Goal: Task Accomplishment & Management: Manage account settings

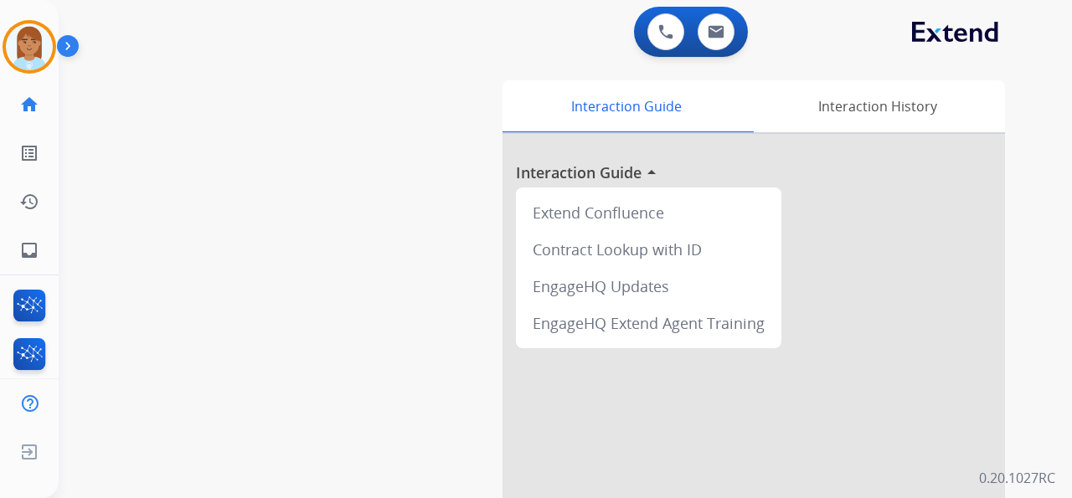
scroll to position [260, 0]
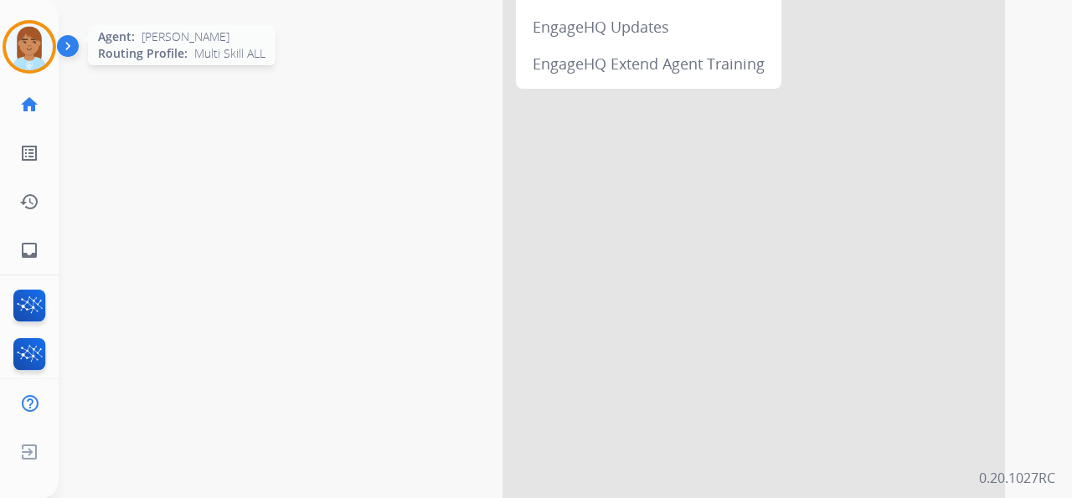
click at [28, 59] on img at bounding box center [29, 46] width 47 height 47
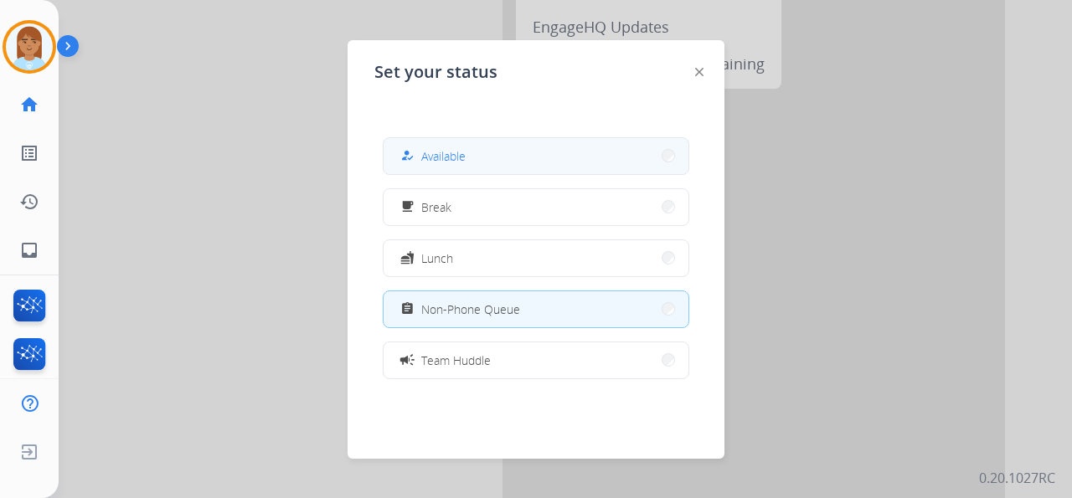
click at [517, 157] on button "how_to_reg Available" at bounding box center [535, 156] width 305 height 36
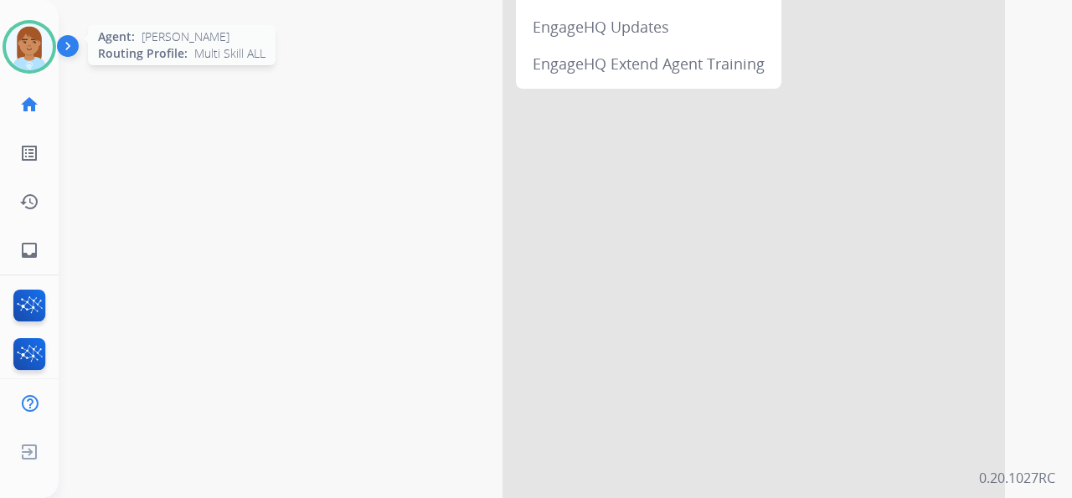
click at [54, 33] on div "Agent: [PERSON_NAME] Profile: Multi Skill ALL" at bounding box center [30, 47] width 54 height 54
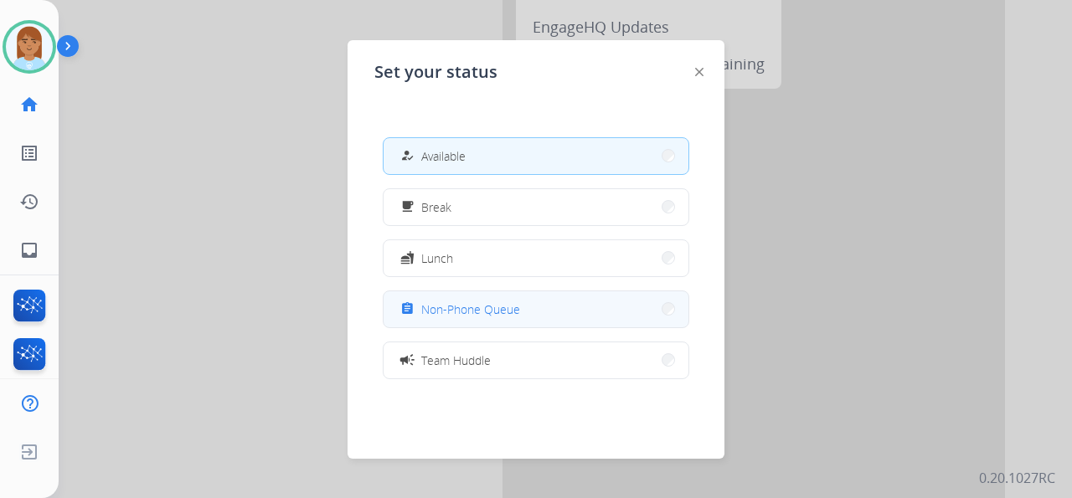
click at [462, 296] on button "assignment Non-Phone Queue" at bounding box center [535, 309] width 305 height 36
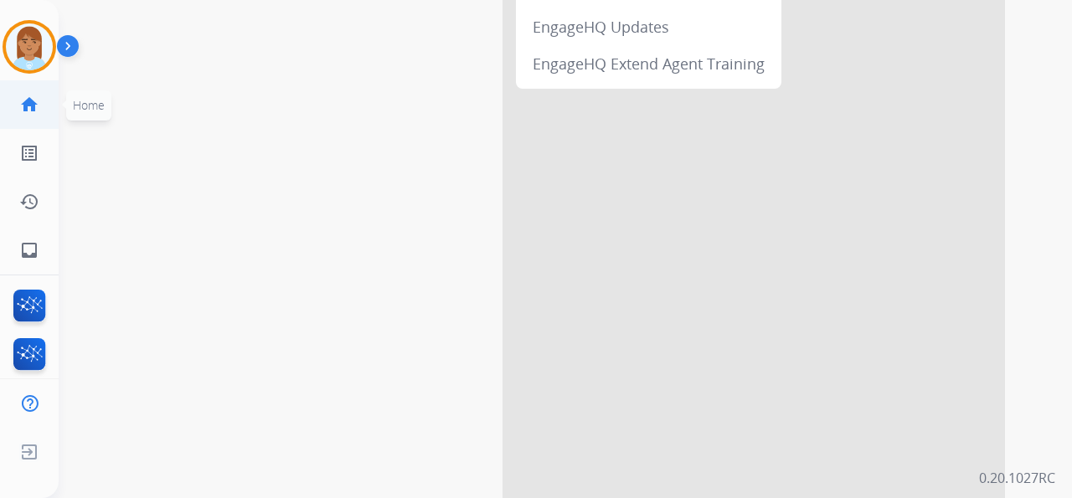
drag, startPoint x: 18, startPoint y: 58, endPoint x: 54, endPoint y: 87, distance: 46.4
click at [19, 58] on img at bounding box center [29, 46] width 47 height 47
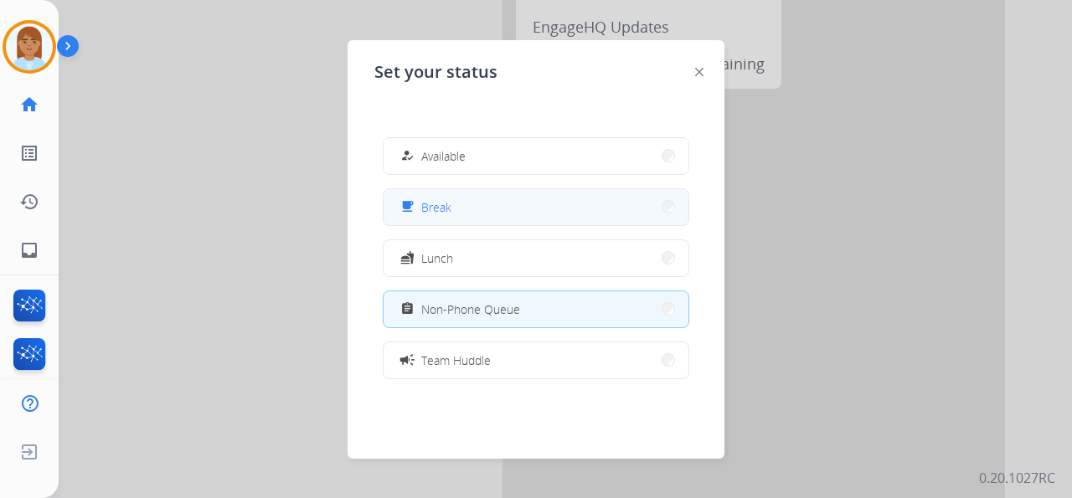
click at [496, 193] on button "free_breakfast Break" at bounding box center [535, 207] width 305 height 36
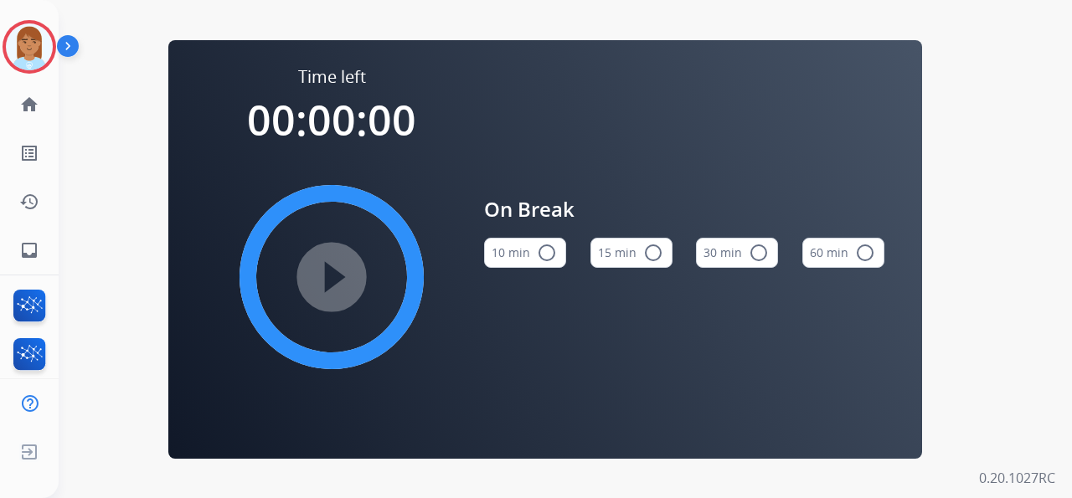
click at [655, 253] on mat-icon "radio_button_unchecked" at bounding box center [653, 253] width 20 height 20
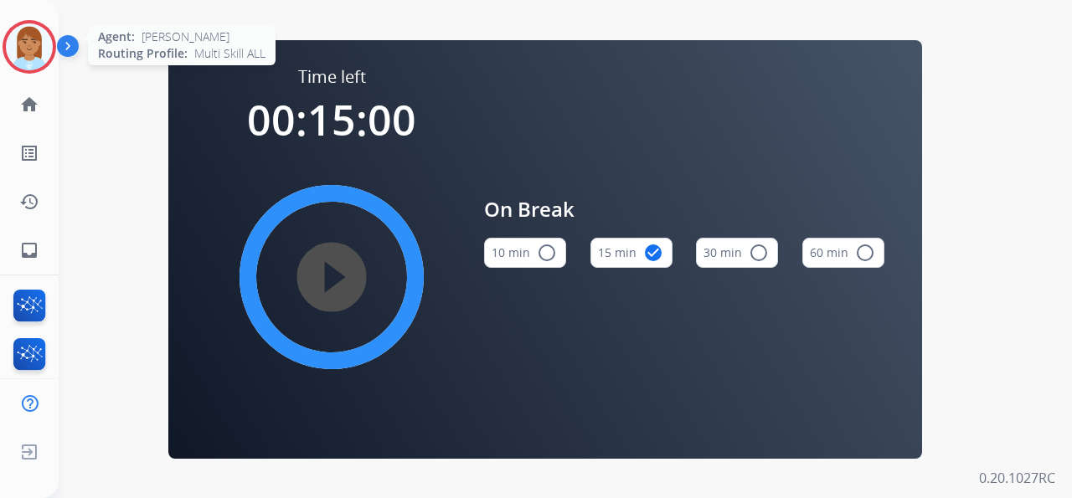
click at [36, 33] on img at bounding box center [29, 46] width 47 height 47
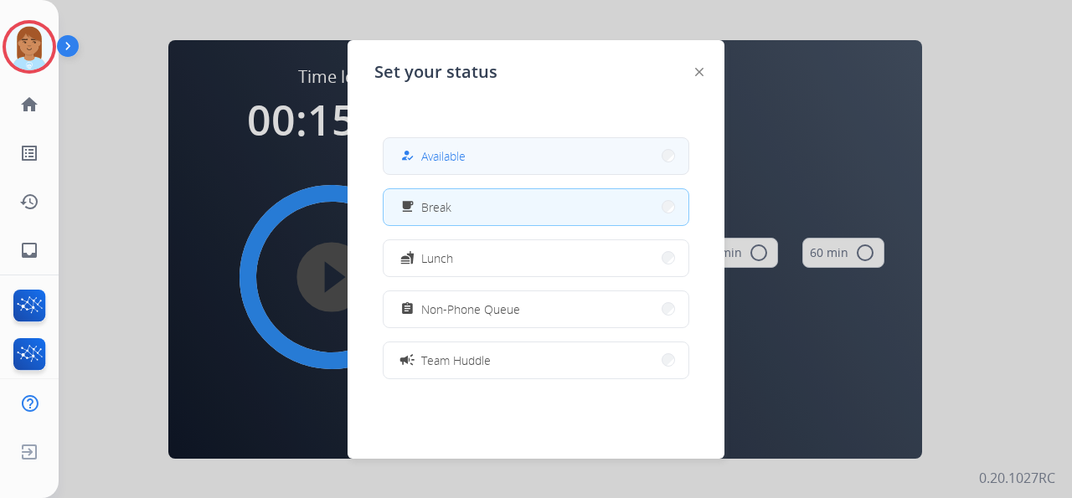
click at [498, 142] on button "how_to_reg Available" at bounding box center [535, 156] width 305 height 36
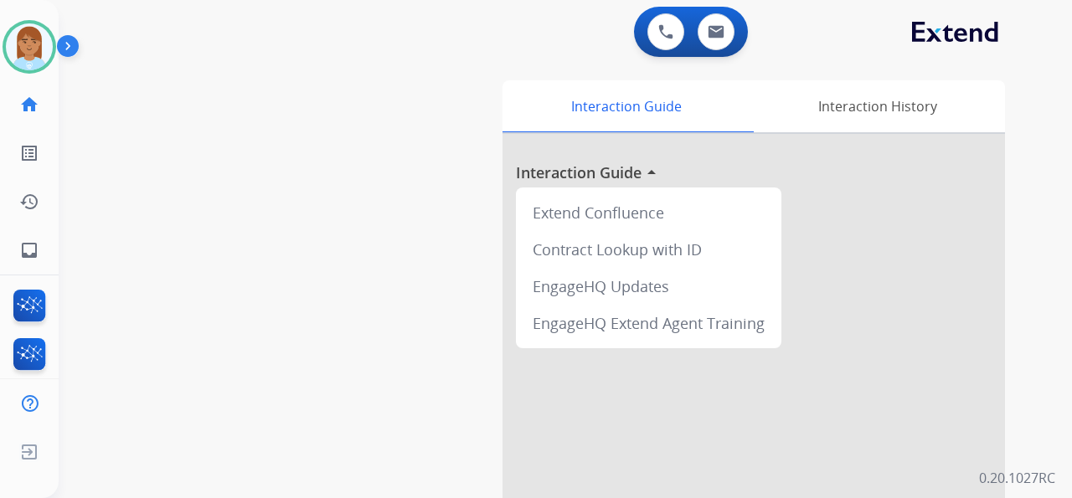
click at [57, 45] on div at bounding box center [73, 49] width 33 height 33
click at [28, 28] on img at bounding box center [29, 46] width 47 height 47
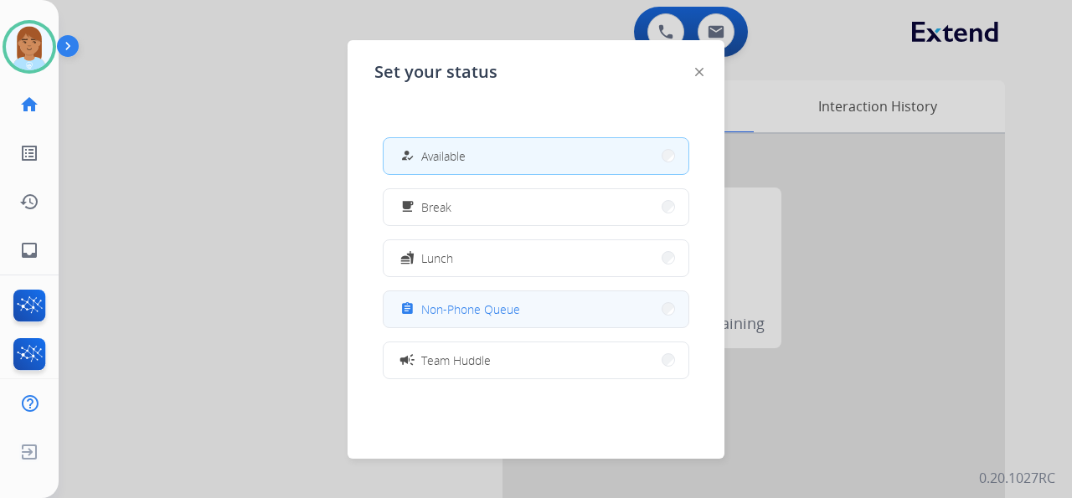
click at [462, 291] on div "assignment Non-Phone Queue" at bounding box center [536, 310] width 306 height 38
click at [475, 311] on span "Non-Phone Queue" at bounding box center [470, 310] width 99 height 18
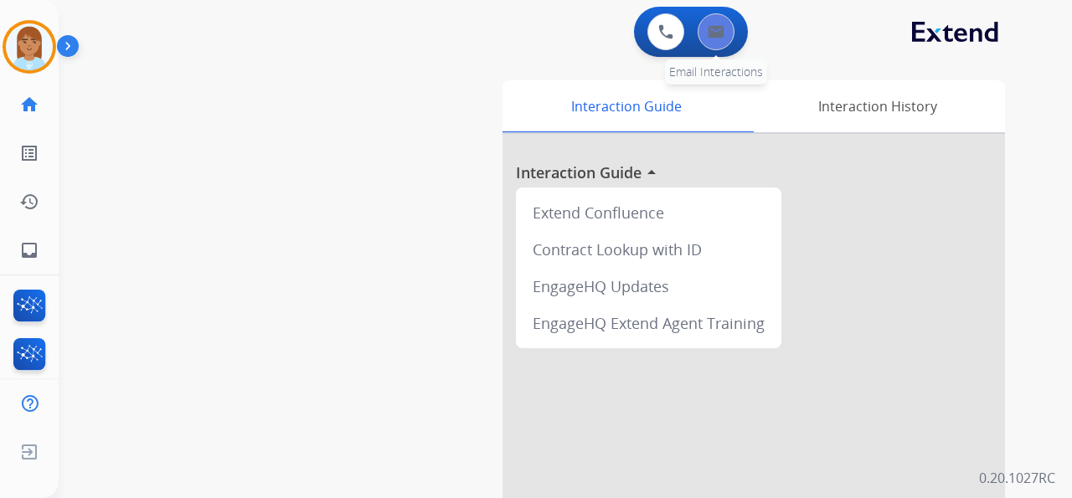
click at [711, 35] on img at bounding box center [715, 31] width 17 height 13
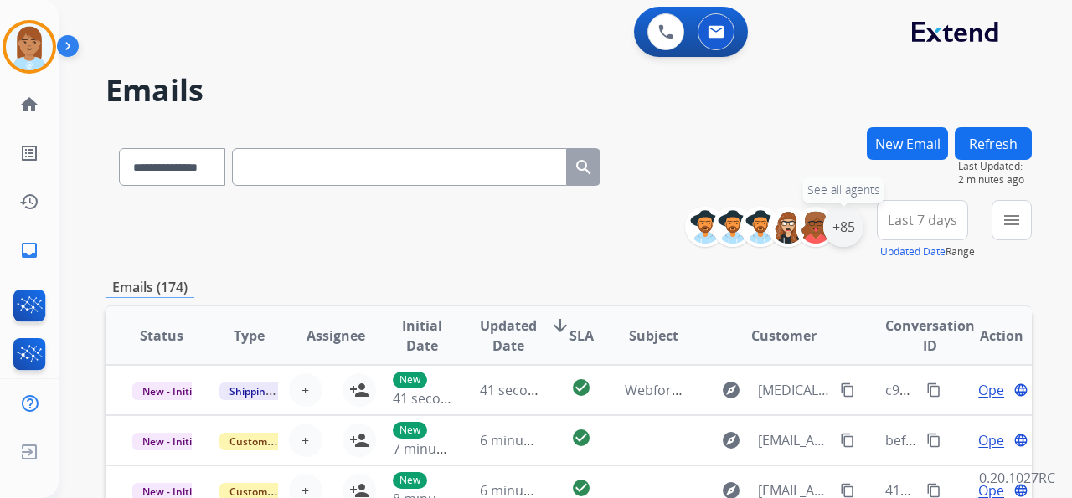
click at [851, 229] on div "+85" at bounding box center [843, 227] width 40 height 40
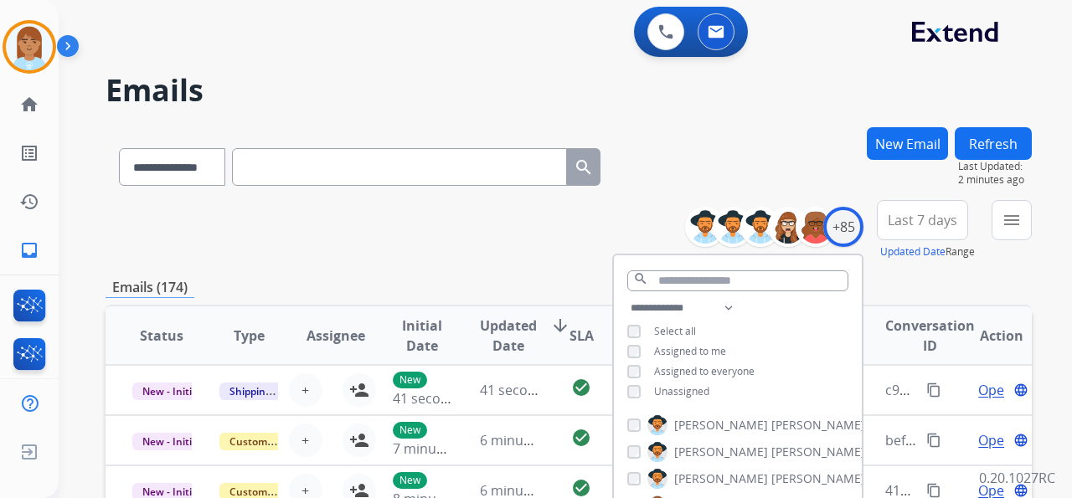
click at [676, 388] on span "Unassigned" at bounding box center [681, 391] width 55 height 14
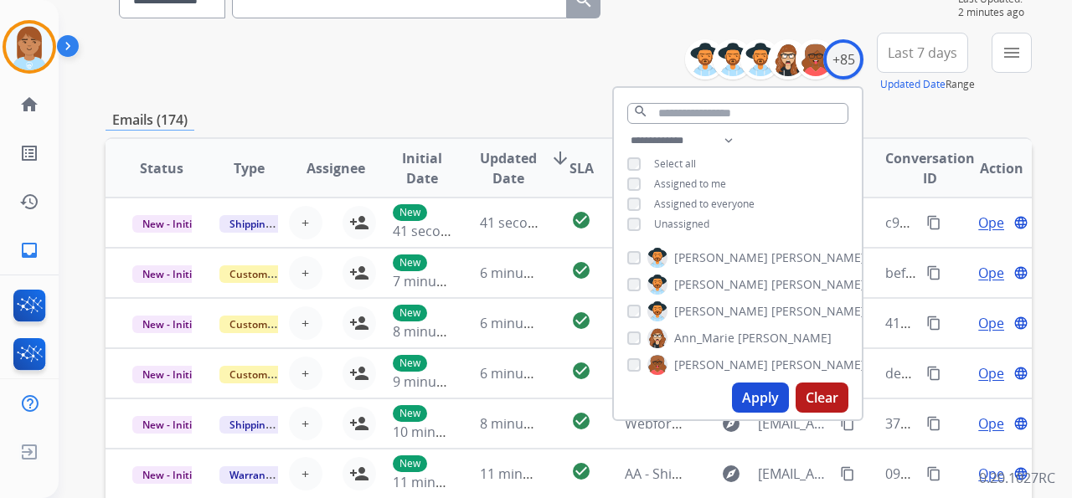
click at [748, 404] on button "Apply" at bounding box center [760, 398] width 57 height 30
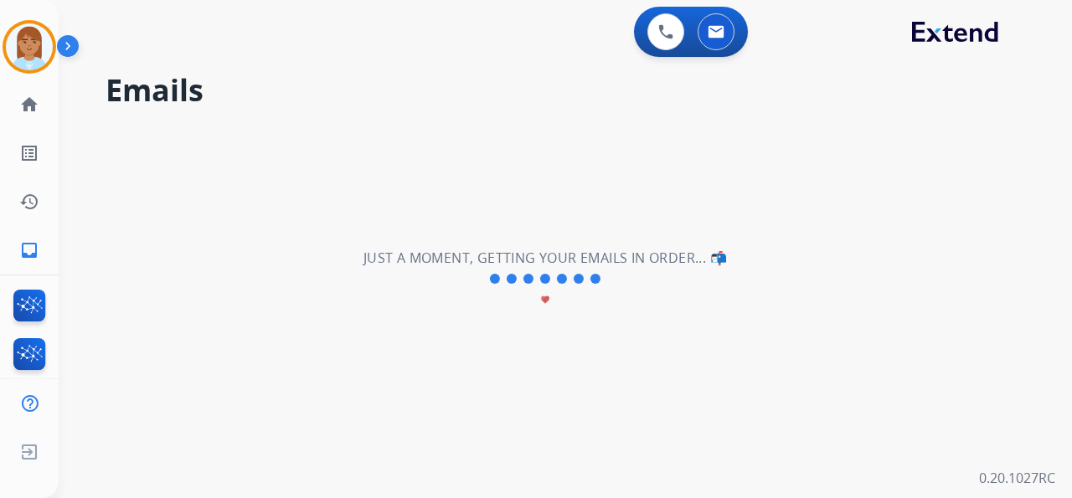
scroll to position [0, 0]
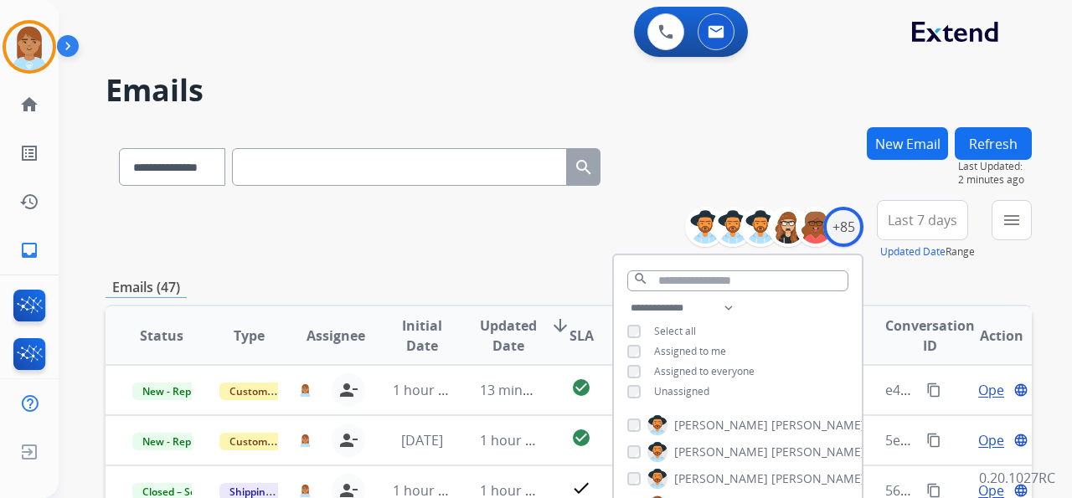
click at [901, 222] on span "Last 7 days" at bounding box center [921, 220] width 69 height 7
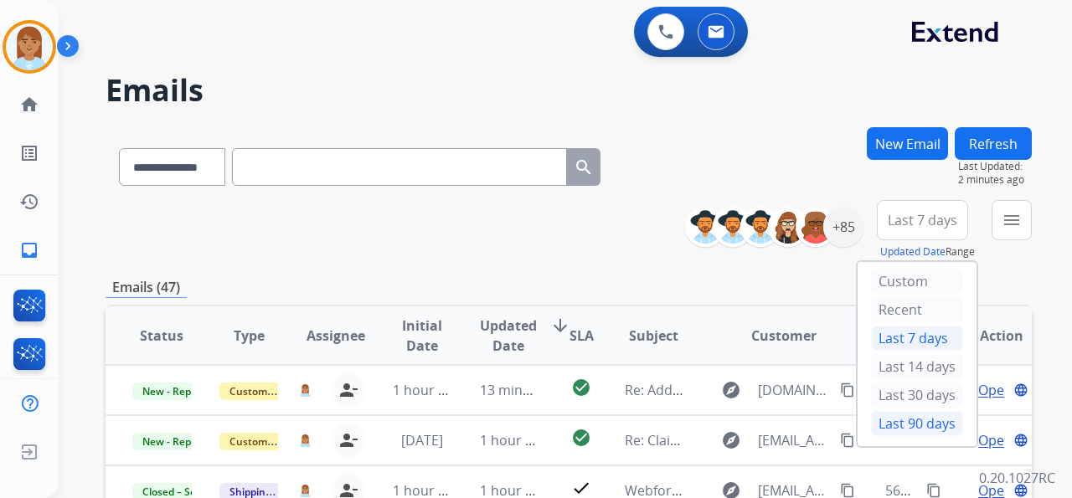
click at [896, 418] on div "Last 90 days" at bounding box center [917, 423] width 92 height 25
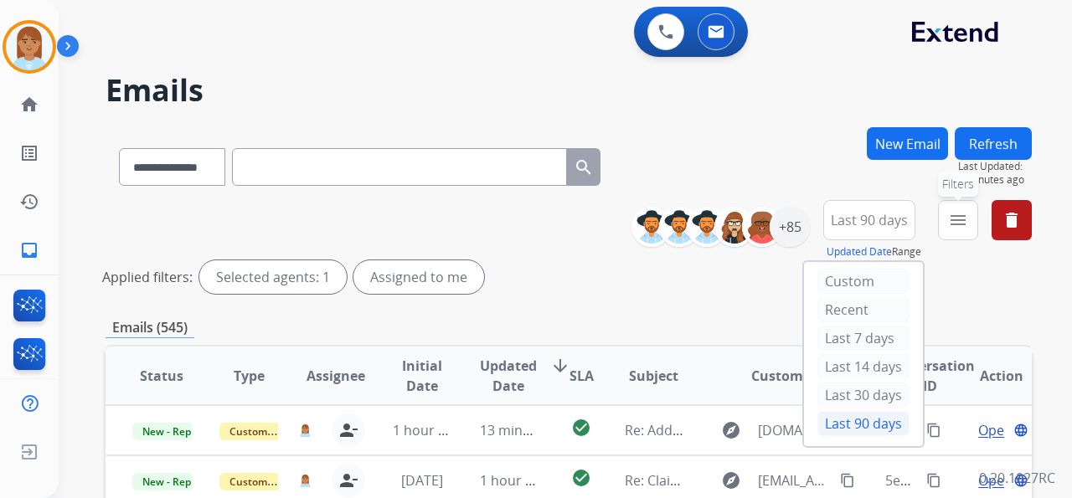
click at [954, 224] on mat-icon "menu" at bounding box center [958, 220] width 20 height 20
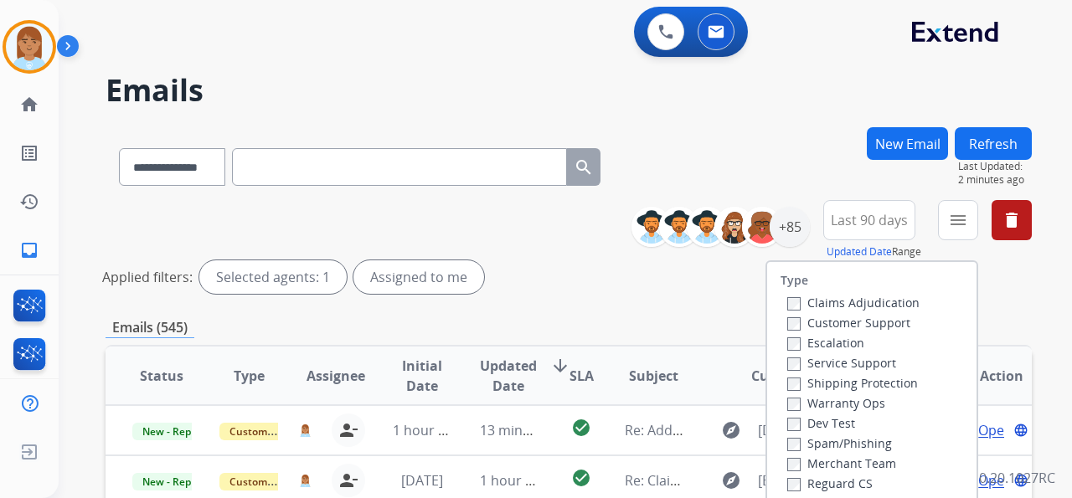
click at [889, 318] on label "Customer Support" at bounding box center [848, 323] width 123 height 16
click at [866, 384] on label "Shipping Protection" at bounding box center [852, 383] width 131 height 16
click at [857, 484] on label "Reguard CS" at bounding box center [829, 484] width 85 height 16
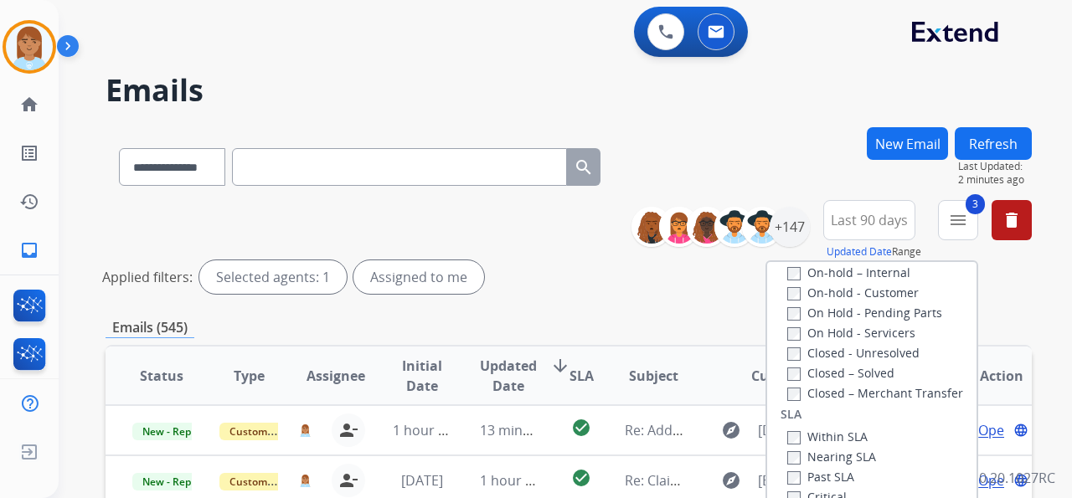
scroll to position [223, 0]
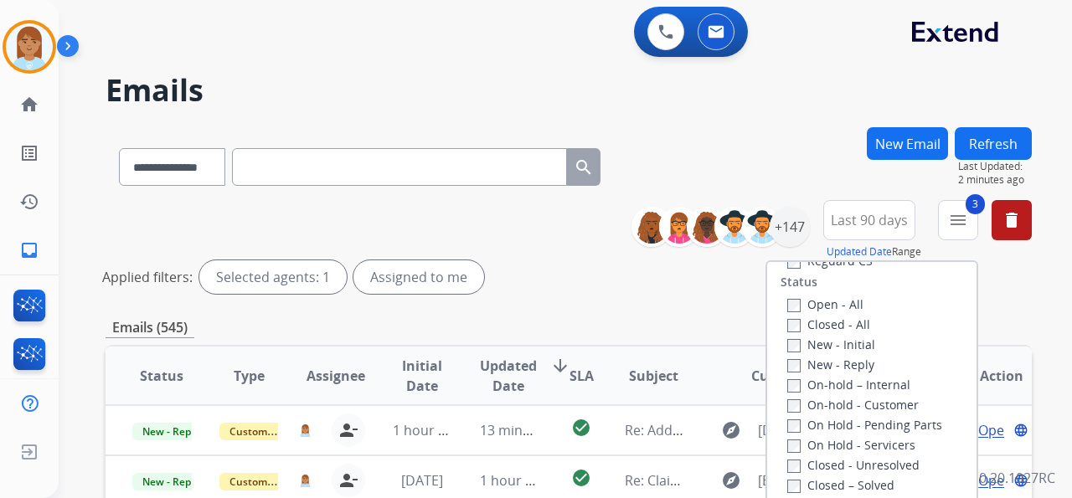
click at [834, 303] on label "Open - All" at bounding box center [825, 304] width 76 height 16
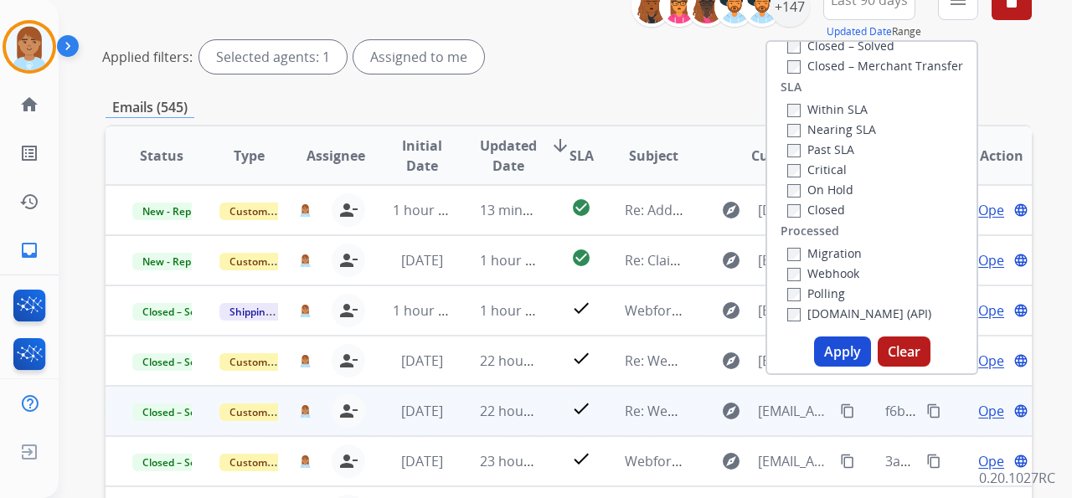
scroll to position [279, 0]
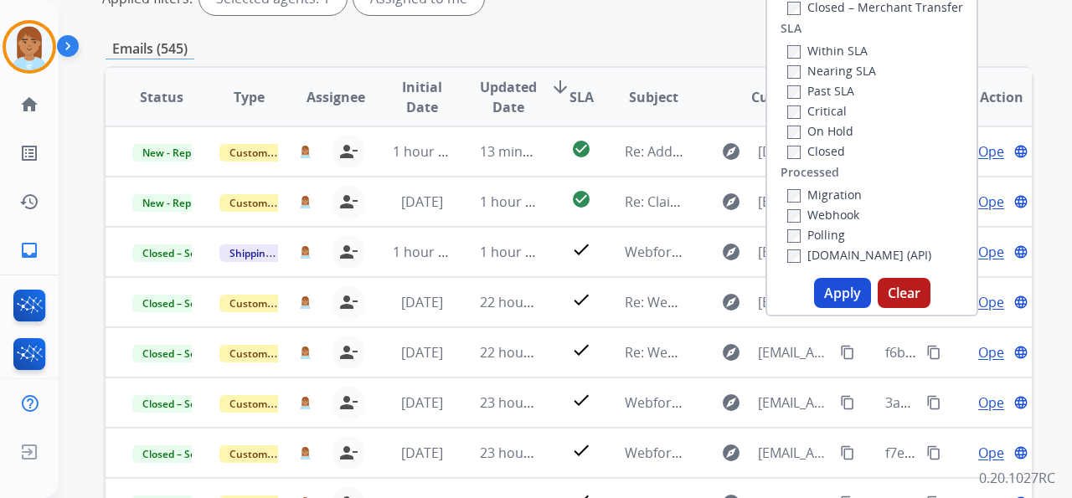
click at [837, 293] on button "Apply" at bounding box center [842, 293] width 57 height 30
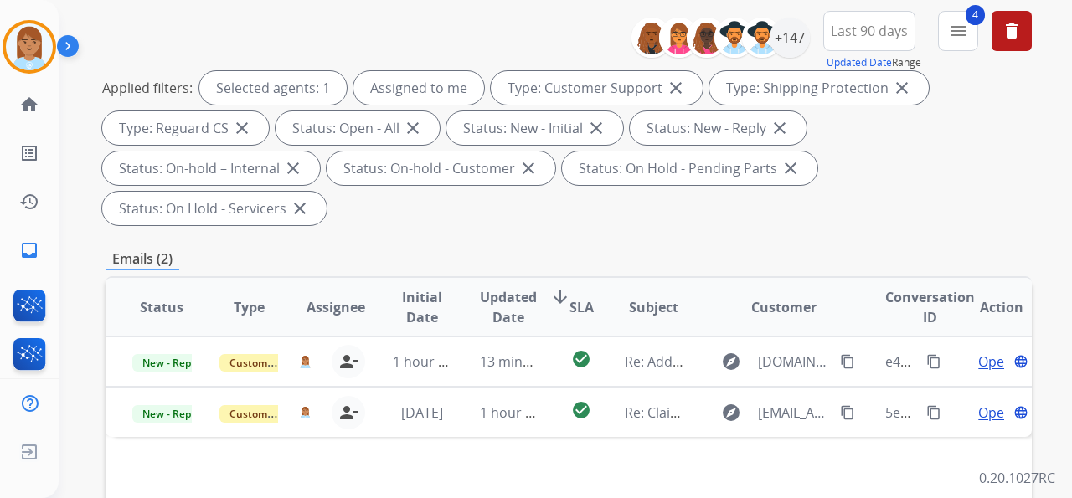
scroll to position [335, 0]
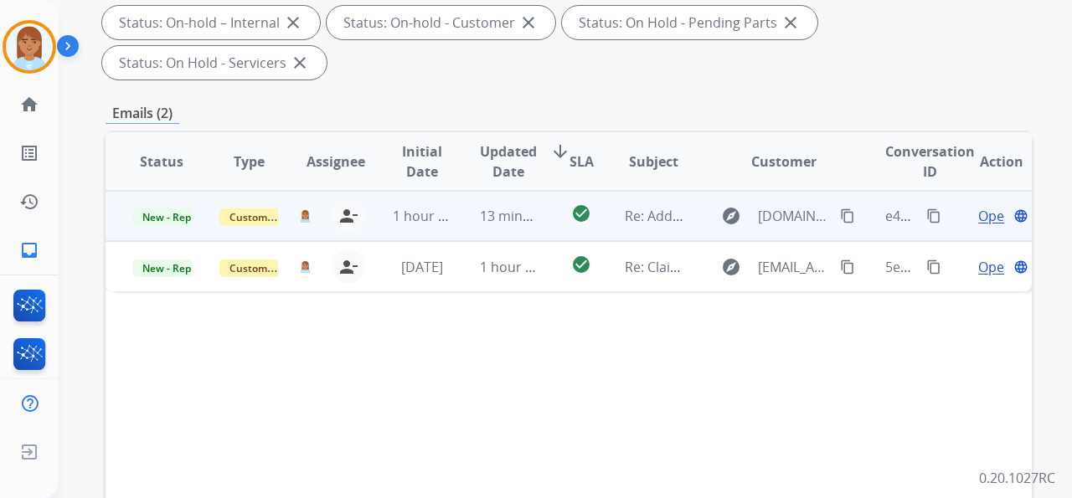
click at [978, 206] on span "Open" at bounding box center [995, 216] width 34 height 20
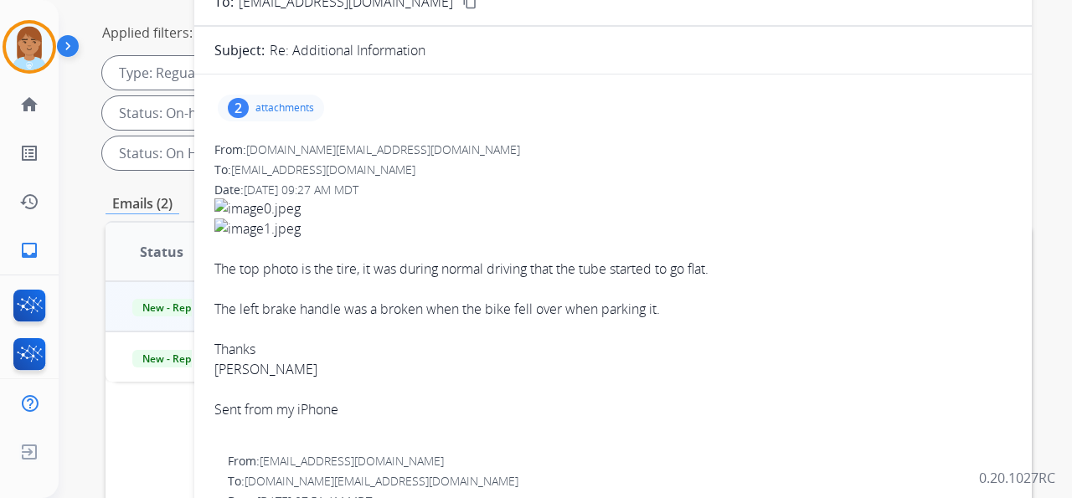
scroll to position [167, 0]
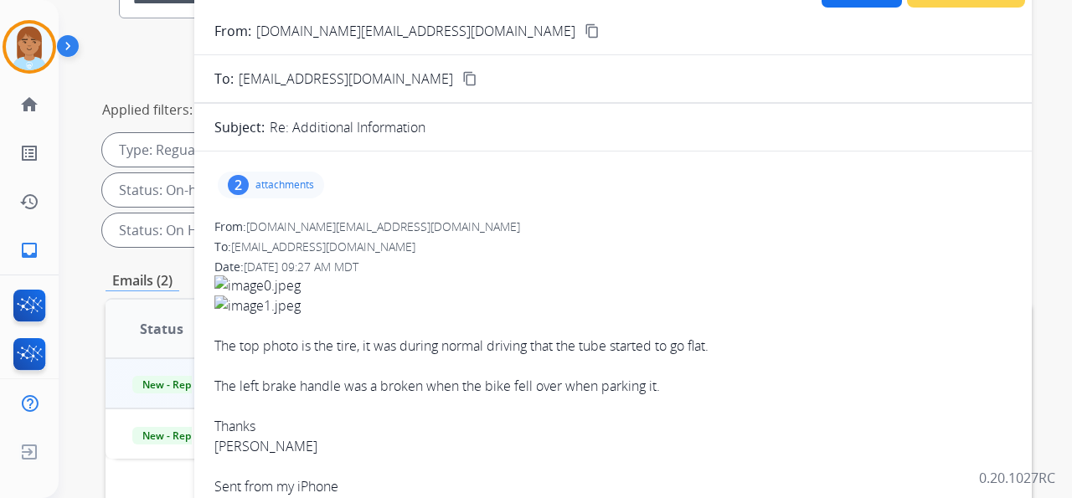
click at [286, 180] on p "attachments" at bounding box center [284, 184] width 59 height 13
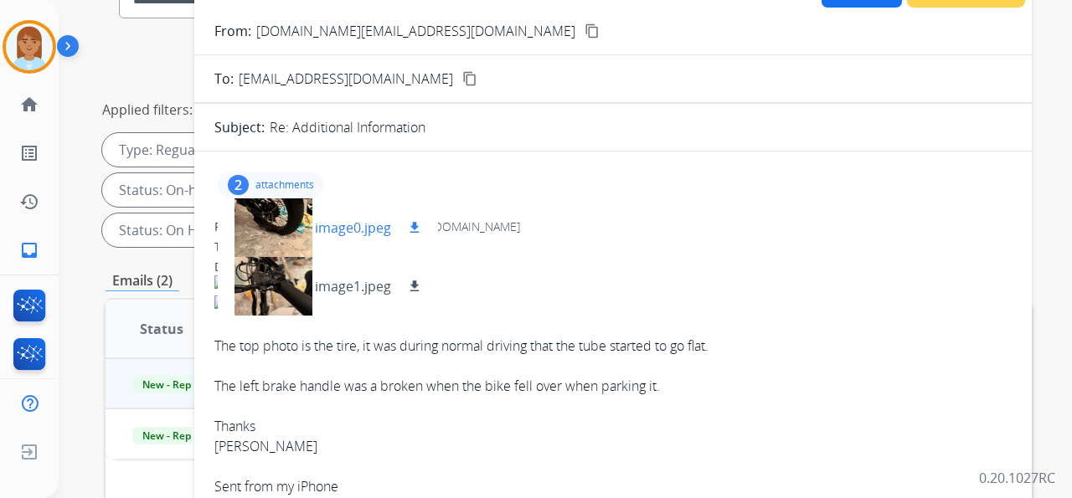
click at [271, 239] on div at bounding box center [273, 227] width 84 height 59
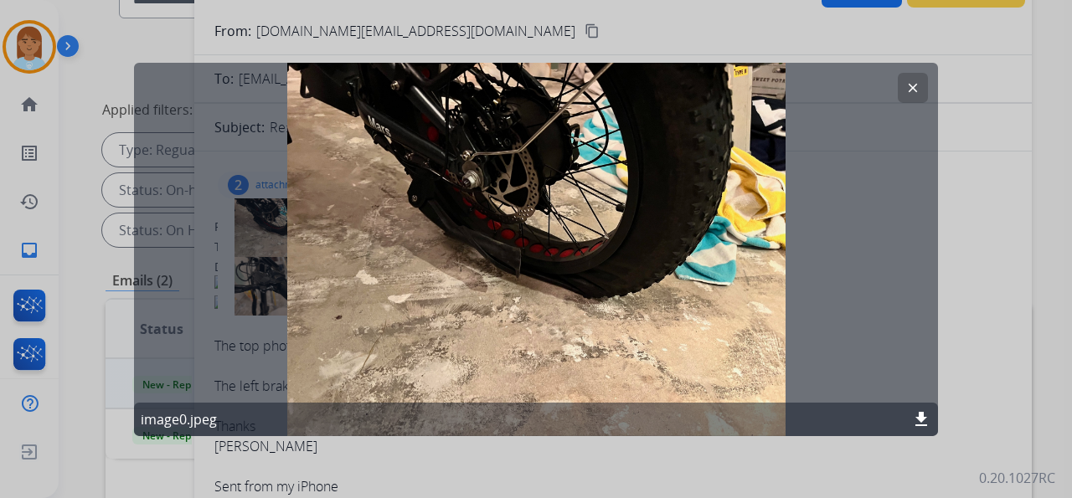
click at [901, 85] on button "clear" at bounding box center [912, 87] width 30 height 30
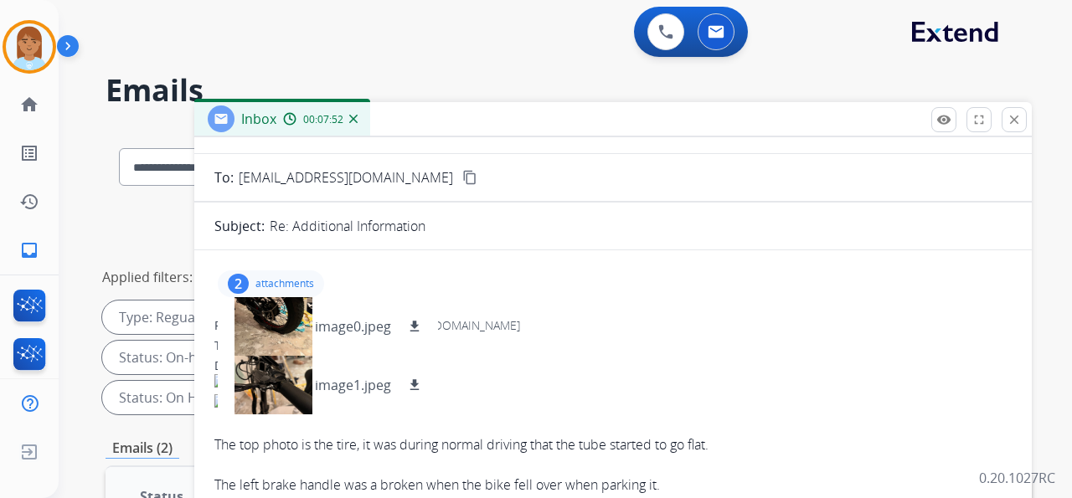
scroll to position [223, 0]
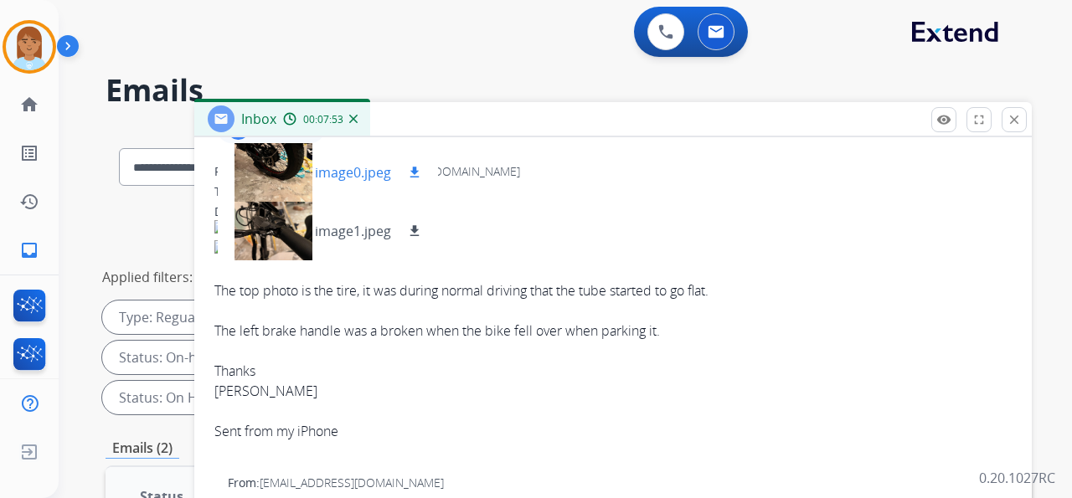
click at [253, 181] on div at bounding box center [273, 172] width 84 height 59
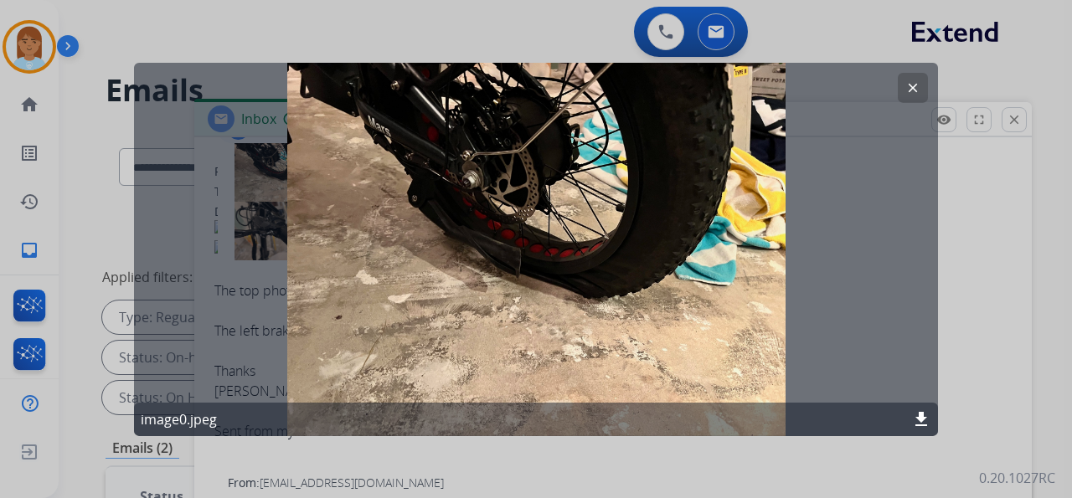
click at [915, 81] on mat-icon "clear" at bounding box center [912, 87] width 15 height 15
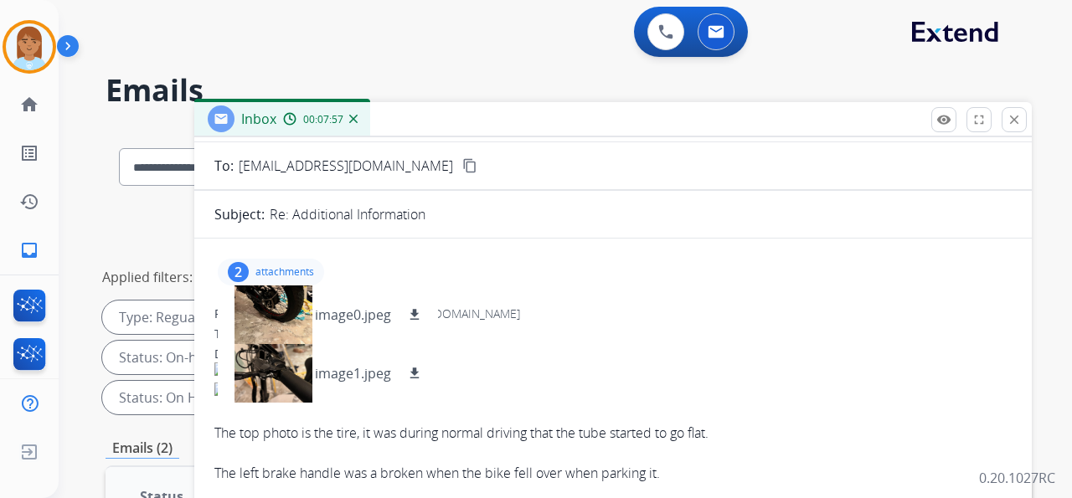
scroll to position [0, 0]
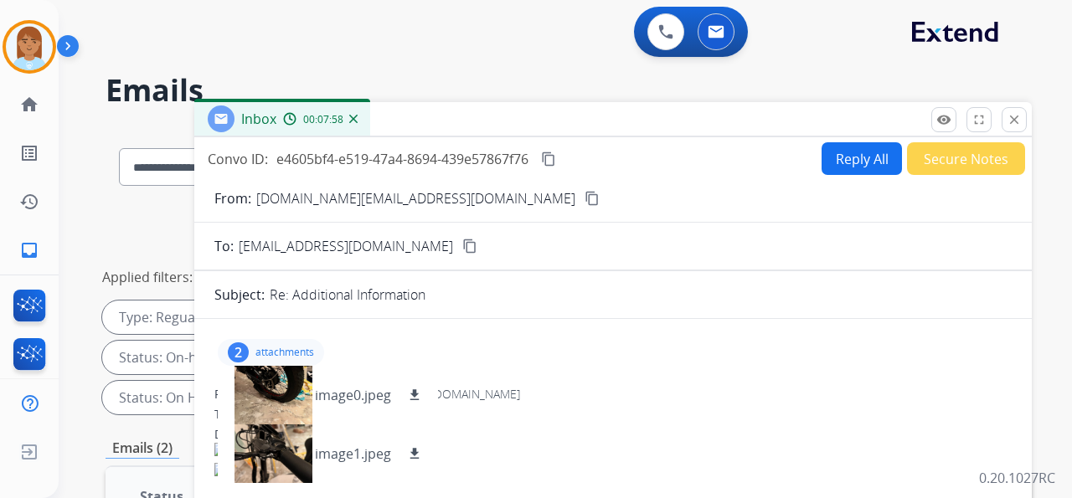
click at [584, 198] on mat-icon "content_copy" at bounding box center [591, 198] width 15 height 15
click at [275, 399] on div at bounding box center [273, 395] width 84 height 59
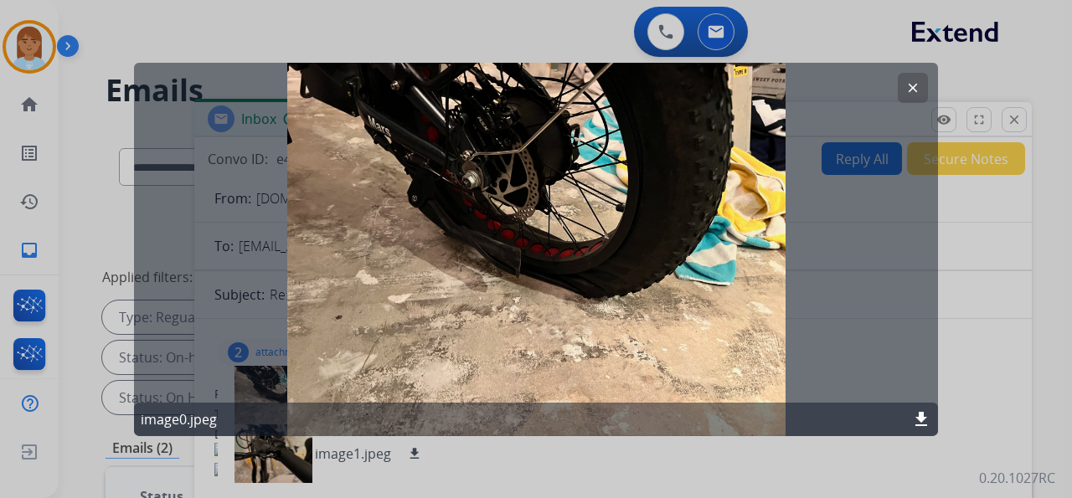
click at [916, 89] on mat-icon "clear" at bounding box center [912, 87] width 15 height 15
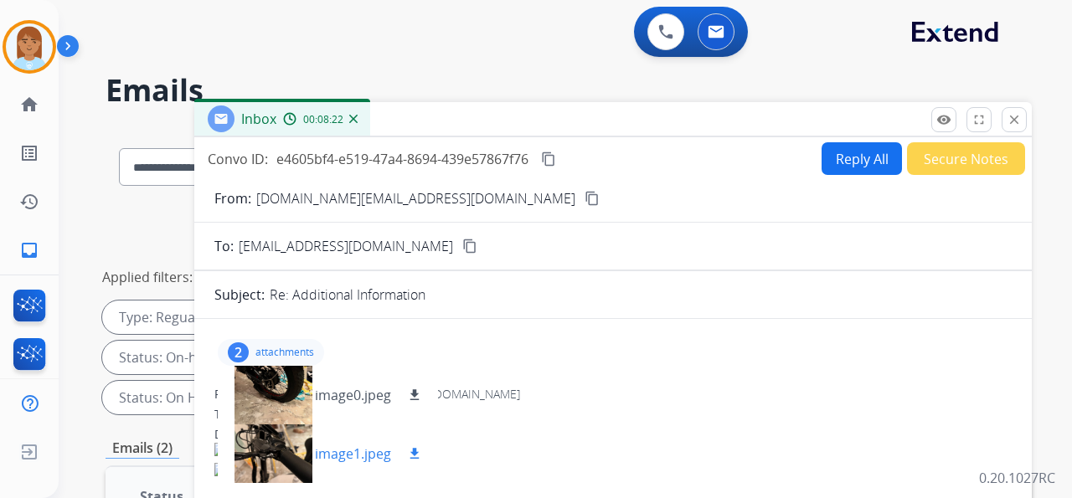
click at [278, 458] on div at bounding box center [273, 453] width 84 height 59
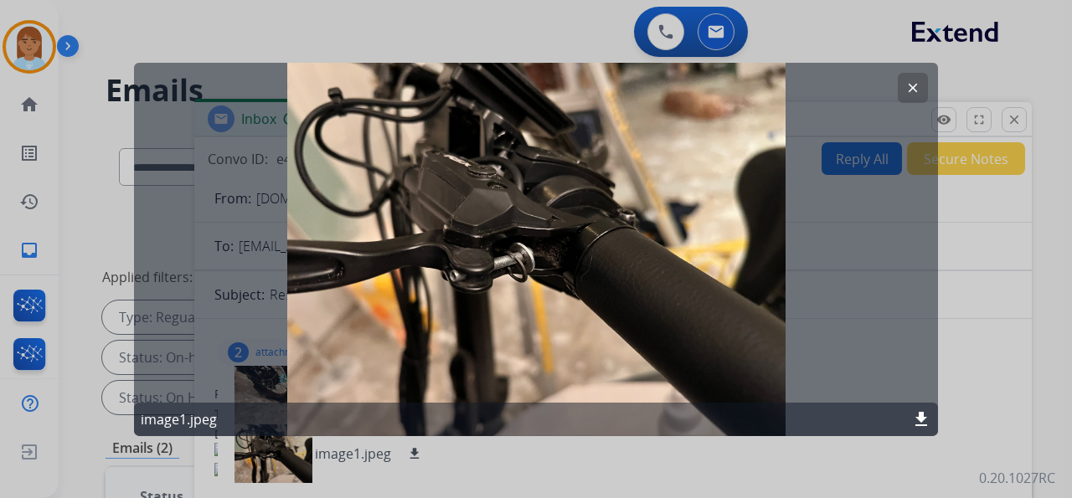
click at [913, 99] on button "clear" at bounding box center [912, 87] width 30 height 30
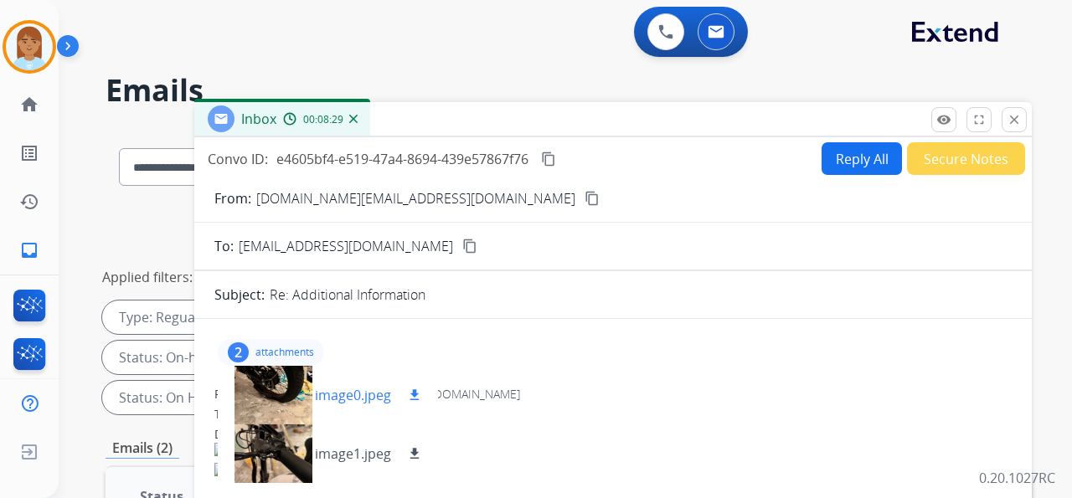
click at [316, 385] on p "image0.jpeg" at bounding box center [353, 395] width 76 height 20
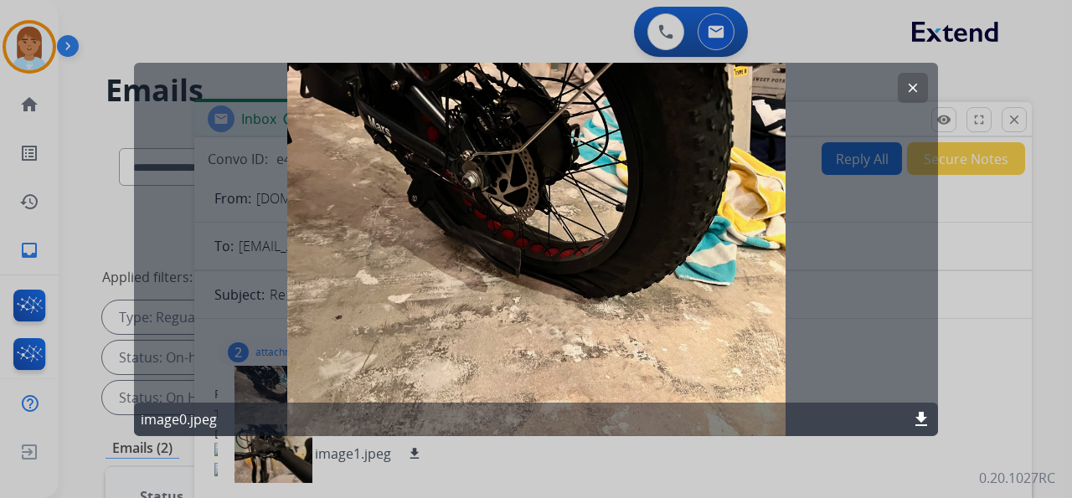
click at [909, 84] on mat-icon "clear" at bounding box center [912, 87] width 15 height 15
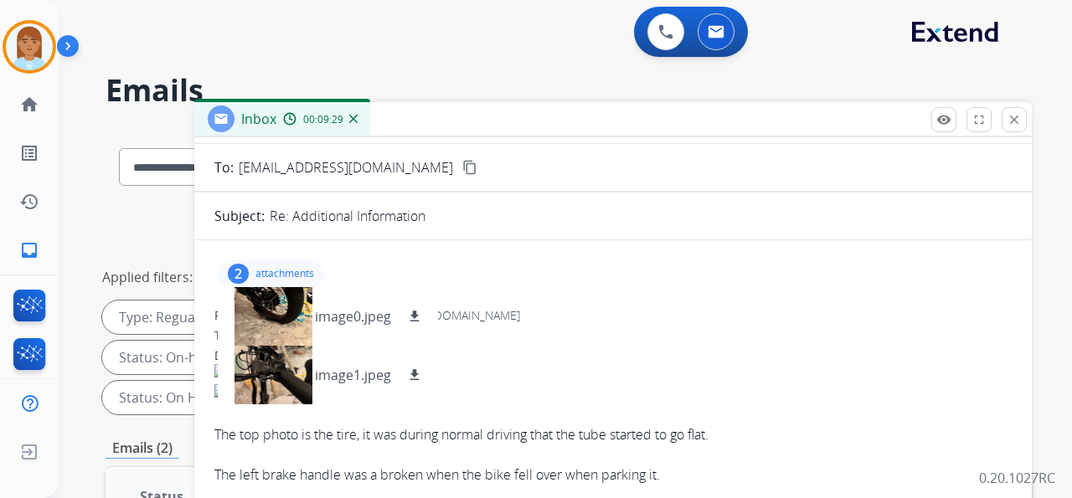
scroll to position [167, 0]
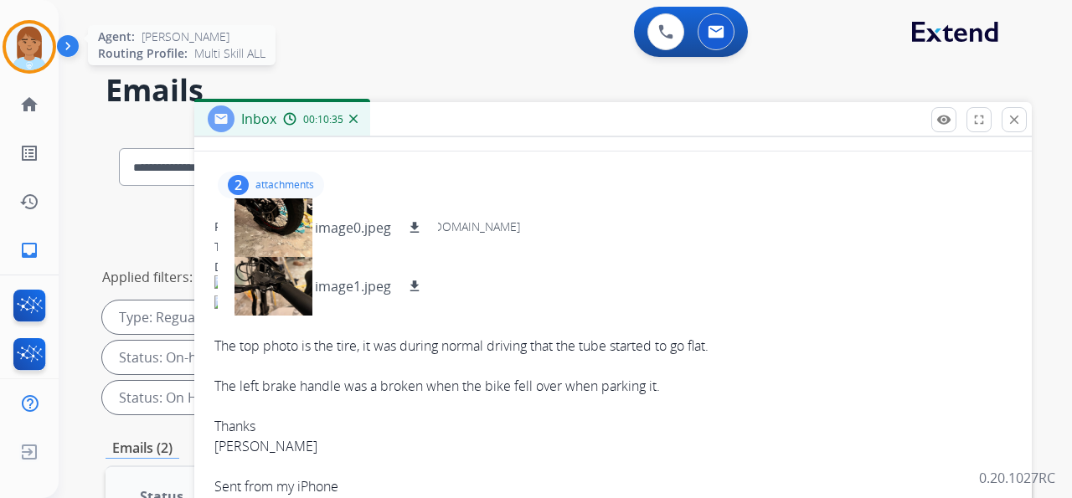
click at [33, 50] on img at bounding box center [29, 46] width 47 height 47
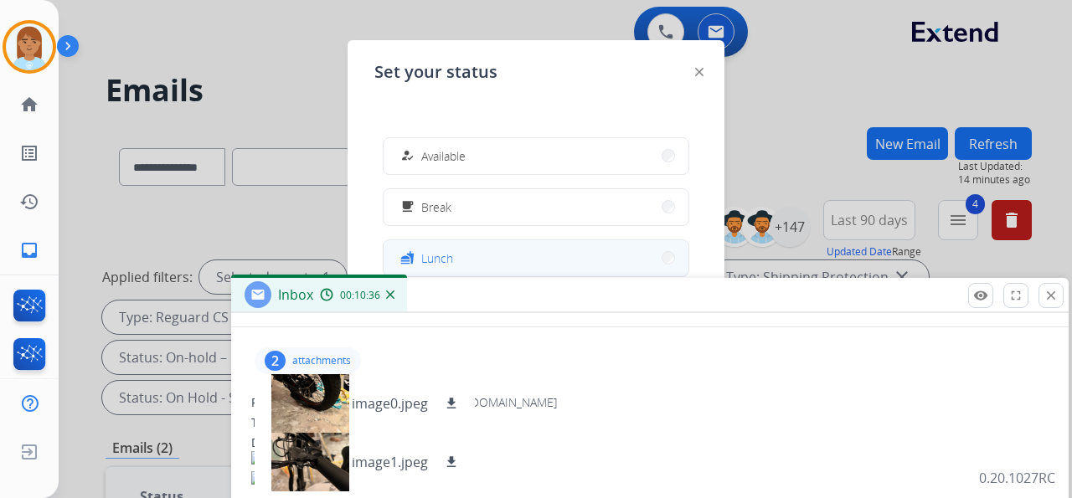
drag, startPoint x: 568, startPoint y: 131, endPoint x: 532, endPoint y: 242, distance: 117.0
click at [604, 310] on div "Inbox 00:10:36" at bounding box center [649, 295] width 837 height 35
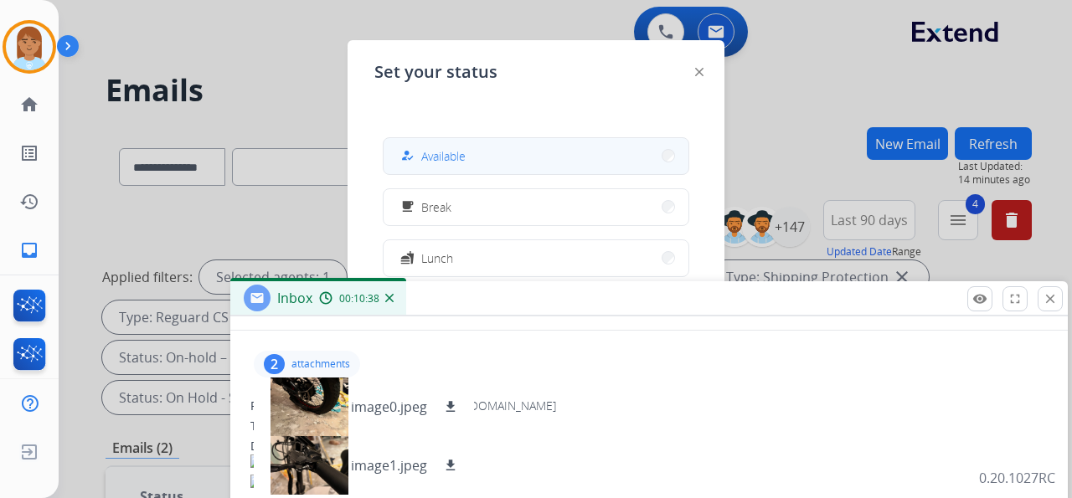
click at [506, 166] on button "how_to_reg Available" at bounding box center [535, 156] width 305 height 36
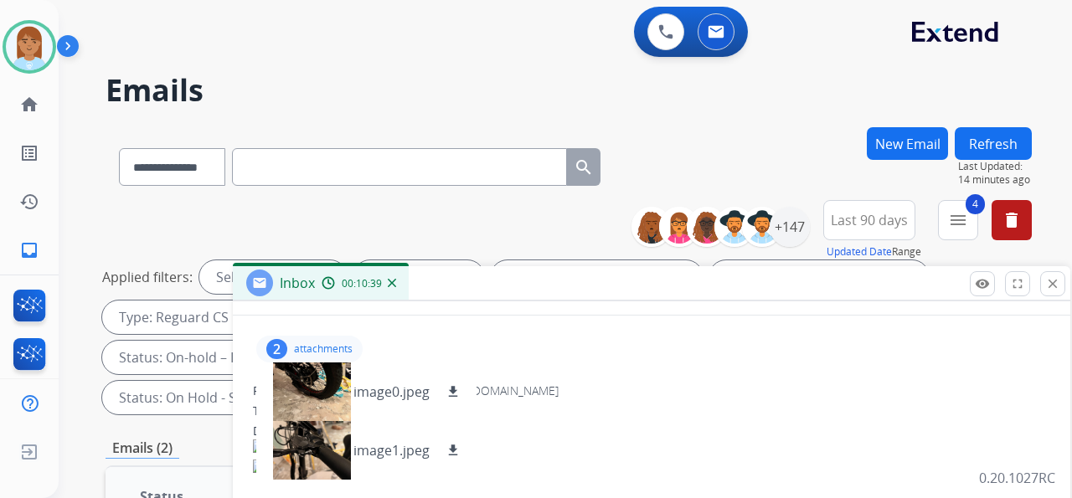
drag, startPoint x: 486, startPoint y: 305, endPoint x: 429, endPoint y: -22, distance: 331.4
click at [429, 0] on html "**********" at bounding box center [536, 249] width 1072 height 498
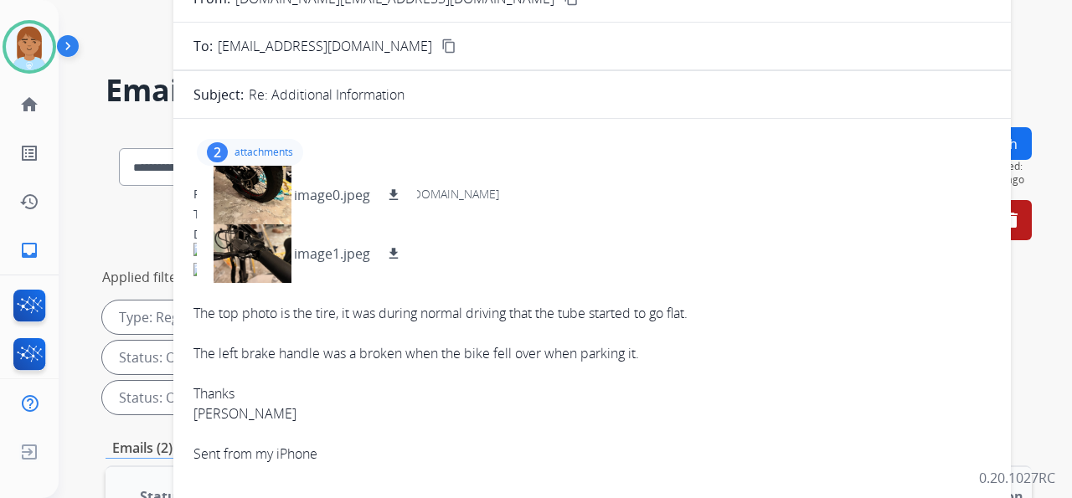
scroll to position [0, 0]
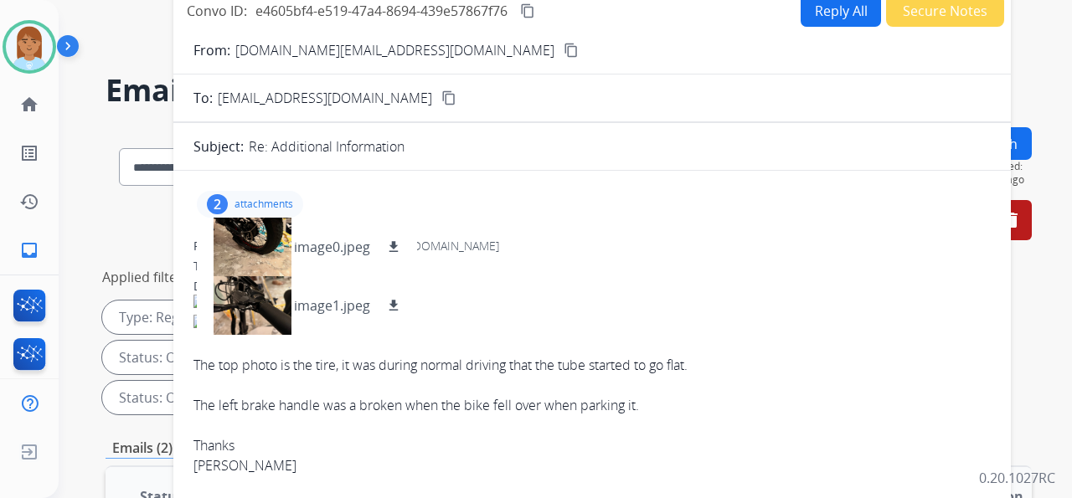
click at [811, 0] on button "Reply All" at bounding box center [840, 10] width 80 height 33
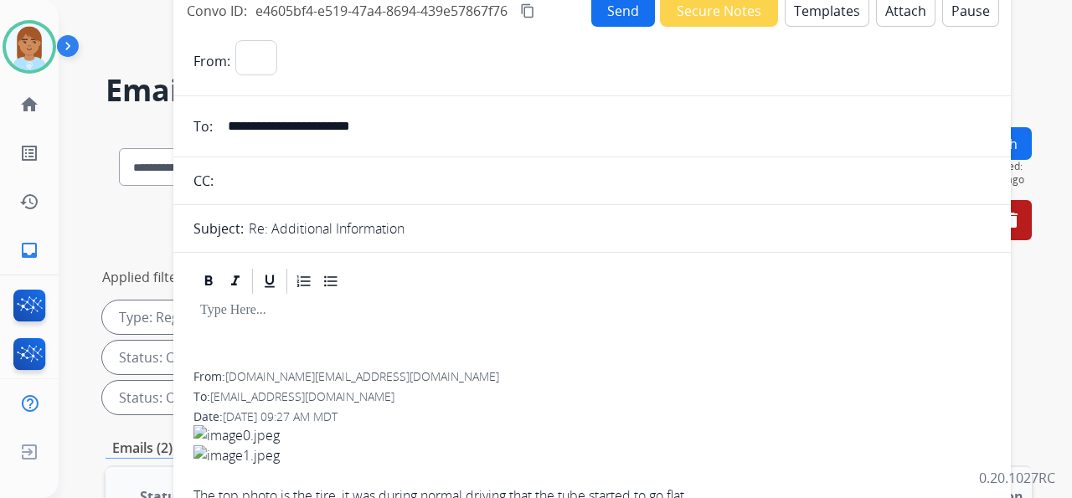
select select "**********"
click at [817, 20] on button "Templates" at bounding box center [826, 10] width 85 height 33
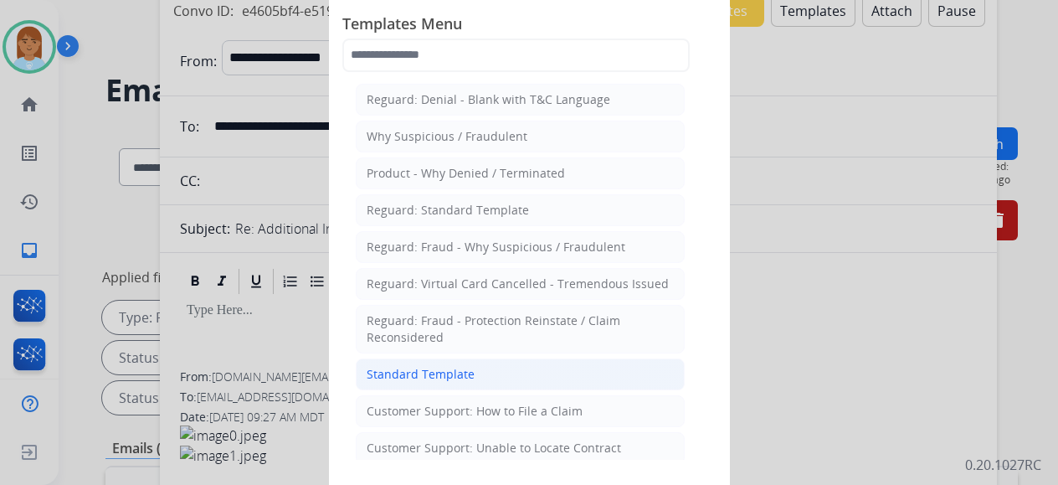
click at [503, 375] on li "Standard Template" at bounding box center [520, 374] width 329 height 32
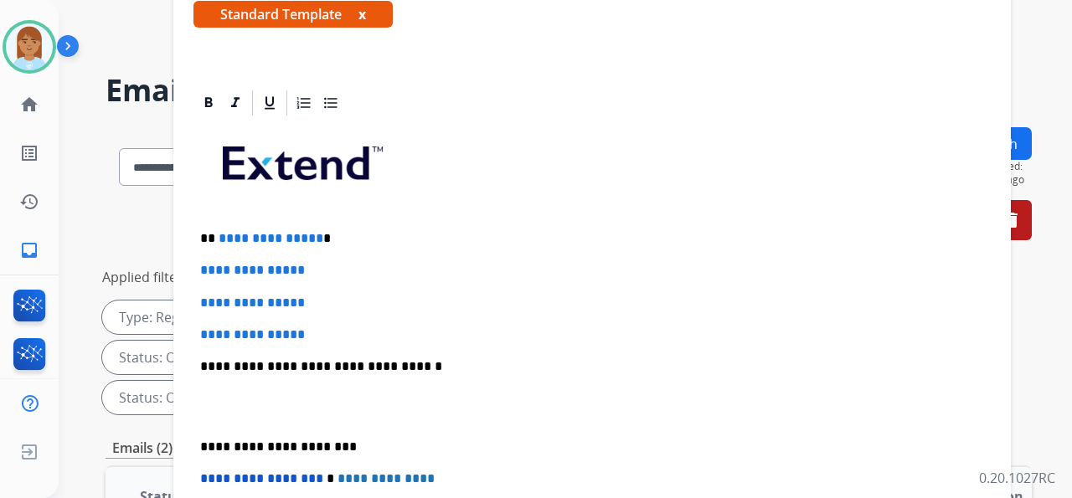
scroll to position [446, 0]
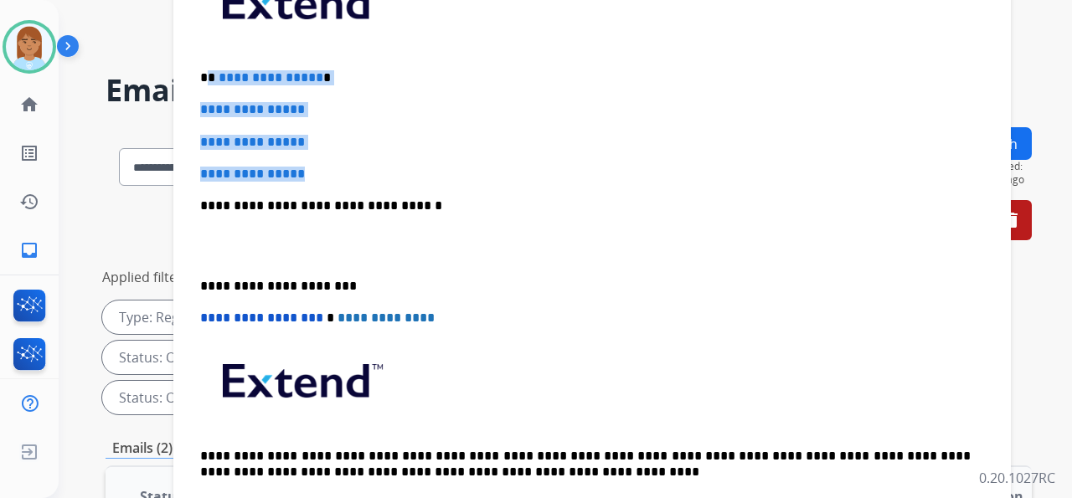
drag, startPoint x: 210, startPoint y: 72, endPoint x: 337, endPoint y: 162, distance: 155.4
click at [337, 162] on div "**********" at bounding box center [591, 245] width 797 height 576
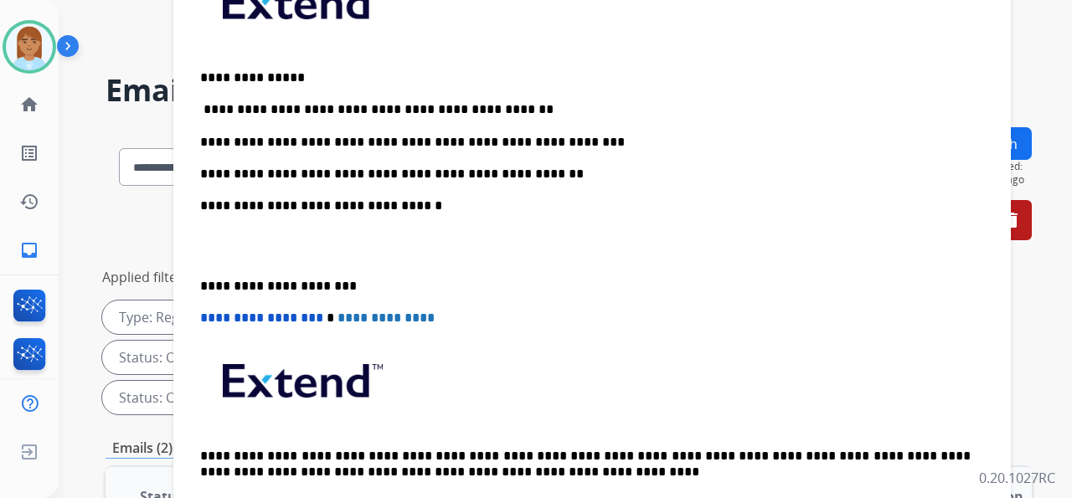
click at [269, 258] on p at bounding box center [592, 246] width 784 height 31
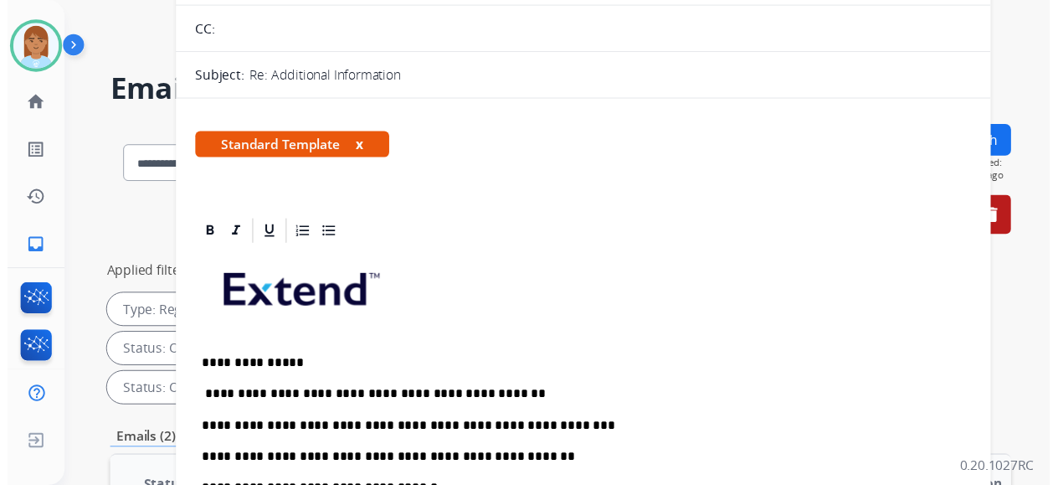
scroll to position [0, 0]
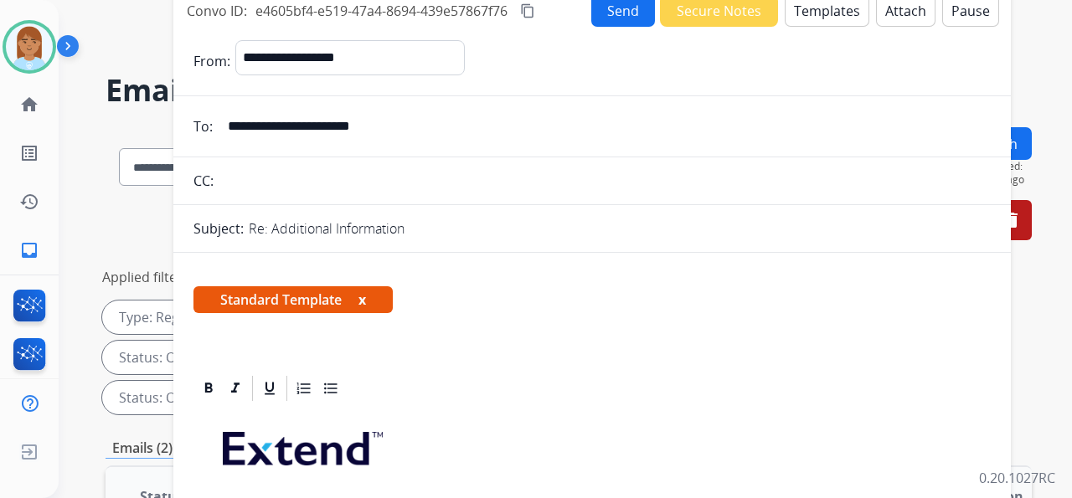
click at [620, 8] on button "Send" at bounding box center [623, 10] width 64 height 33
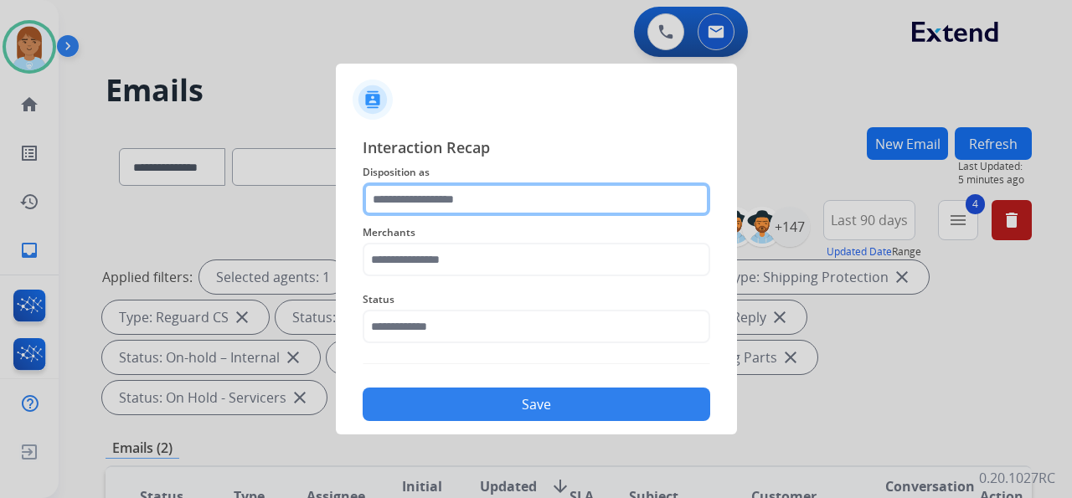
click at [528, 200] on input "text" at bounding box center [536, 199] width 347 height 33
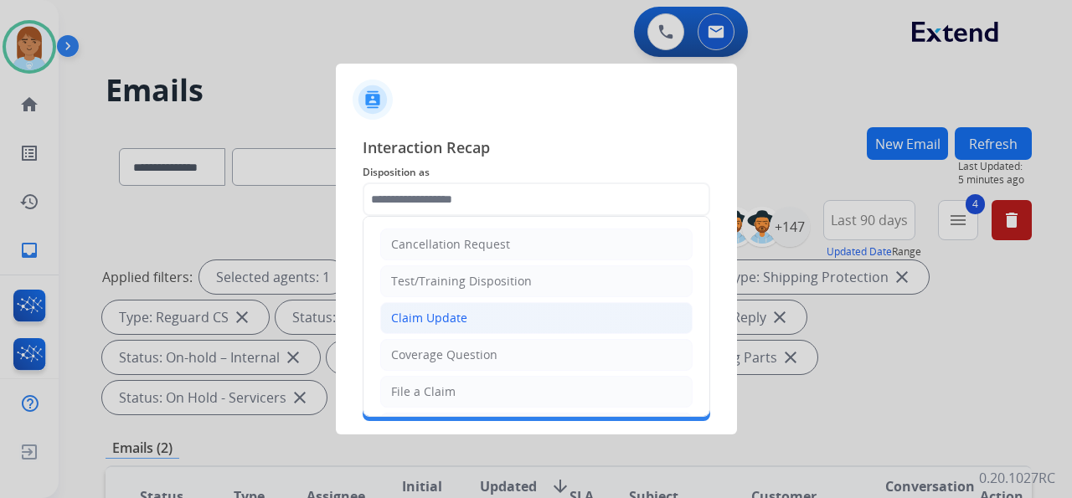
click at [541, 314] on li "Claim Update" at bounding box center [536, 318] width 312 height 32
type input "**********"
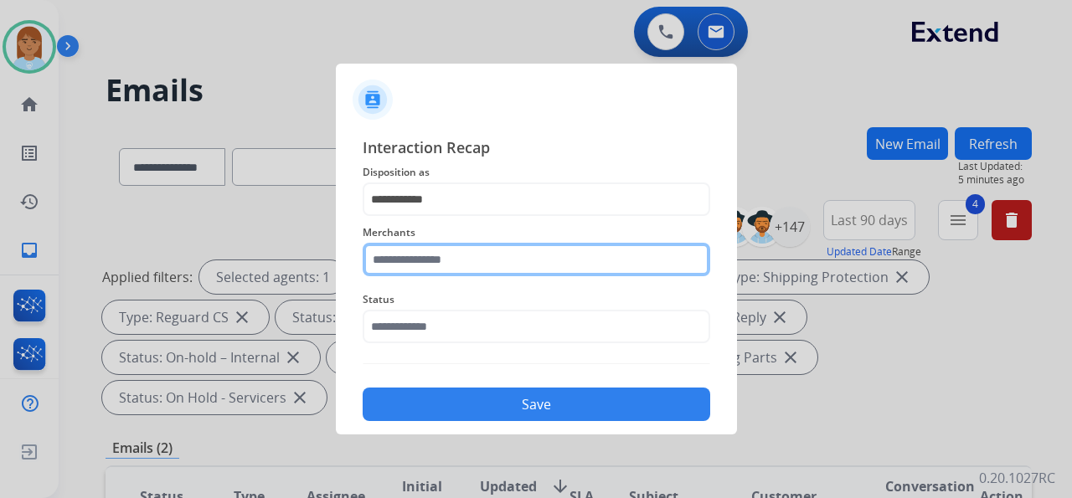
click at [525, 256] on input "text" at bounding box center [536, 259] width 347 height 33
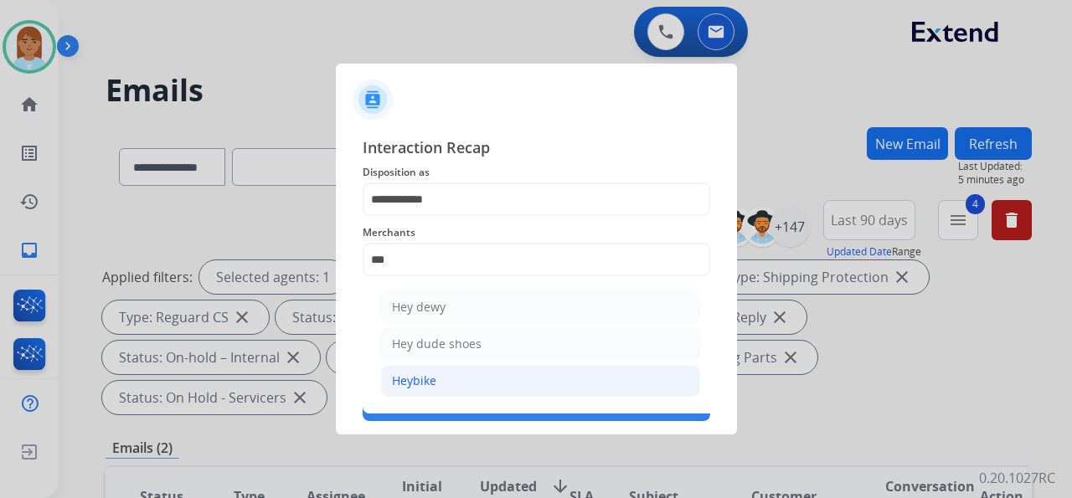
click at [521, 377] on li "Heybike" at bounding box center [540, 381] width 319 height 32
type input "*******"
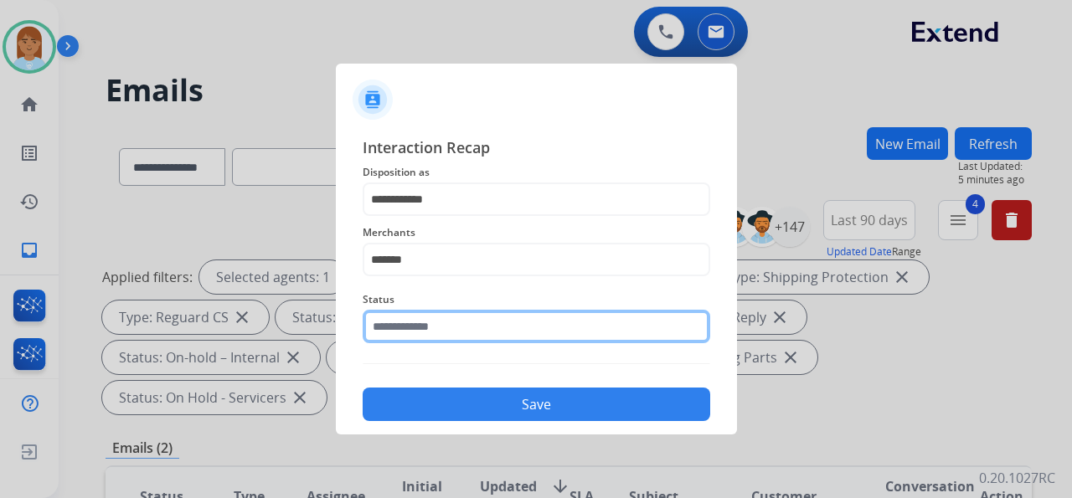
click at [536, 336] on input "text" at bounding box center [536, 326] width 347 height 33
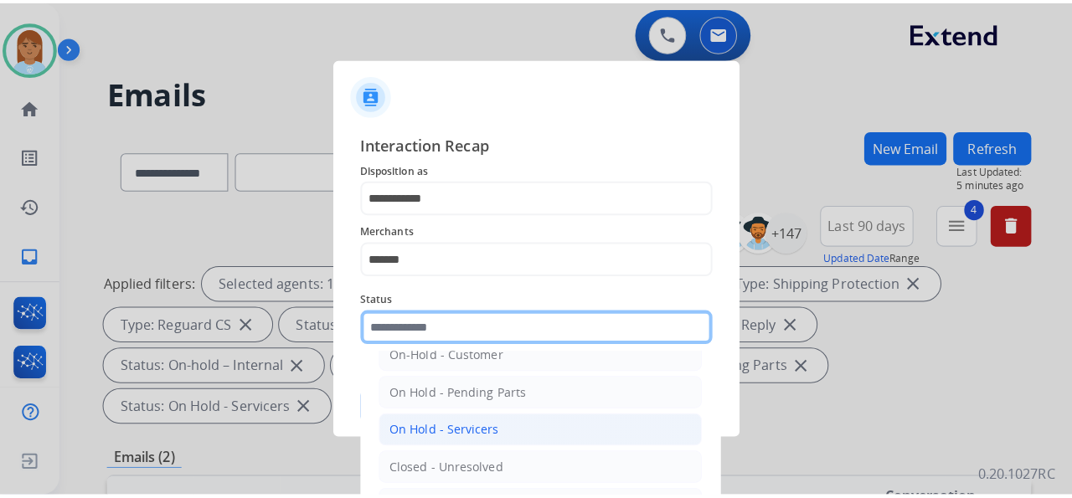
scroll to position [95, 0]
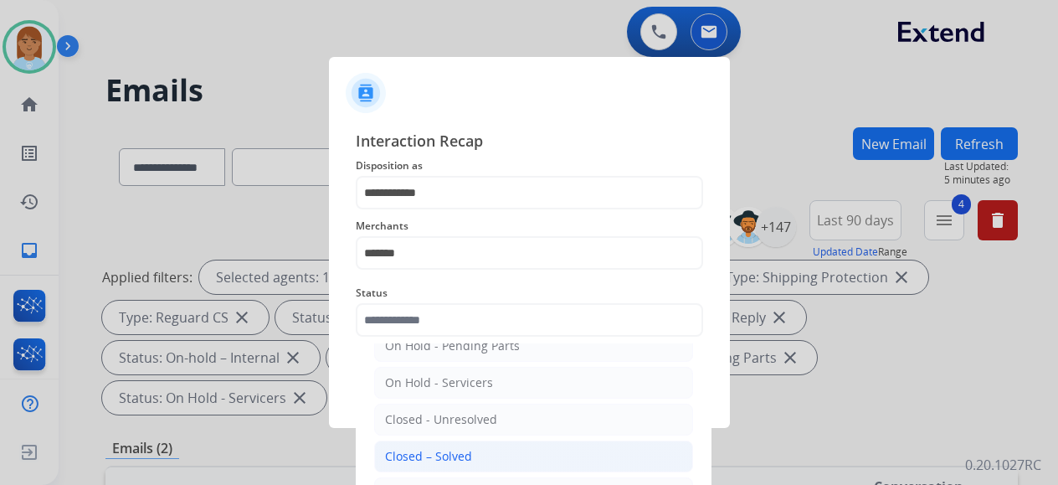
click at [489, 456] on li "Closed – Solved" at bounding box center [533, 456] width 319 height 32
type input "**********"
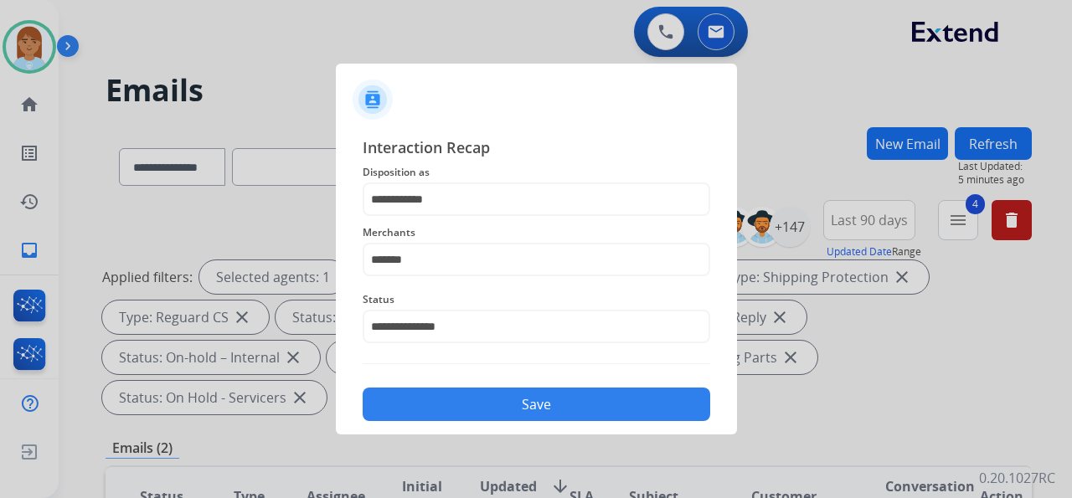
click at [511, 403] on button "Save" at bounding box center [536, 404] width 347 height 33
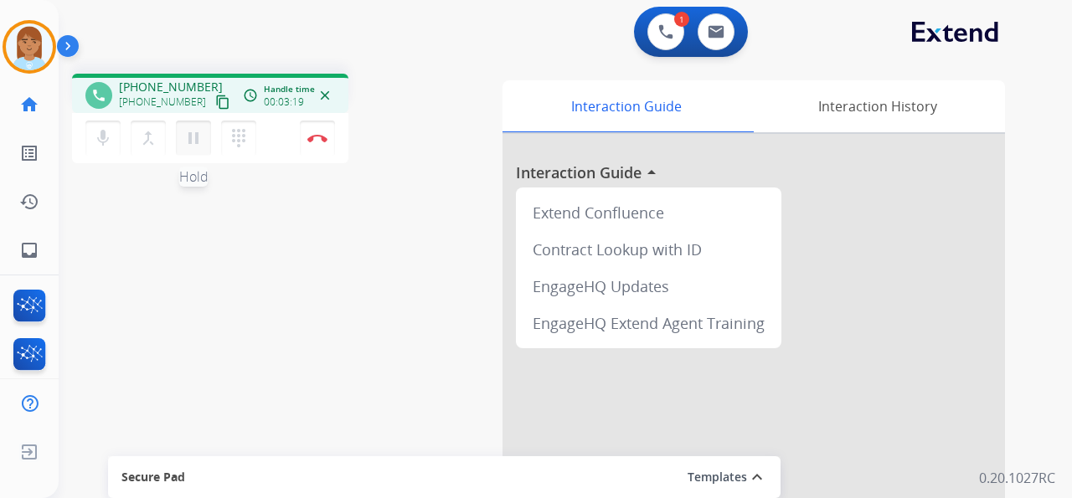
click at [206, 141] on button "pause Hold" at bounding box center [193, 138] width 35 height 35
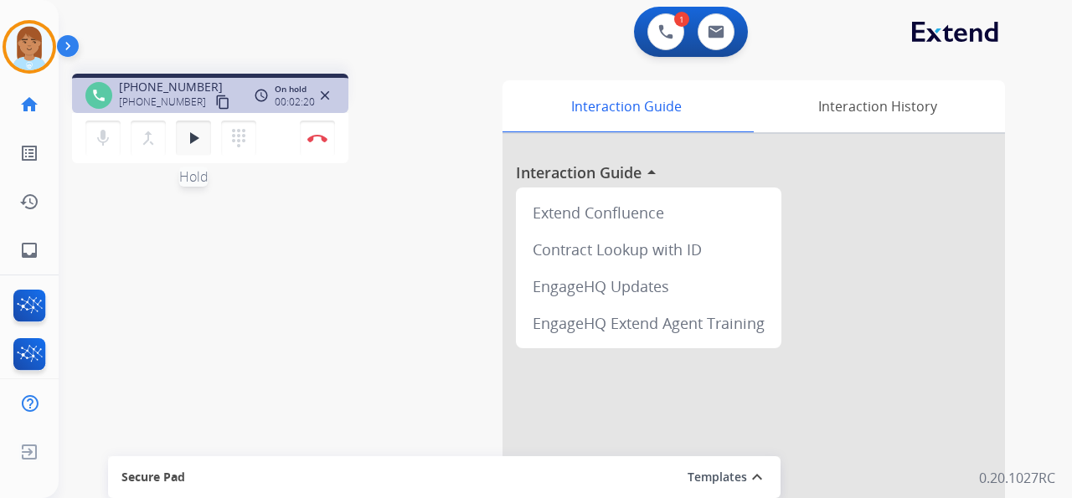
click at [186, 131] on mat-icon "play_arrow" at bounding box center [193, 138] width 20 height 20
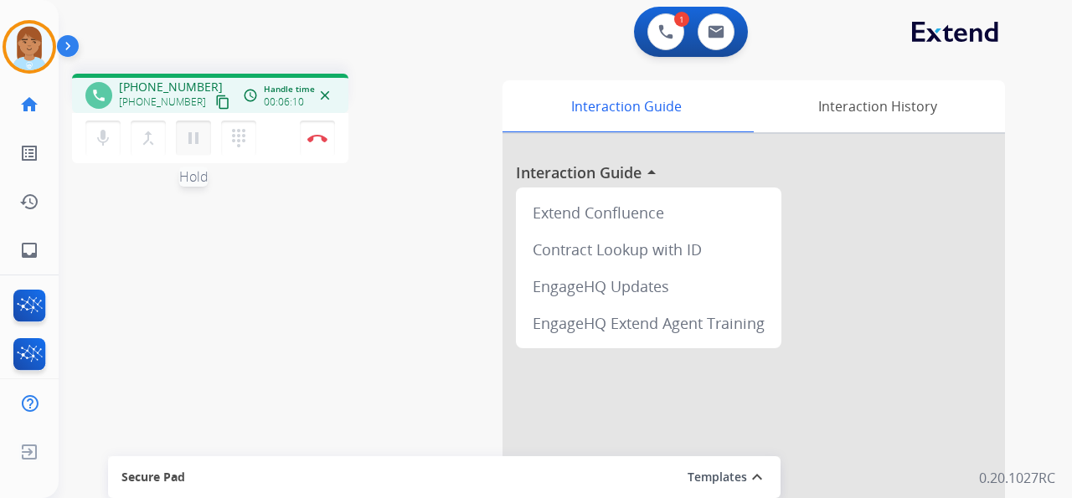
click at [197, 125] on button "pause Hold" at bounding box center [193, 138] width 35 height 35
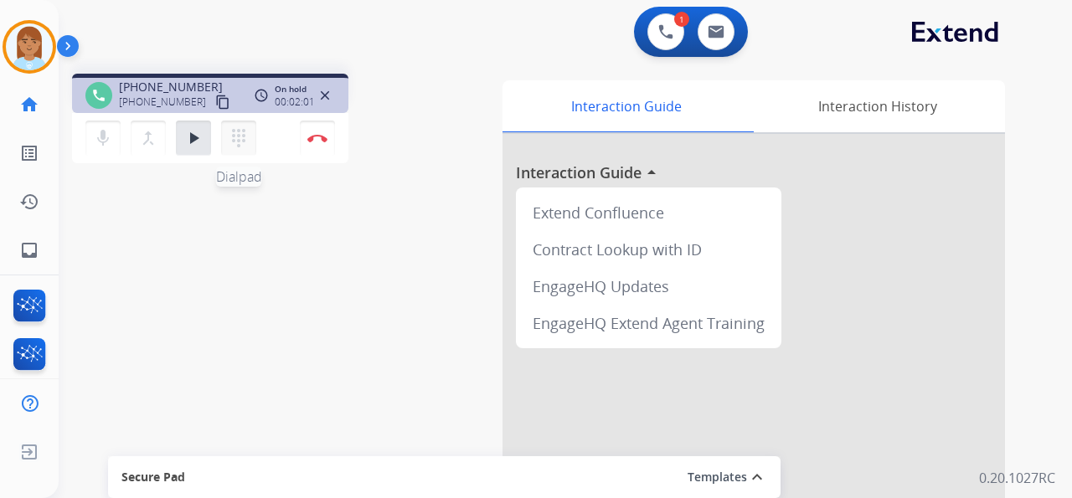
click at [241, 129] on mat-icon "dialpad" at bounding box center [239, 138] width 20 height 20
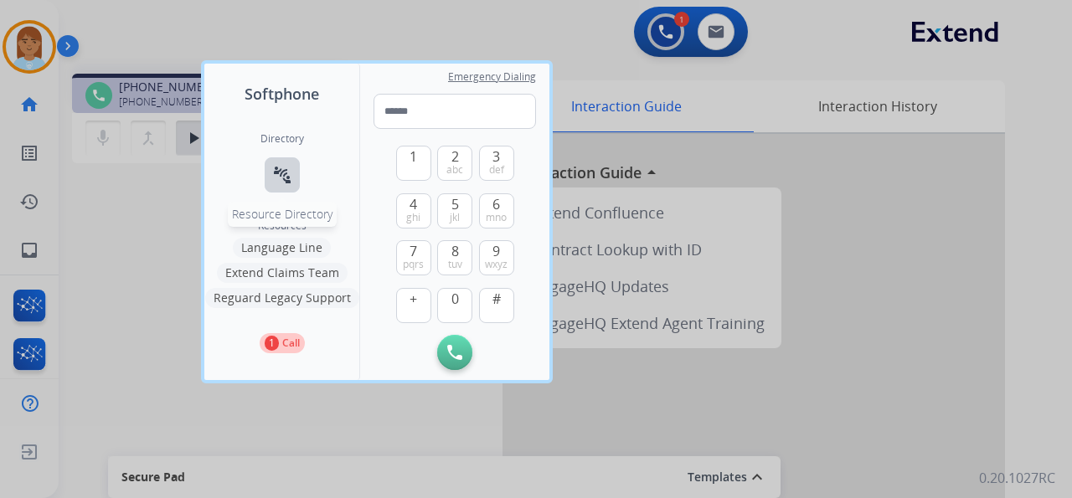
click at [290, 176] on mat-icon "connect_without_contact" at bounding box center [282, 175] width 20 height 20
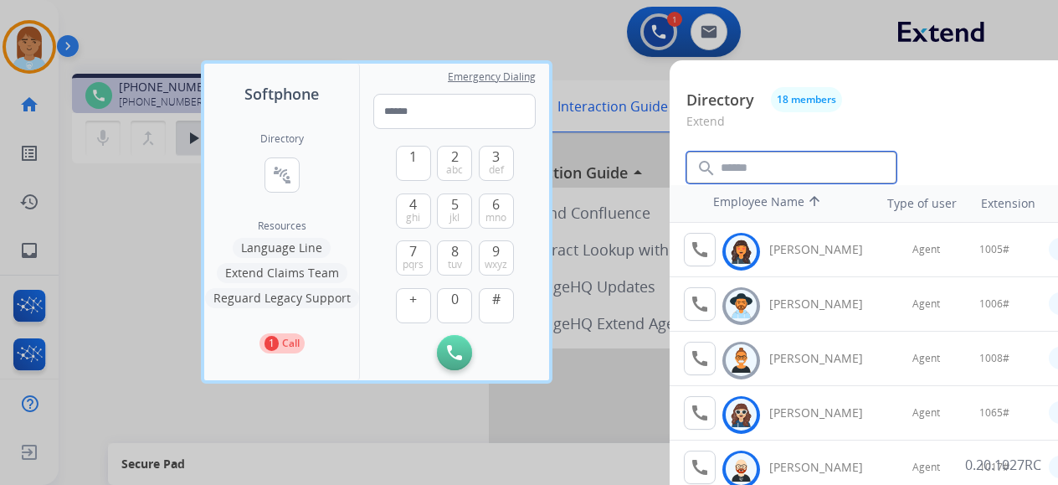
click at [786, 162] on input "text" at bounding box center [792, 168] width 210 height 32
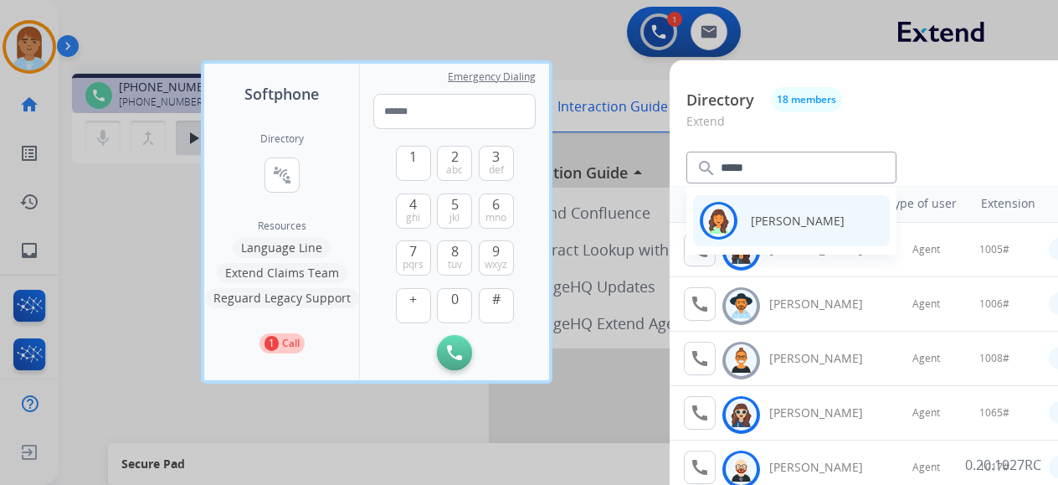
click at [747, 213] on div "Logged In [PERSON_NAME]" at bounding box center [791, 221] width 183 height 38
type input "*****"
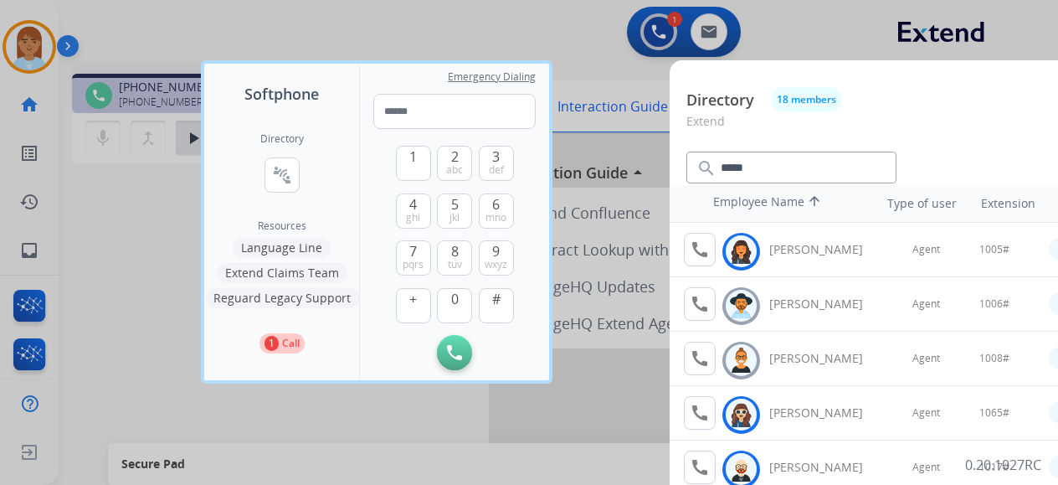
click at [831, 33] on div at bounding box center [529, 242] width 1058 height 485
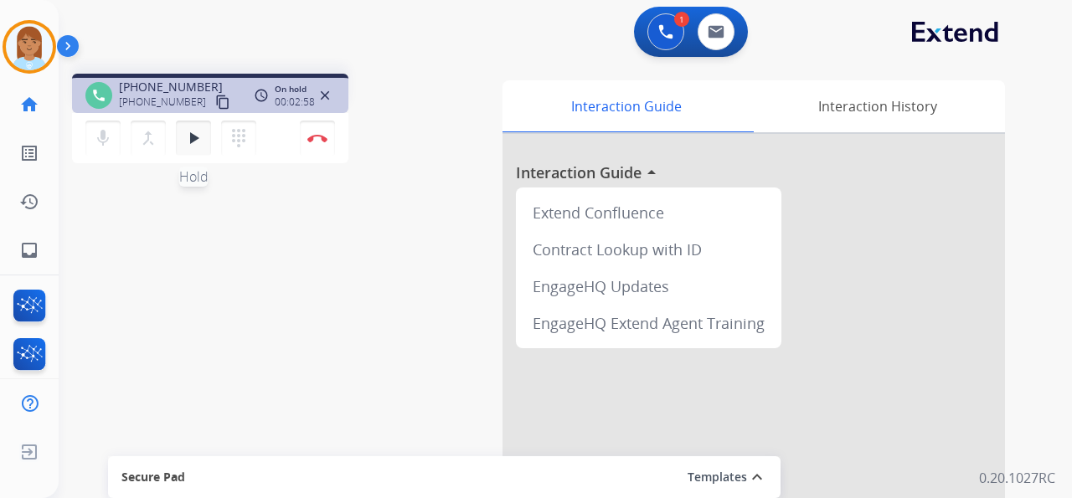
click at [200, 139] on mat-icon "play_arrow" at bounding box center [193, 138] width 20 height 20
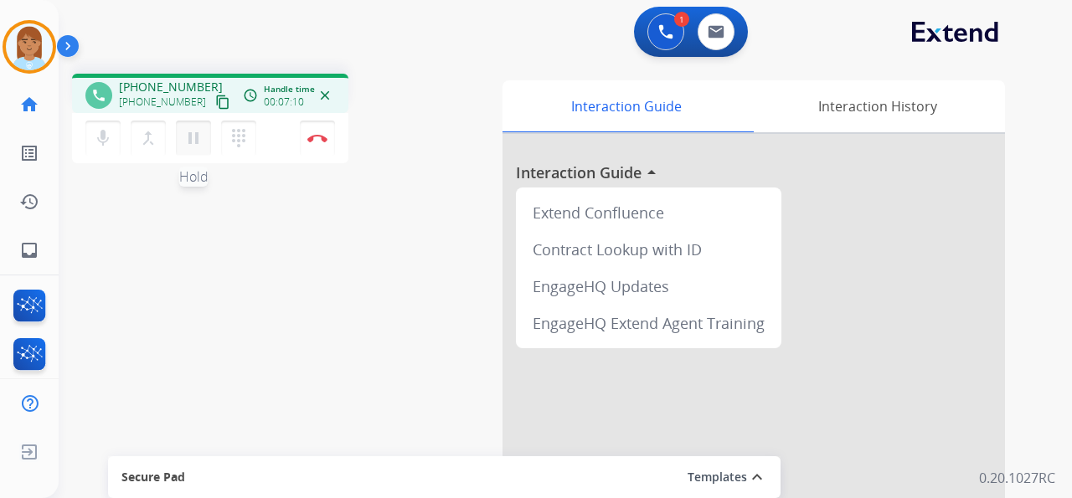
click at [197, 139] on mat-icon "pause" at bounding box center [193, 138] width 20 height 20
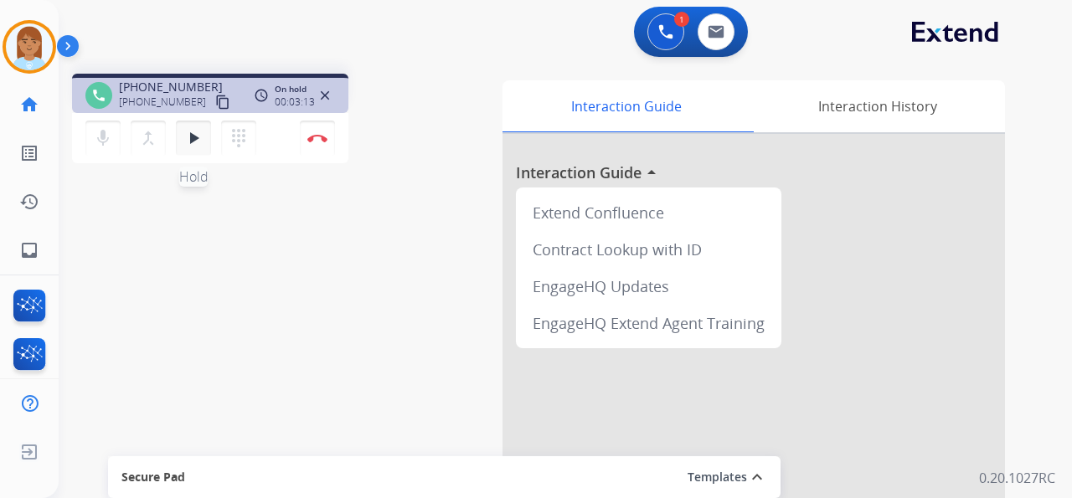
click at [203, 141] on button "play_arrow Hold" at bounding box center [193, 138] width 35 height 35
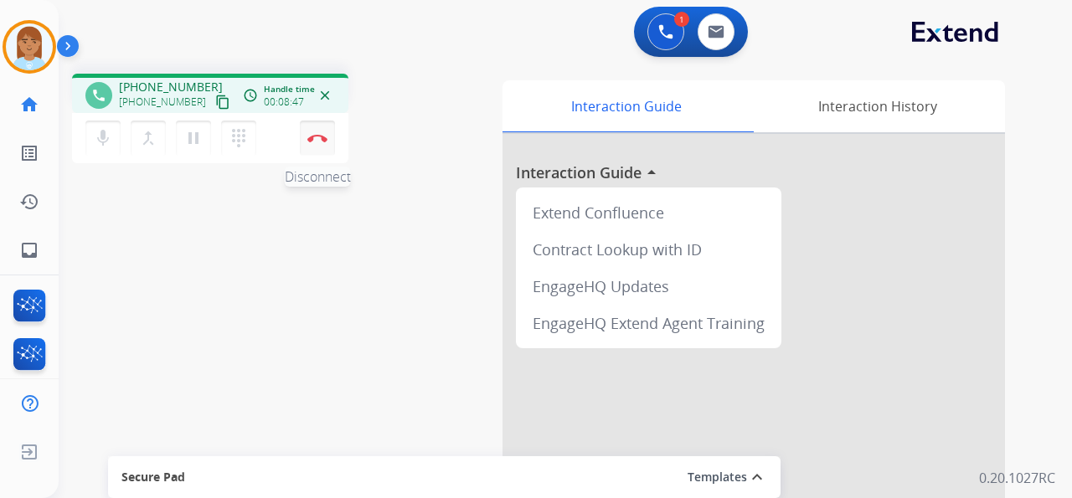
click at [325, 146] on button "Disconnect" at bounding box center [317, 138] width 35 height 35
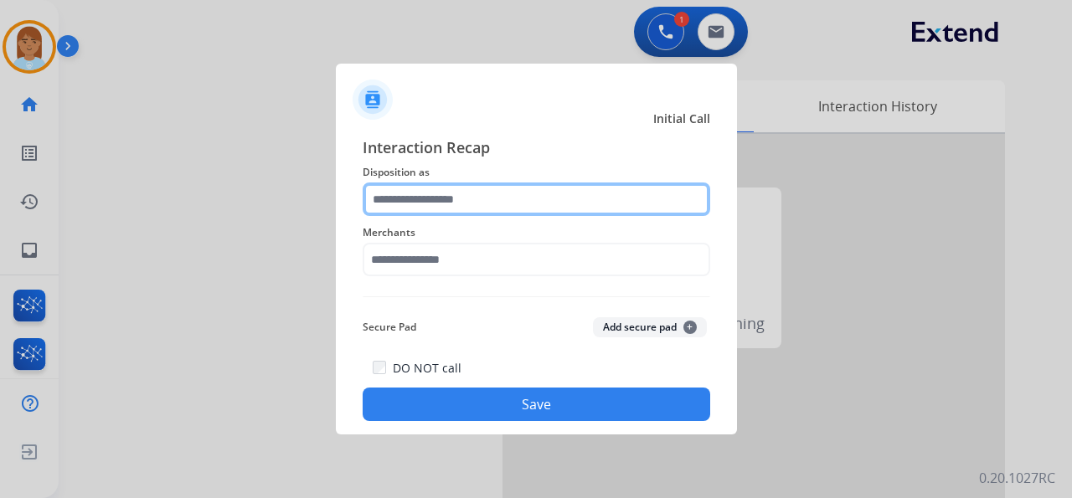
click at [454, 191] on input "text" at bounding box center [536, 199] width 347 height 33
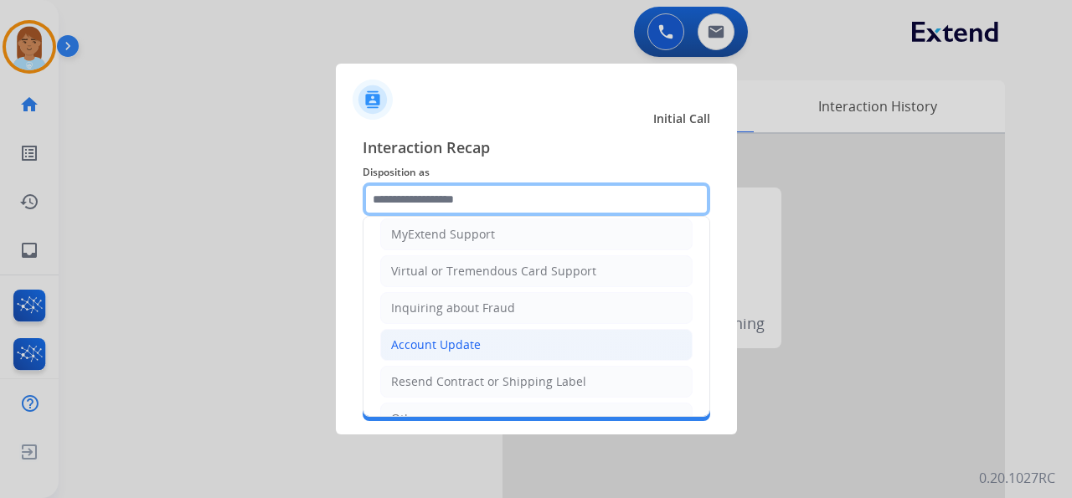
scroll to position [254, 0]
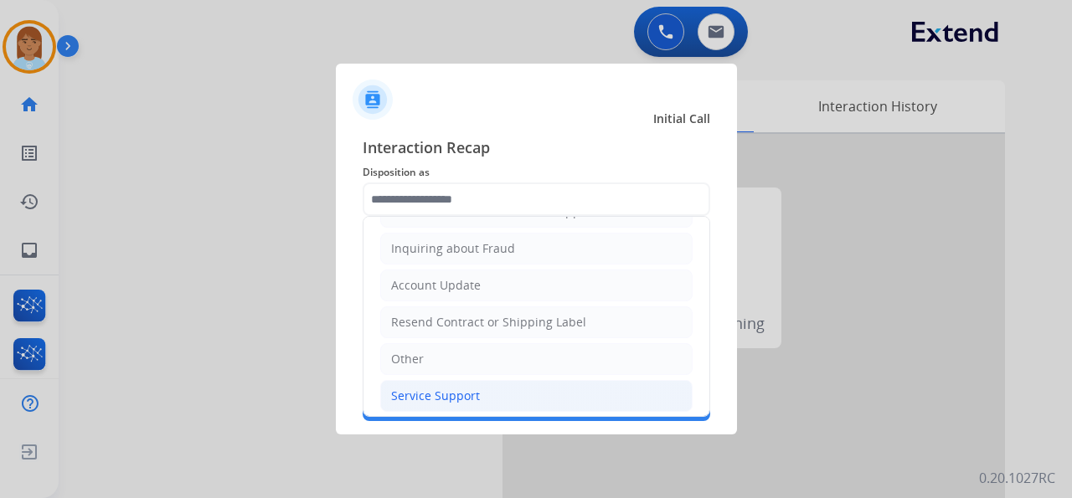
click at [458, 391] on div "Service Support" at bounding box center [435, 396] width 89 height 17
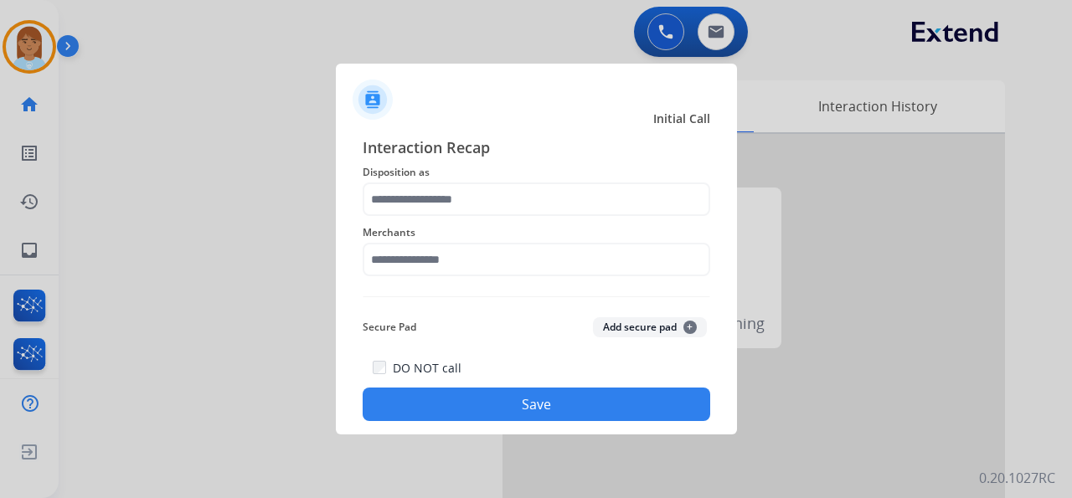
type input "**********"
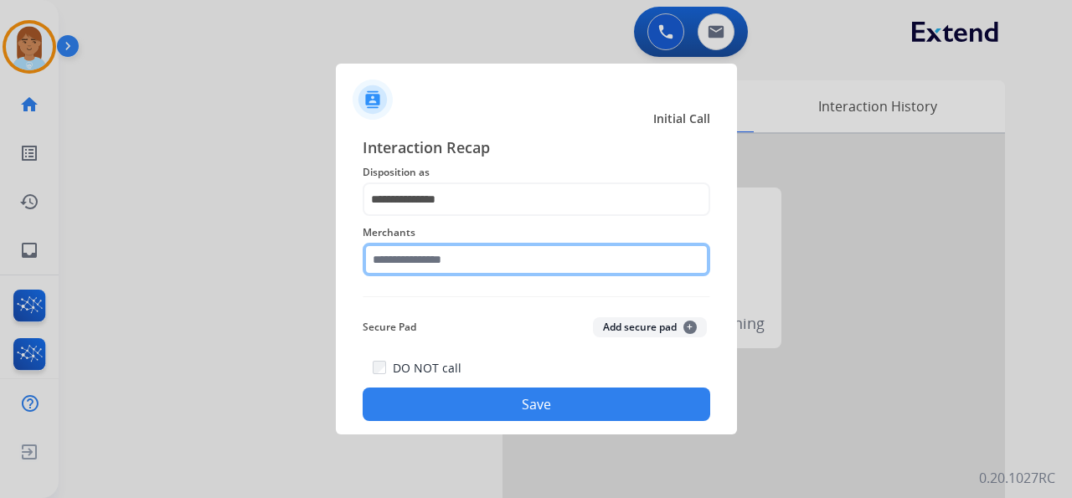
click at [466, 268] on input "text" at bounding box center [536, 259] width 347 height 33
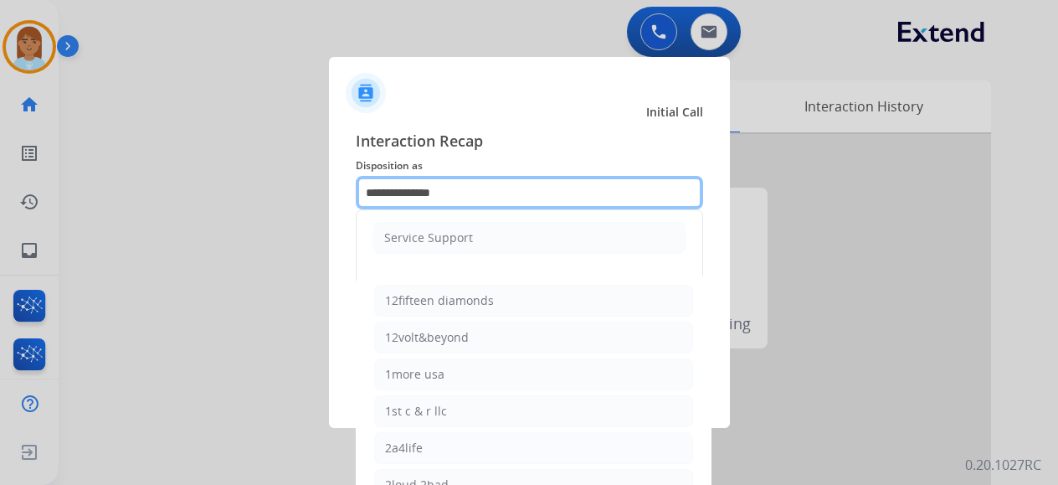
drag, startPoint x: 496, startPoint y: 208, endPoint x: 297, endPoint y: 223, distance: 199.8
click at [0, 218] on app-contact-recap-modal "**********" at bounding box center [0, 242] width 0 height 485
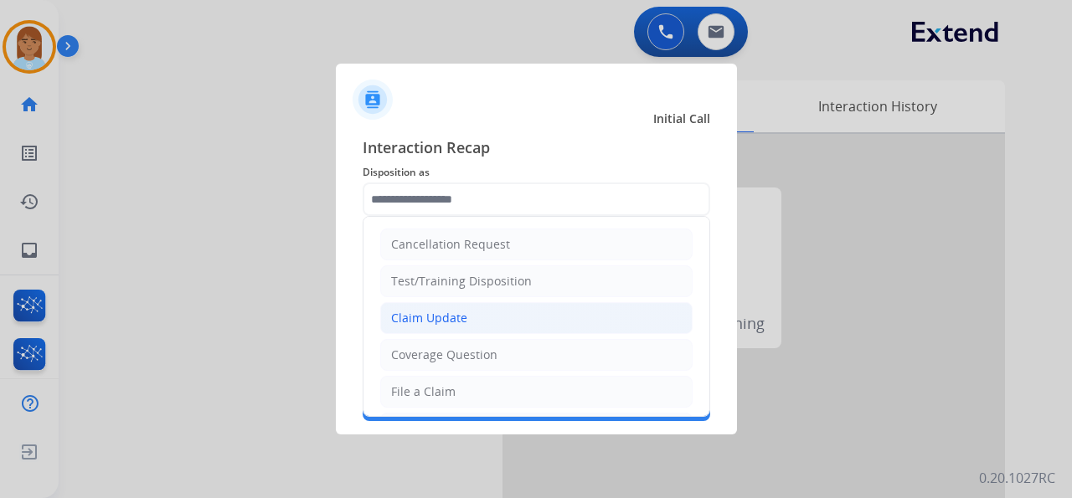
click at [440, 323] on div "Claim Update" at bounding box center [429, 318] width 76 height 17
type input "**********"
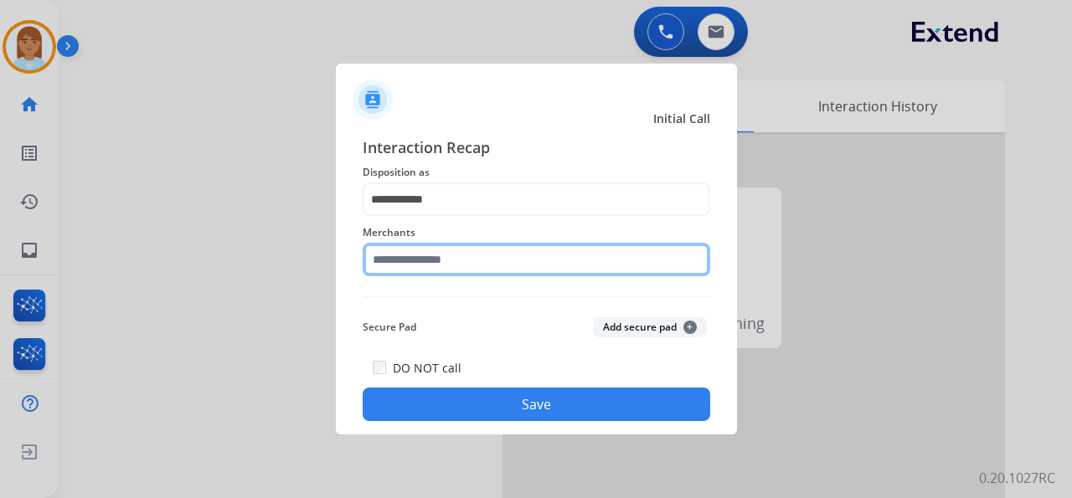
click at [450, 258] on input "text" at bounding box center [536, 259] width 347 height 33
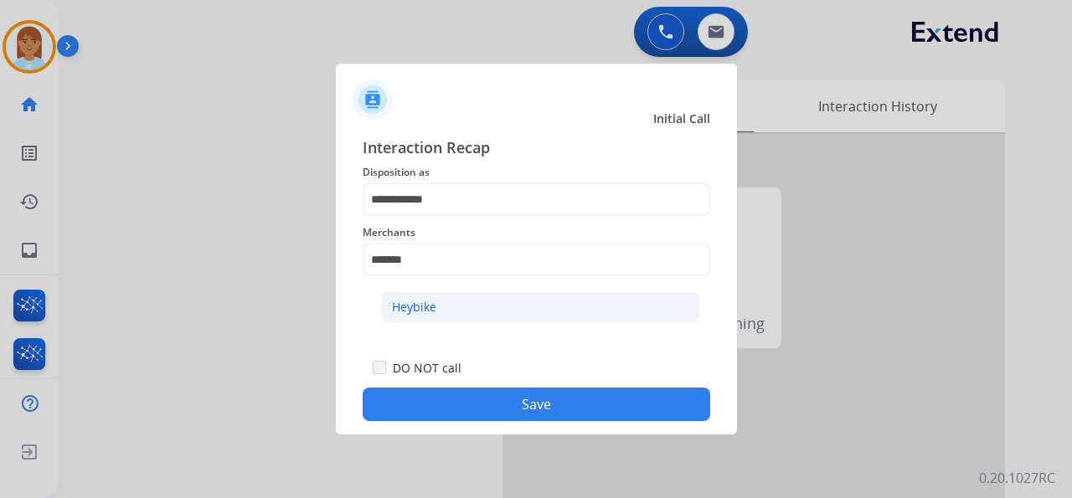
click at [444, 305] on li "Heybike" at bounding box center [540, 307] width 319 height 32
type input "*******"
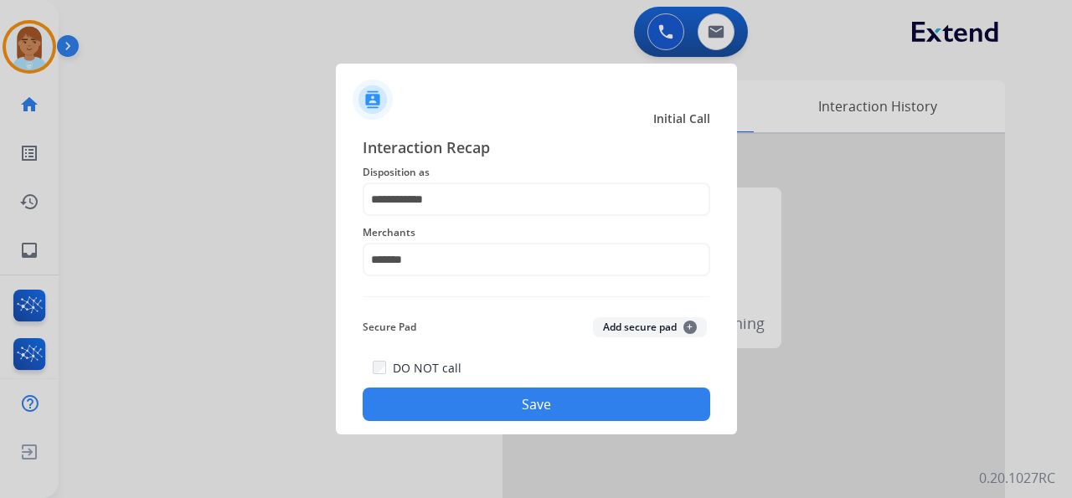
click at [487, 404] on button "Save" at bounding box center [536, 404] width 347 height 33
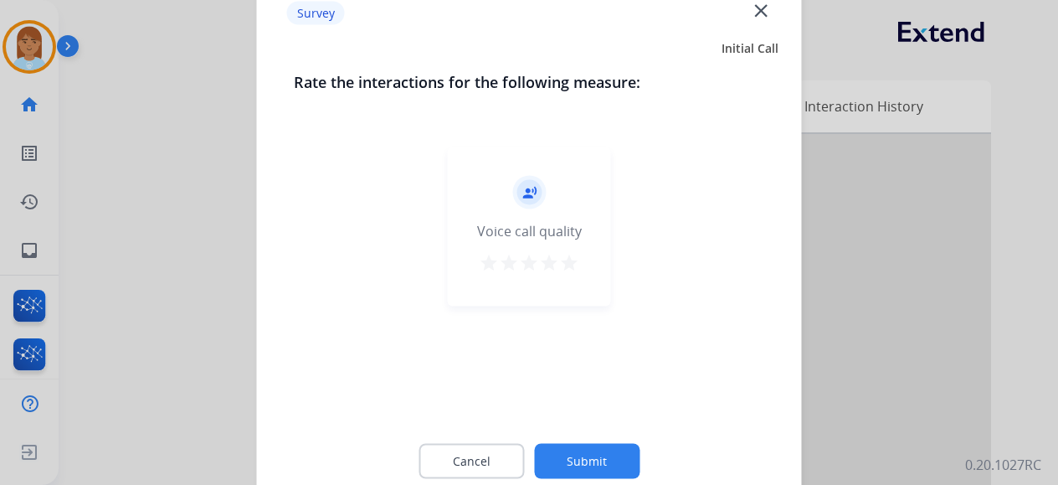
click at [576, 260] on mat-icon "star" at bounding box center [569, 262] width 20 height 20
click at [606, 469] on button "Submit" at bounding box center [586, 460] width 105 height 35
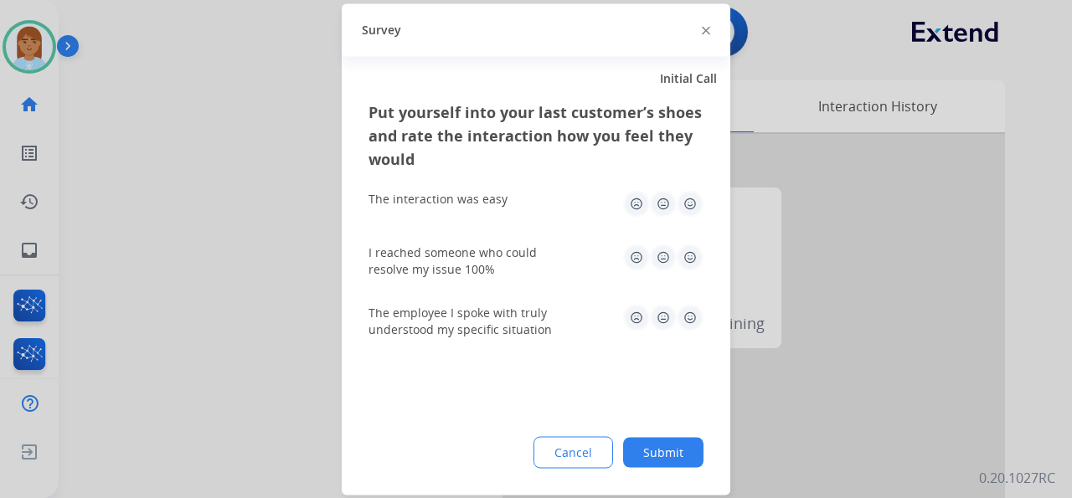
click at [661, 460] on button "Submit" at bounding box center [663, 452] width 80 height 30
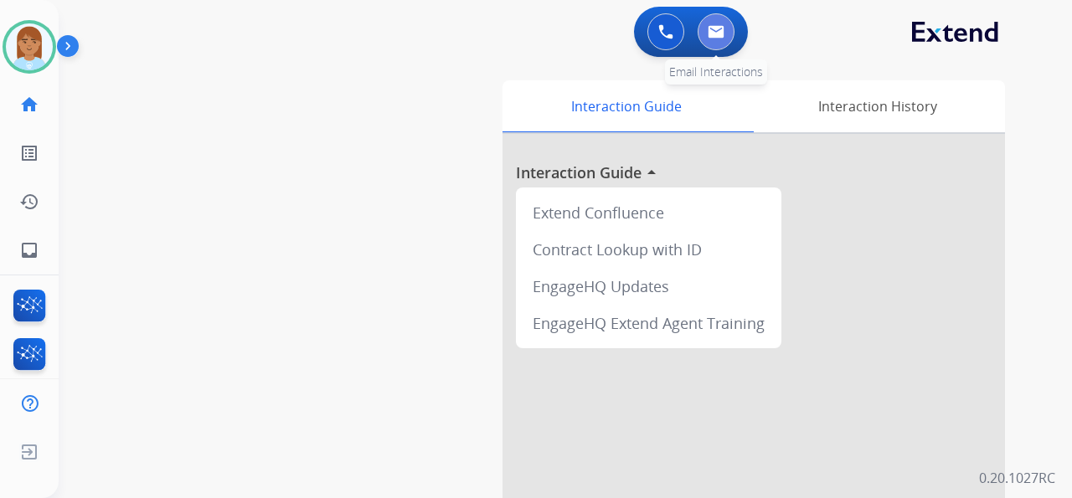
click at [722, 35] on img at bounding box center [715, 31] width 17 height 13
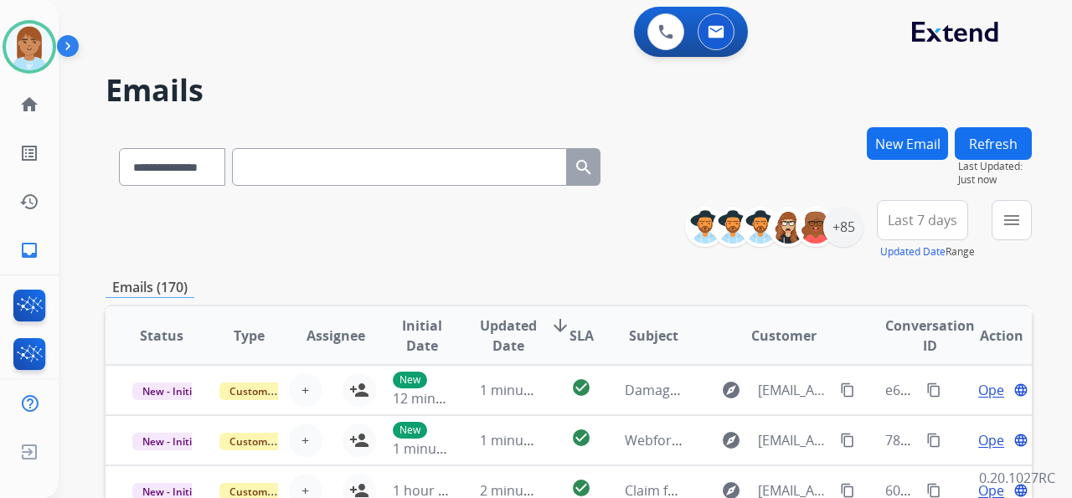
scroll to position [2, 0]
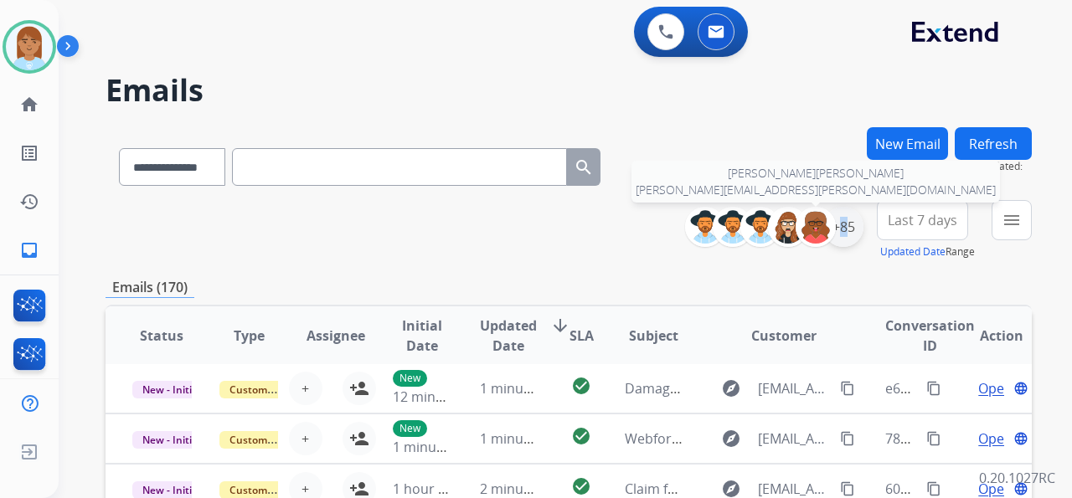
click at [834, 233] on div "+85" at bounding box center [843, 227] width 40 height 40
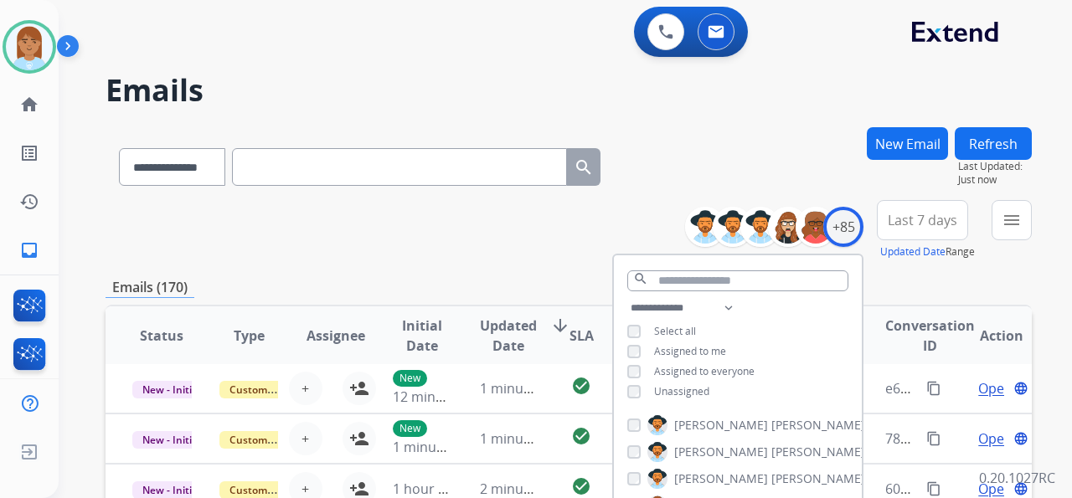
click at [661, 393] on span "Unassigned" at bounding box center [681, 391] width 55 height 14
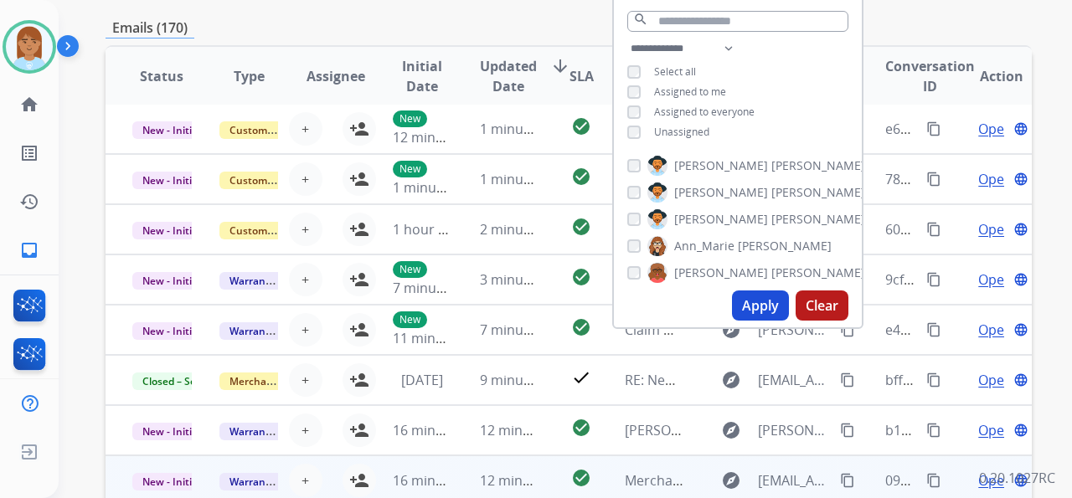
scroll to position [335, 0]
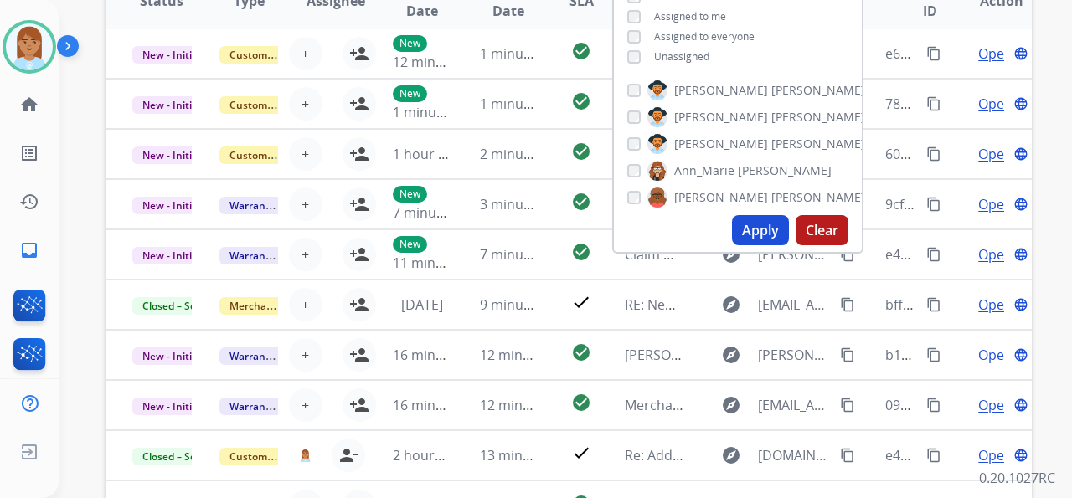
click at [768, 229] on button "Apply" at bounding box center [760, 230] width 57 height 30
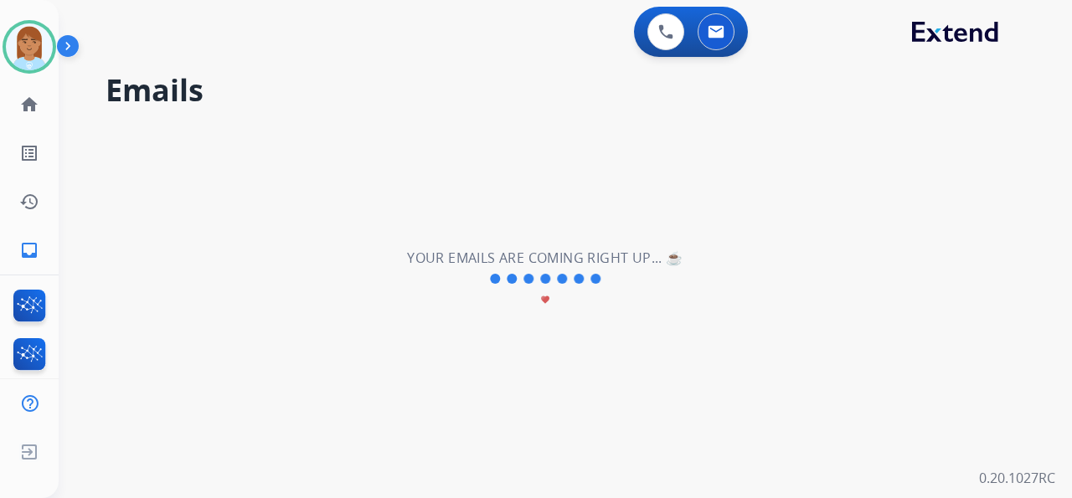
scroll to position [0, 0]
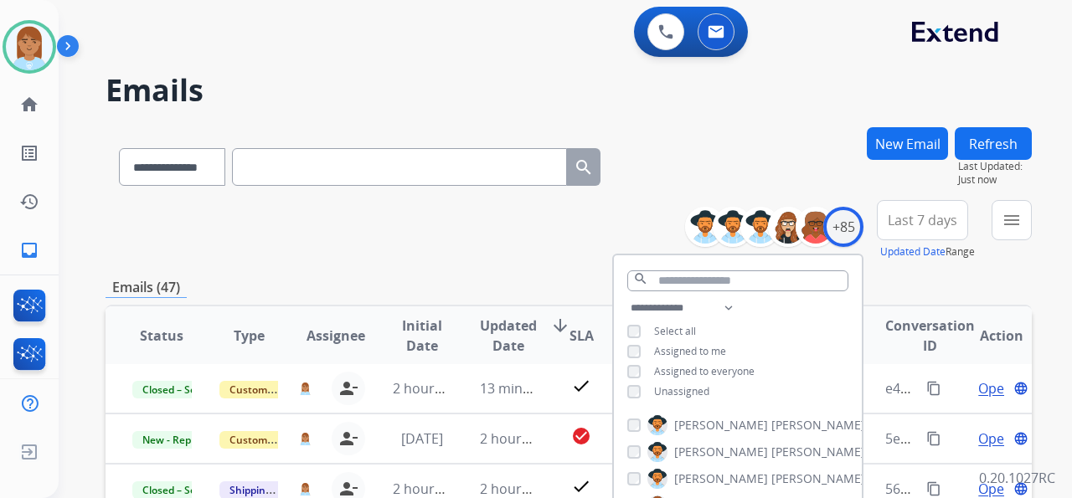
click at [941, 206] on button "Last 7 days" at bounding box center [922, 220] width 91 height 40
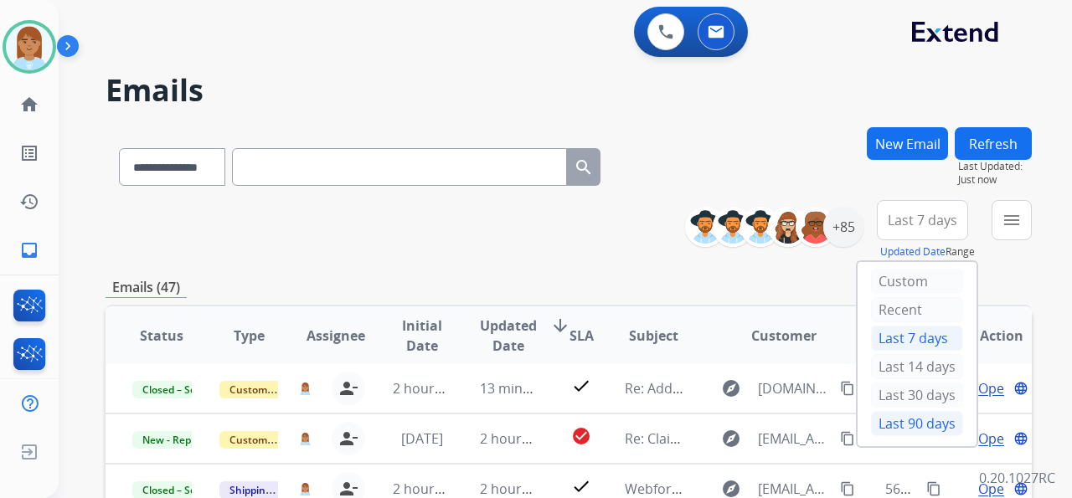
click at [923, 426] on div "Last 90 days" at bounding box center [917, 423] width 92 height 25
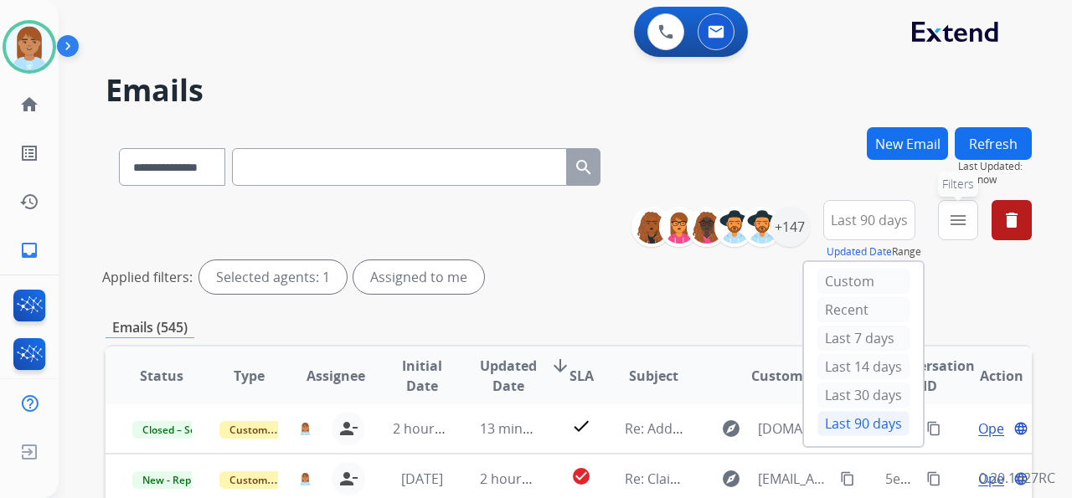
click at [966, 223] on mat-icon "menu" at bounding box center [958, 220] width 20 height 20
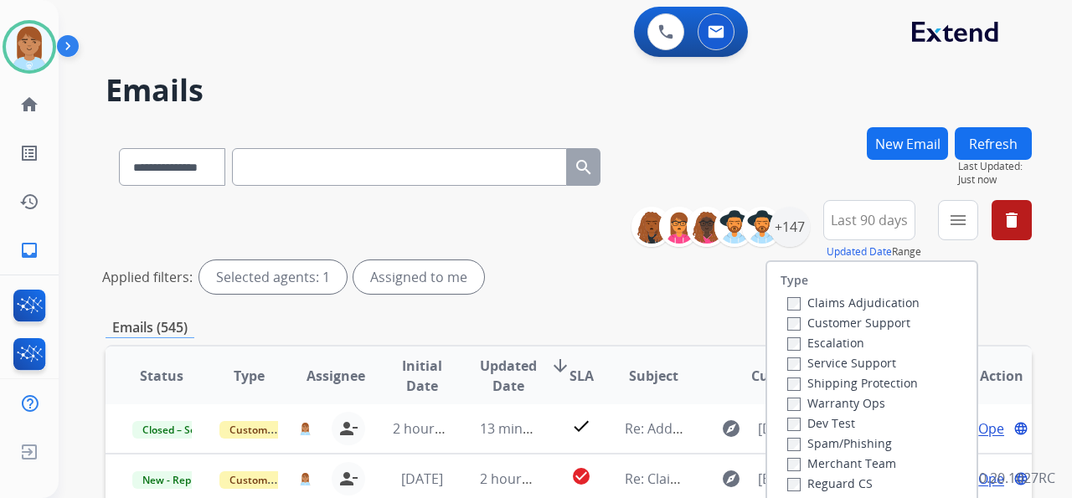
click at [866, 327] on label "Customer Support" at bounding box center [848, 323] width 123 height 16
click at [854, 387] on label "Shipping Protection" at bounding box center [852, 383] width 131 height 16
click at [809, 484] on label "Reguard CS" at bounding box center [829, 484] width 85 height 16
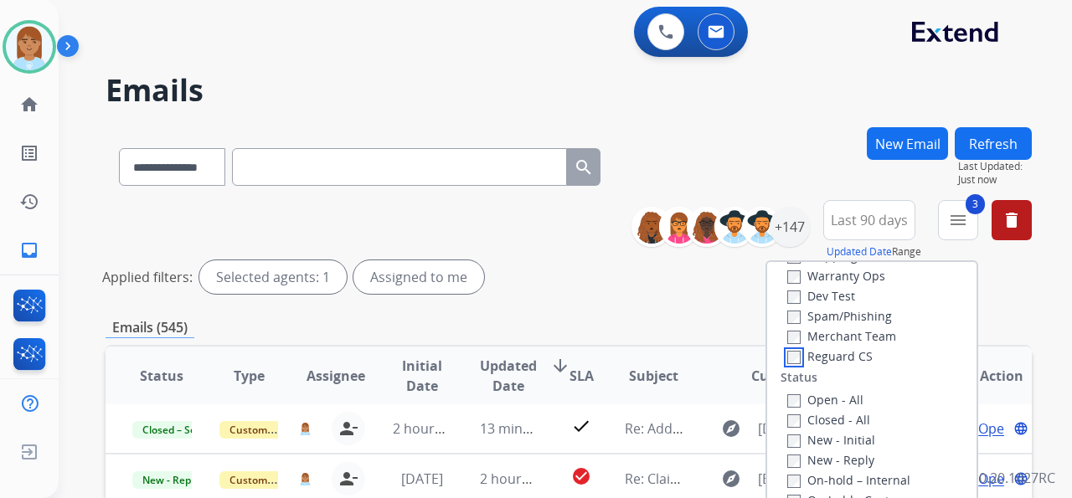
scroll to position [111, 0]
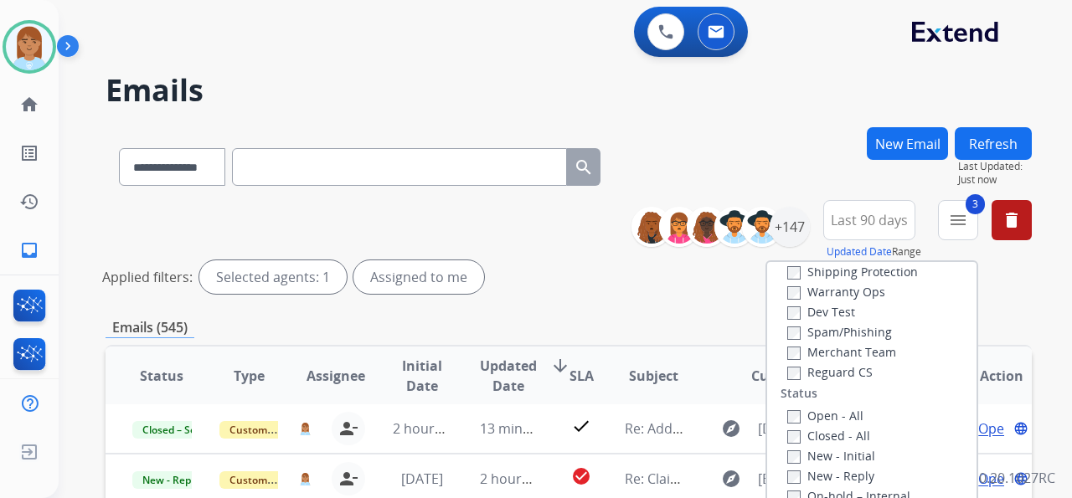
click at [833, 418] on label "Open - All" at bounding box center [825, 416] width 76 height 16
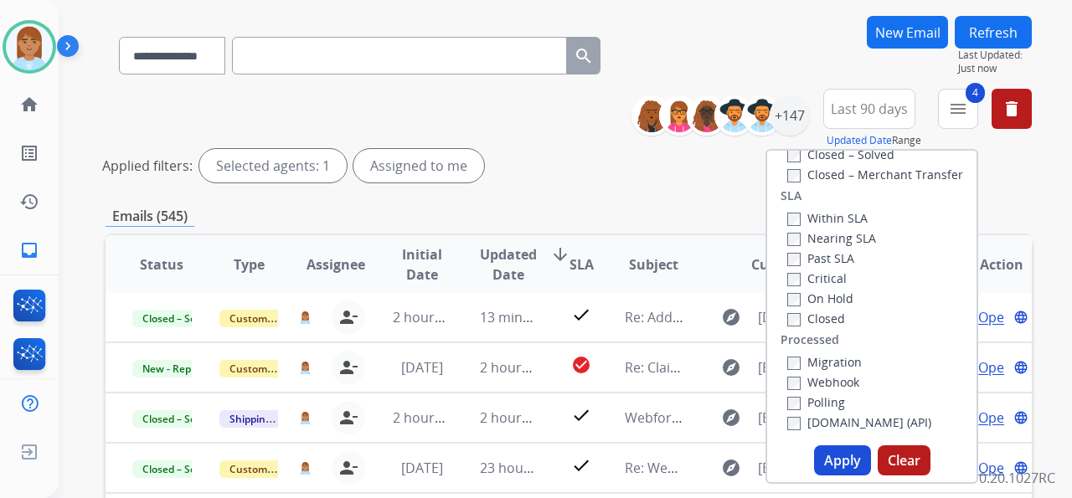
click at [848, 471] on button "Apply" at bounding box center [842, 460] width 57 height 30
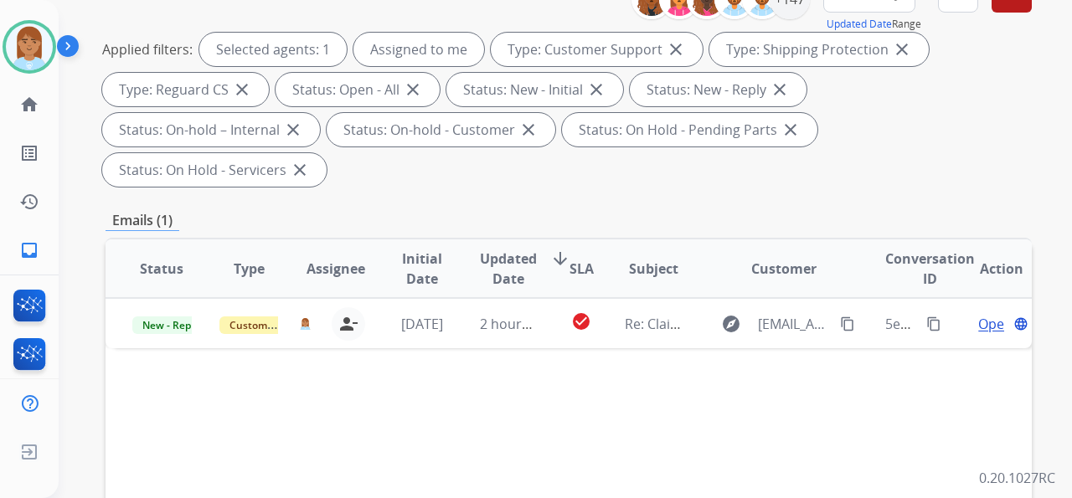
scroll to position [390, 0]
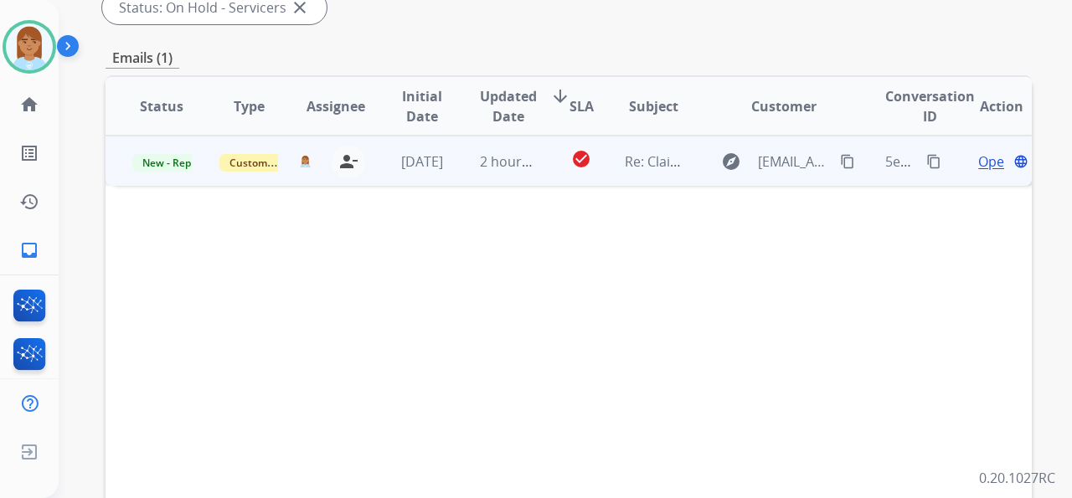
click at [978, 152] on span "Open" at bounding box center [995, 162] width 34 height 20
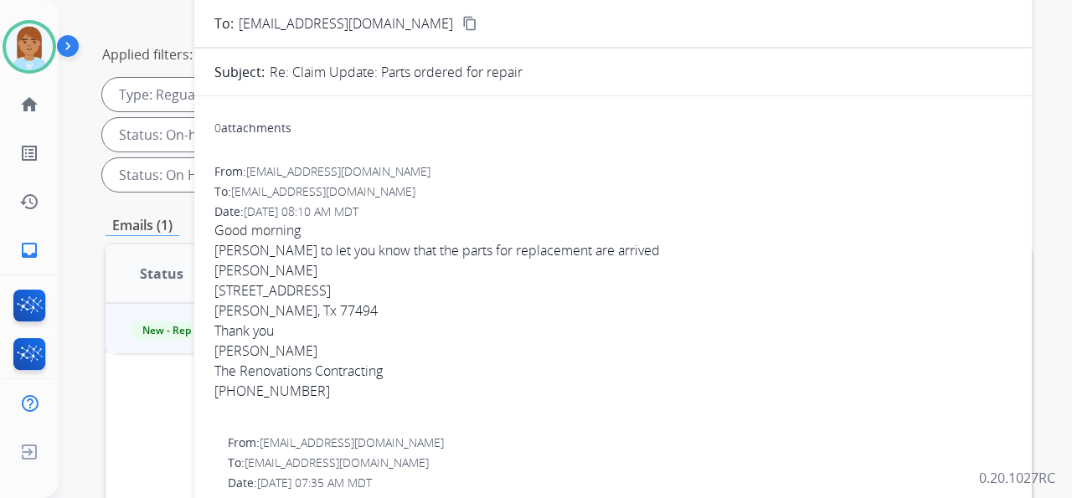
scroll to position [0, 0]
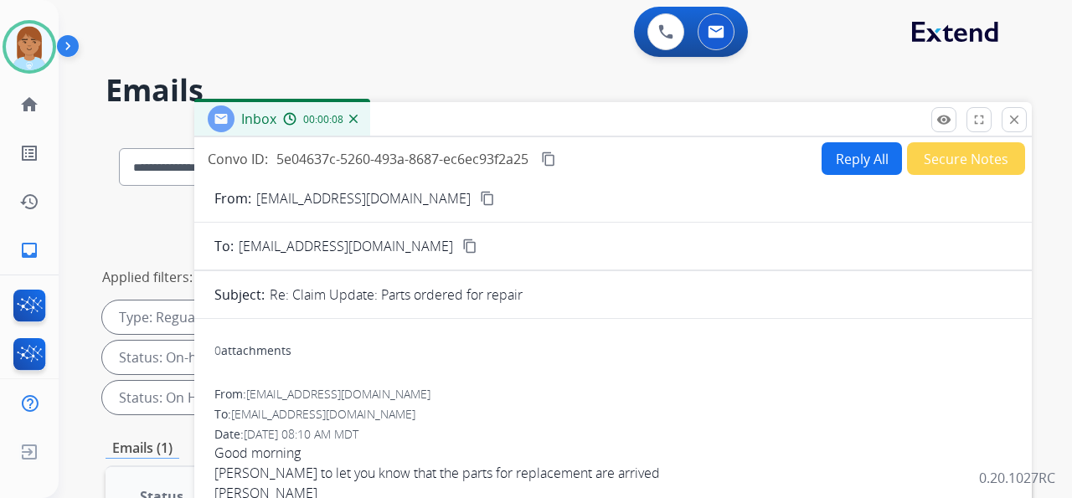
click at [842, 151] on button "Reply All" at bounding box center [861, 158] width 80 height 33
select select "**********"
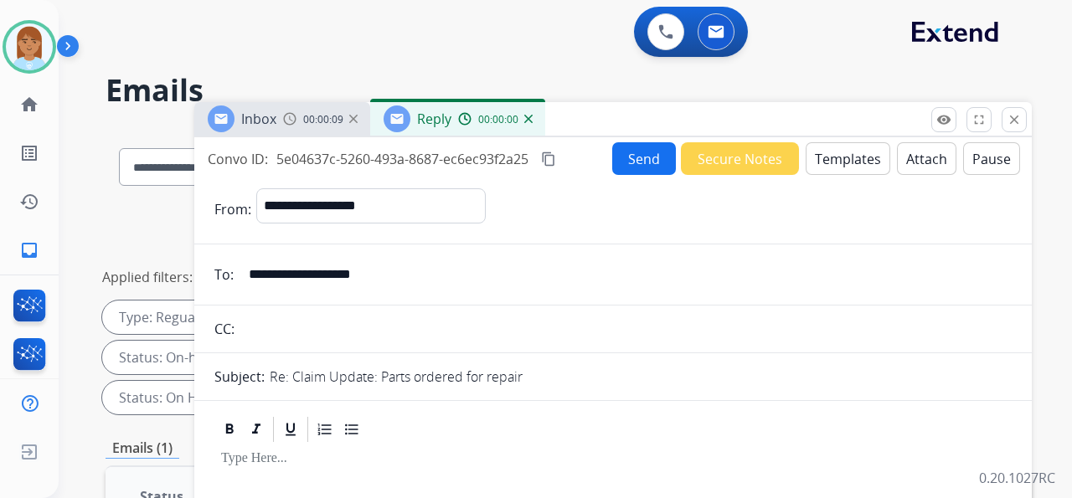
click at [836, 159] on button "Templates" at bounding box center [847, 158] width 85 height 33
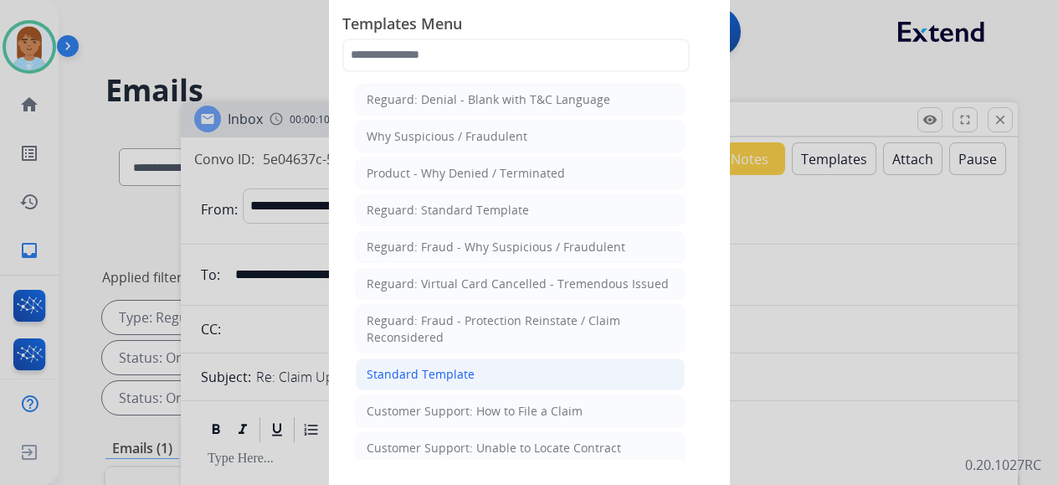
click at [511, 373] on li "Standard Template" at bounding box center [520, 374] width 329 height 32
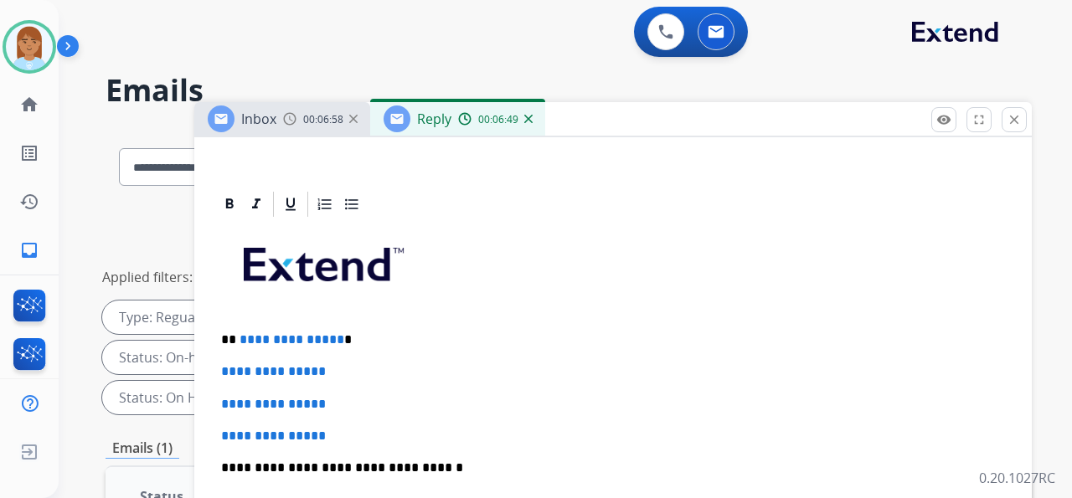
scroll to position [446, 0]
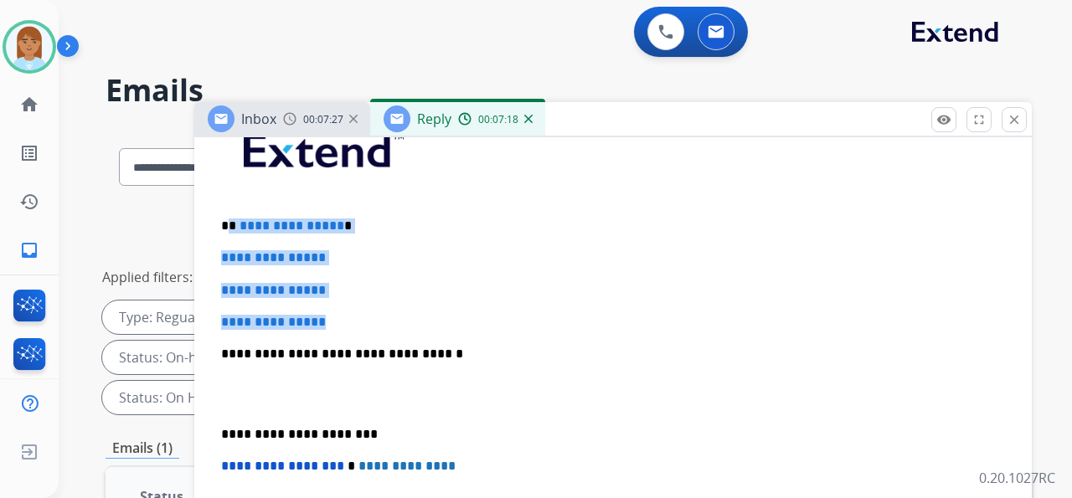
drag, startPoint x: 229, startPoint y: 217, endPoint x: 430, endPoint y: 311, distance: 222.8
click at [430, 311] on div "**********" at bounding box center [612, 393] width 797 height 576
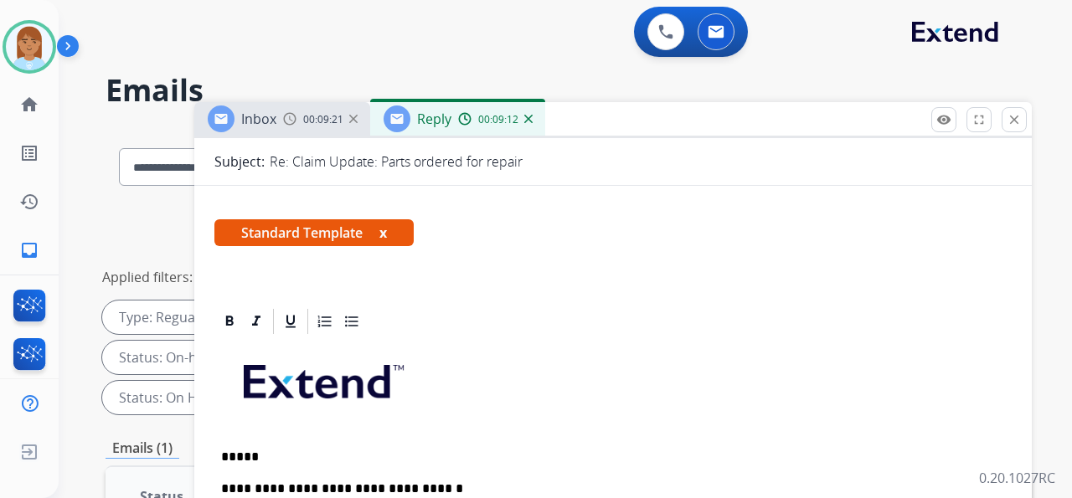
scroll to position [0, 0]
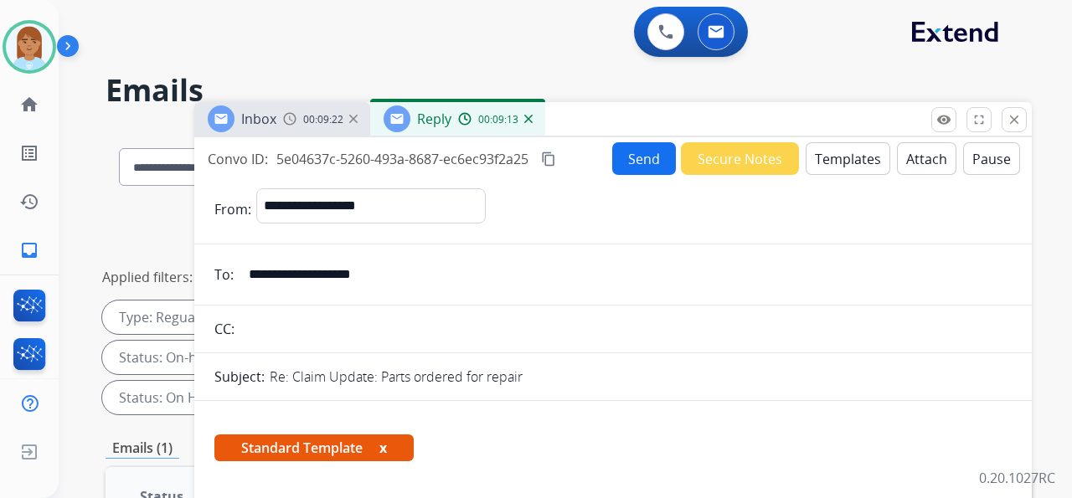
click at [295, 270] on input "**********" at bounding box center [625, 274] width 773 height 33
drag, startPoint x: 250, startPoint y: 266, endPoint x: 455, endPoint y: 290, distance: 206.5
click at [455, 290] on input "**********" at bounding box center [625, 274] width 773 height 33
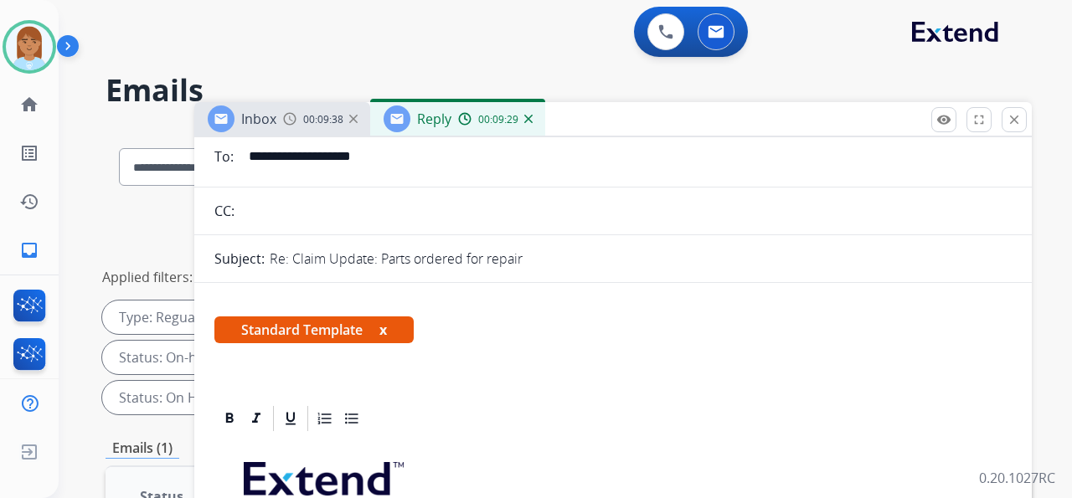
scroll to position [223, 0]
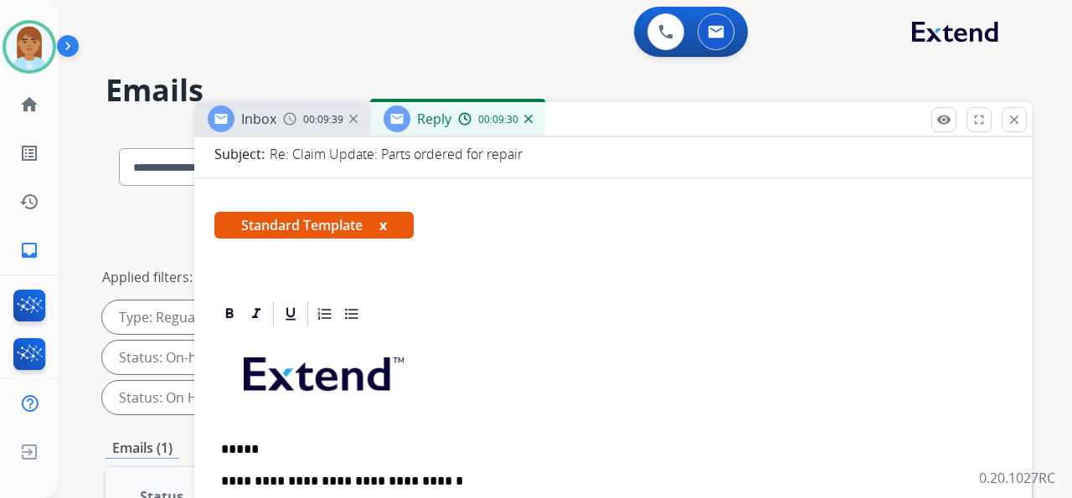
click at [332, 445] on p "*****" at bounding box center [606, 449] width 770 height 15
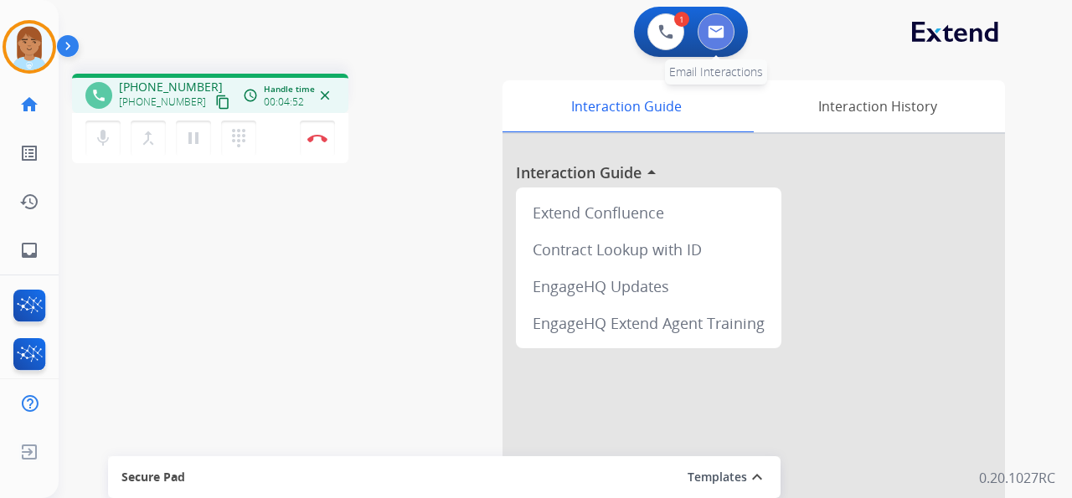
click at [717, 41] on button at bounding box center [715, 31] width 37 height 37
select select "**********"
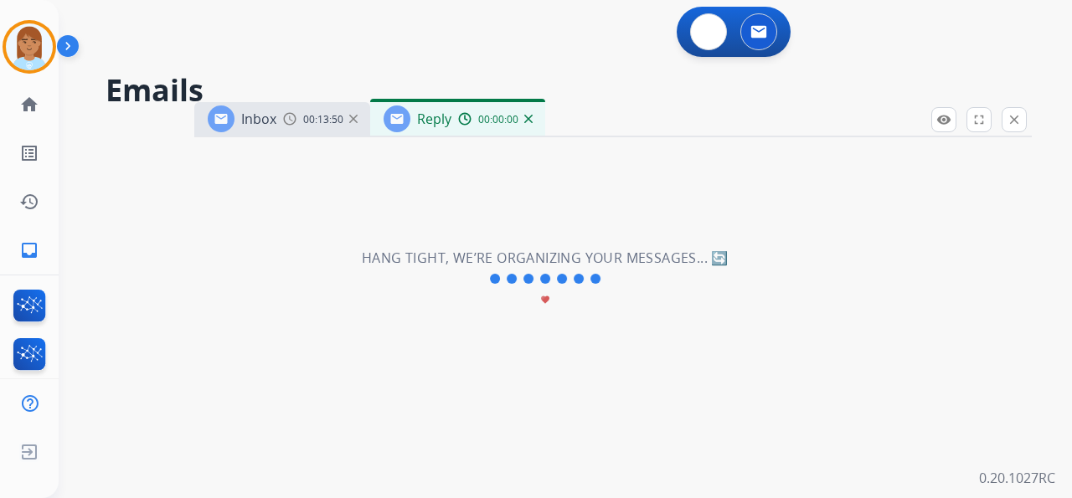
select select "**********"
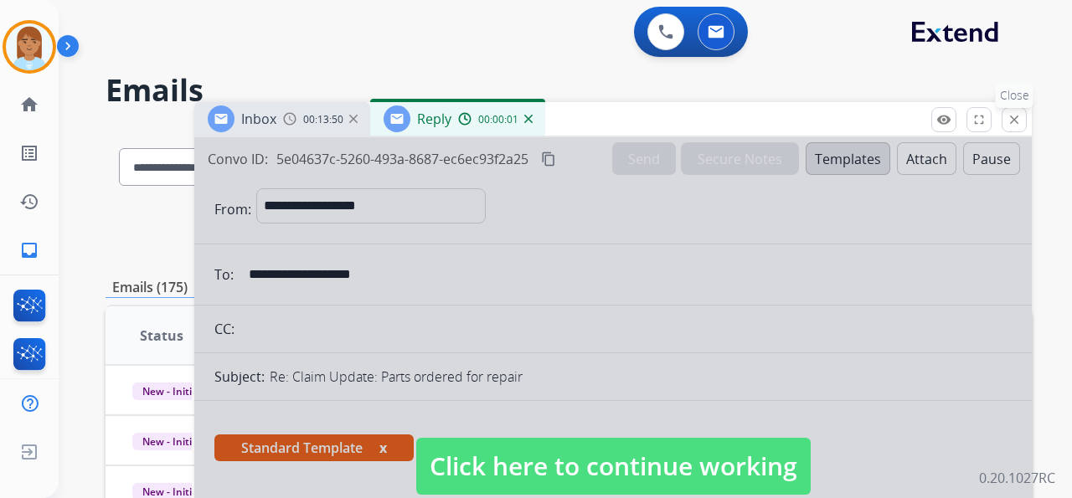
click at [1013, 121] on mat-icon "close" at bounding box center [1013, 119] width 15 height 15
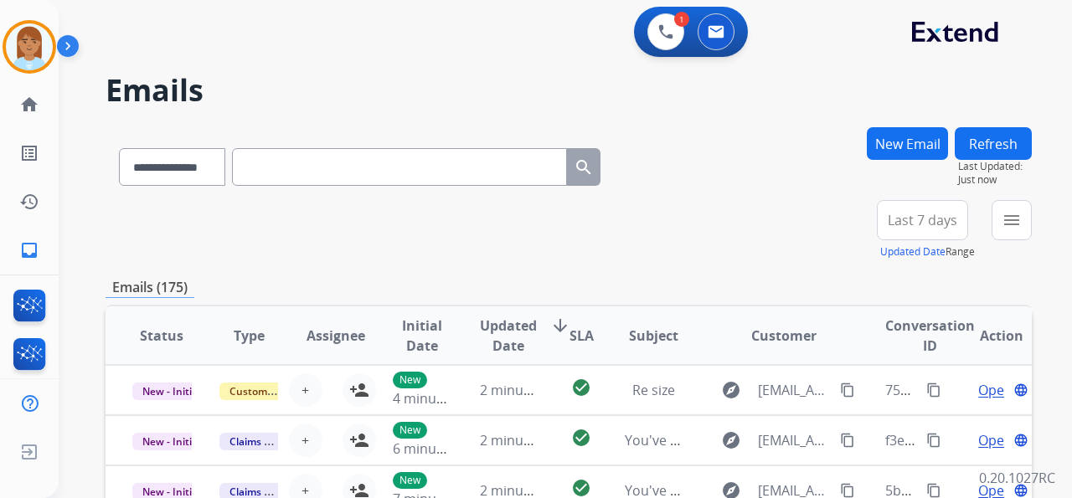
click at [903, 134] on button "New Email" at bounding box center [907, 143] width 81 height 33
select select "**********"
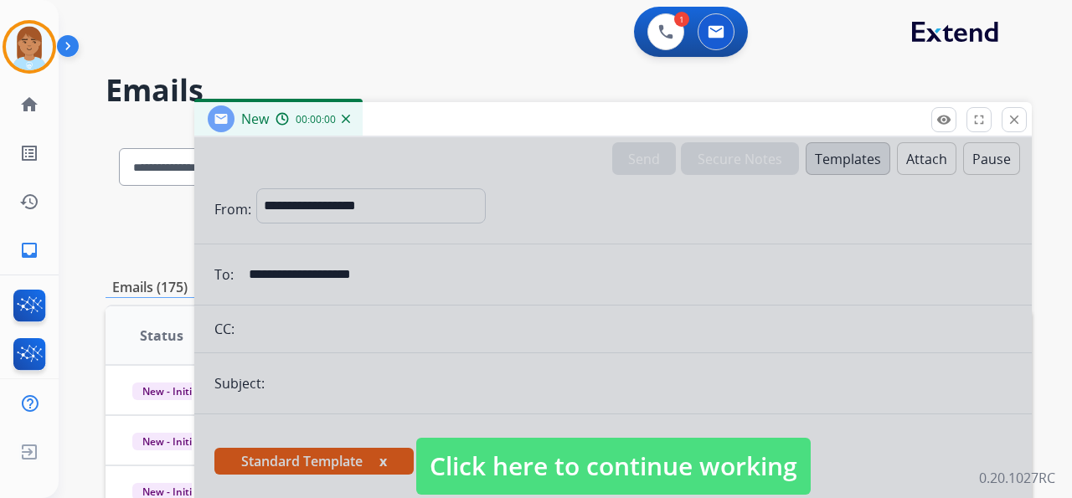
click at [373, 197] on div at bounding box center [612, 449] width 837 height 625
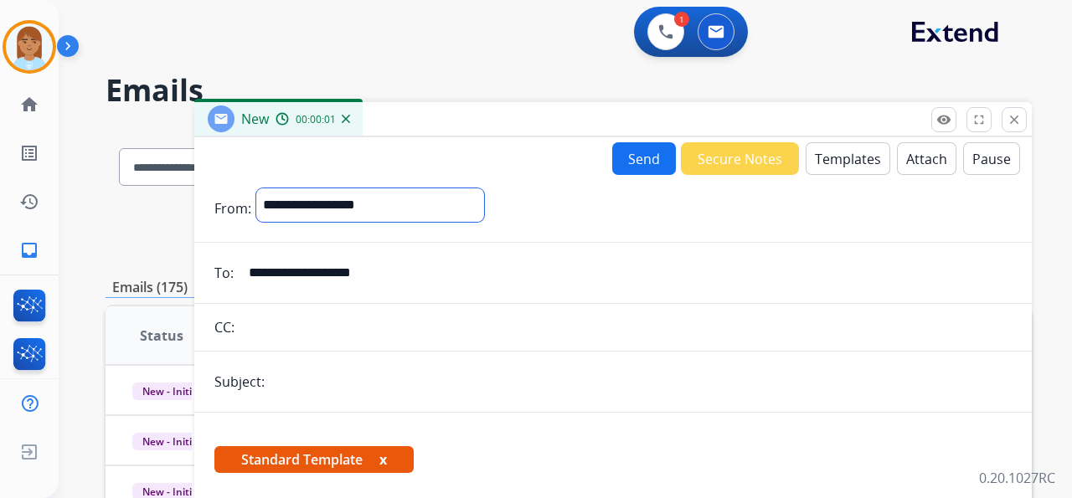
click at [407, 221] on select "**********" at bounding box center [370, 204] width 228 height 33
click at [256, 188] on select "**********" at bounding box center [370, 204] width 228 height 33
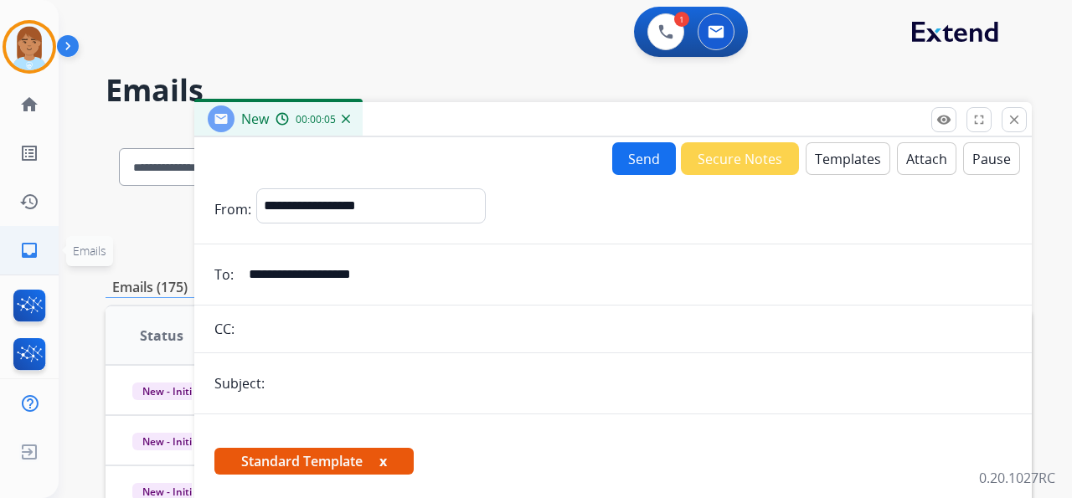
drag, startPoint x: 404, startPoint y: 276, endPoint x: 0, endPoint y: 270, distance: 403.6
click at [0, 270] on div "**********" at bounding box center [536, 249] width 1072 height 498
click at [343, 281] on input "email" at bounding box center [625, 274] width 773 height 33
paste input "**********"
type input "**********"
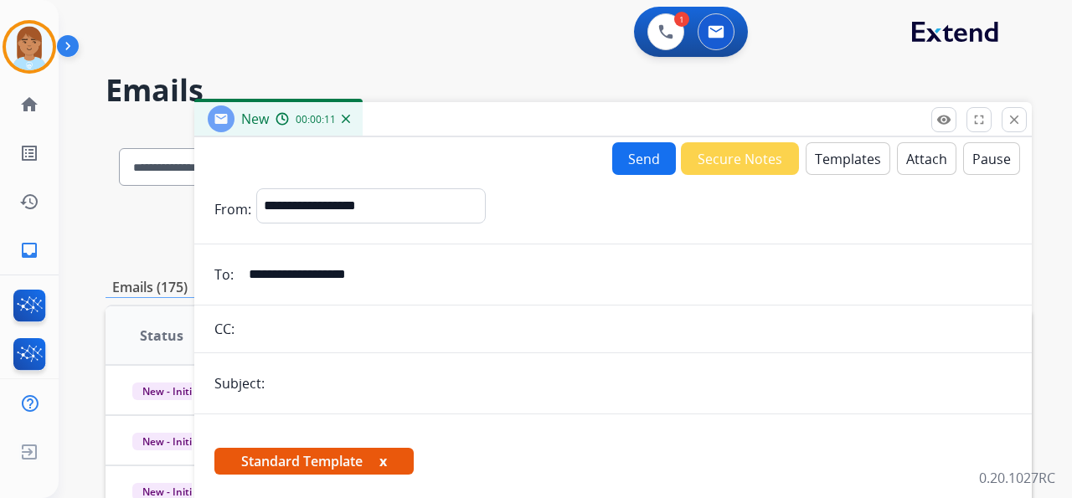
click at [378, 382] on input "text" at bounding box center [641, 383] width 742 height 33
type input "**********"
click at [849, 166] on button "Templates" at bounding box center [847, 158] width 85 height 33
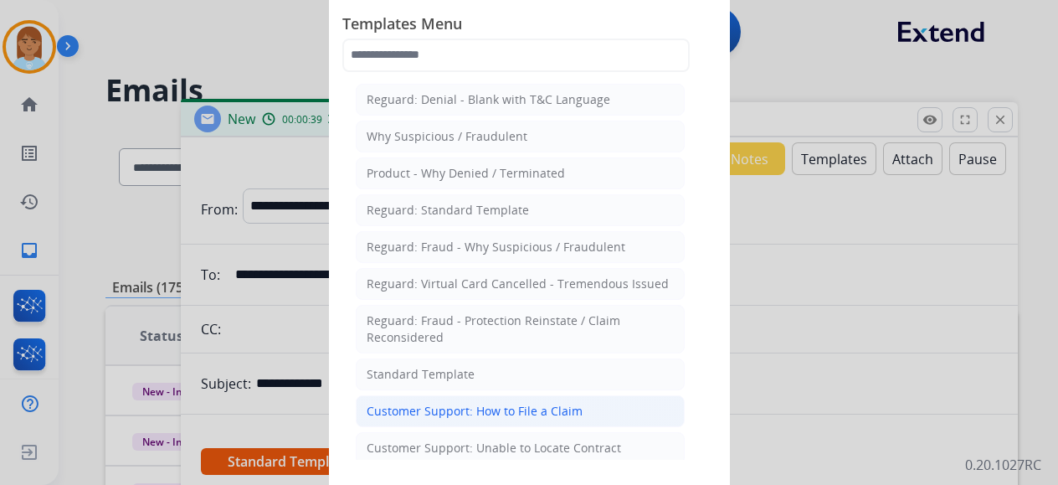
click at [625, 400] on li "Customer Support: How to File a Claim" at bounding box center [520, 411] width 329 height 32
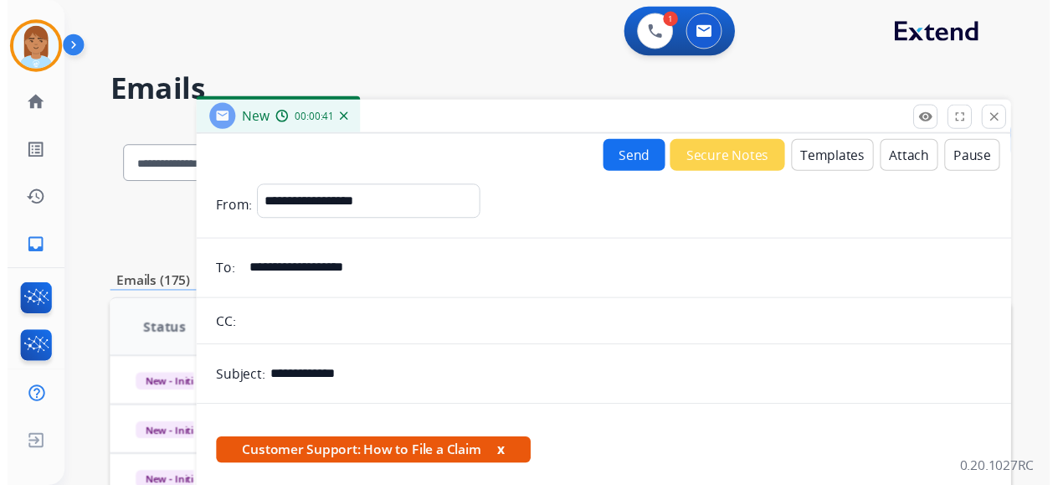
scroll to position [321, 0]
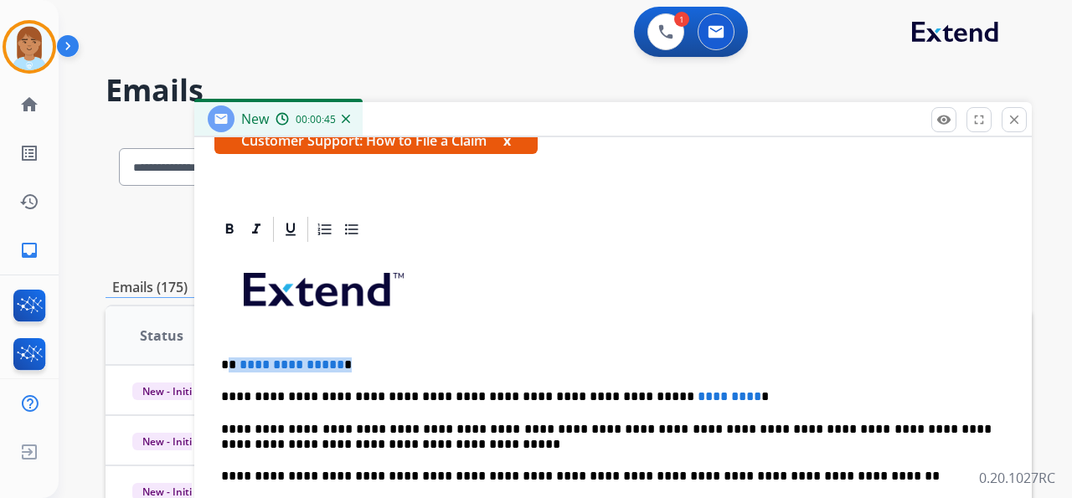
drag, startPoint x: 229, startPoint y: 363, endPoint x: 481, endPoint y: 391, distance: 252.8
click at [424, 364] on p "**********" at bounding box center [606, 364] width 770 height 15
drag, startPoint x: 603, startPoint y: 395, endPoint x: 817, endPoint y: 374, distance: 215.3
click at [769, 399] on p "**********" at bounding box center [606, 396] width 770 height 15
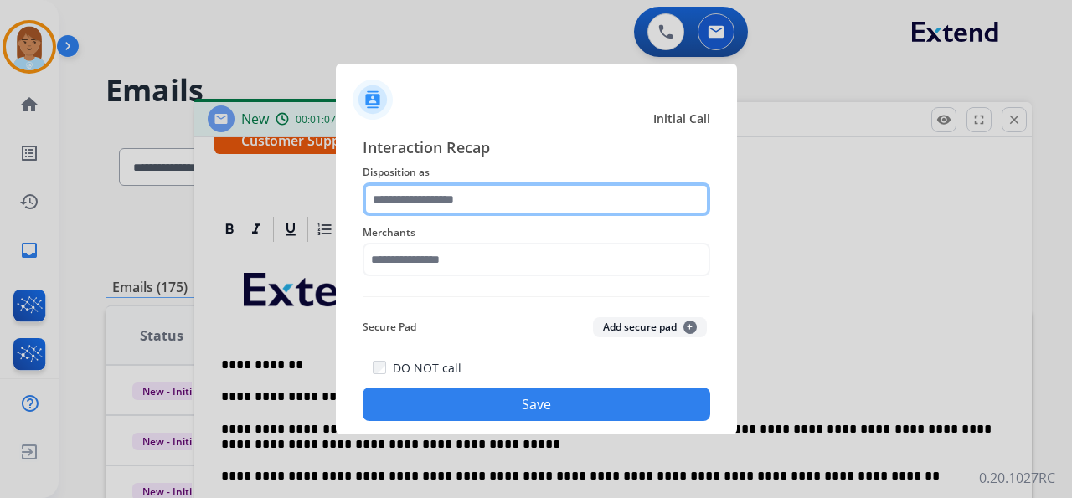
click at [570, 199] on input "text" at bounding box center [536, 199] width 347 height 33
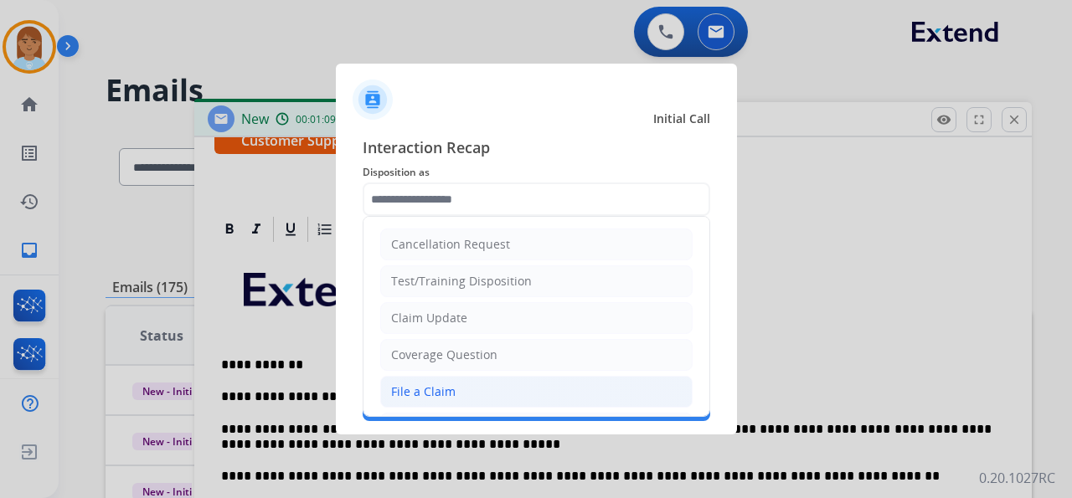
click at [549, 397] on li "File a Claim" at bounding box center [536, 392] width 312 height 32
type input "**********"
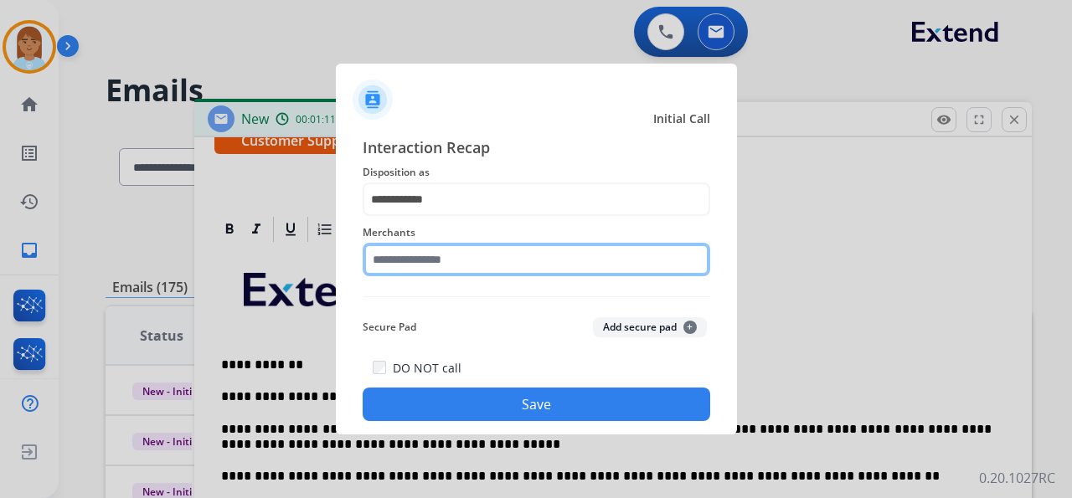
click at [517, 268] on input "text" at bounding box center [536, 259] width 347 height 33
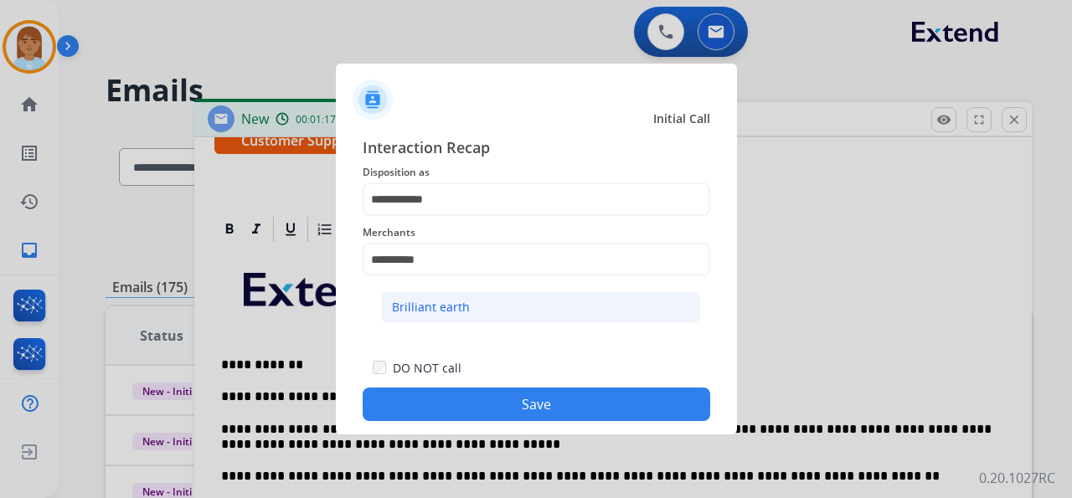
click at [448, 316] on li "Brilliant earth" at bounding box center [540, 307] width 319 height 32
type input "**********"
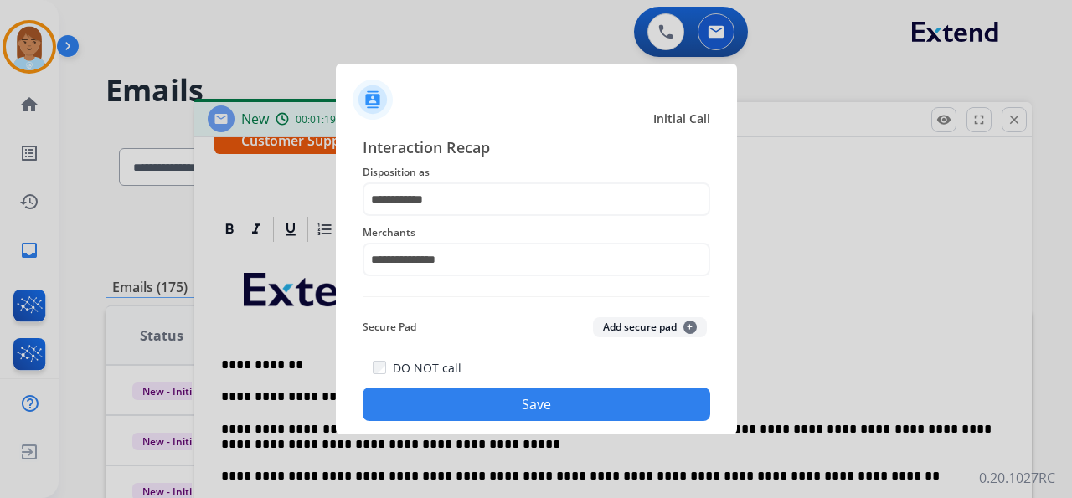
click at [452, 411] on button "Save" at bounding box center [536, 404] width 347 height 33
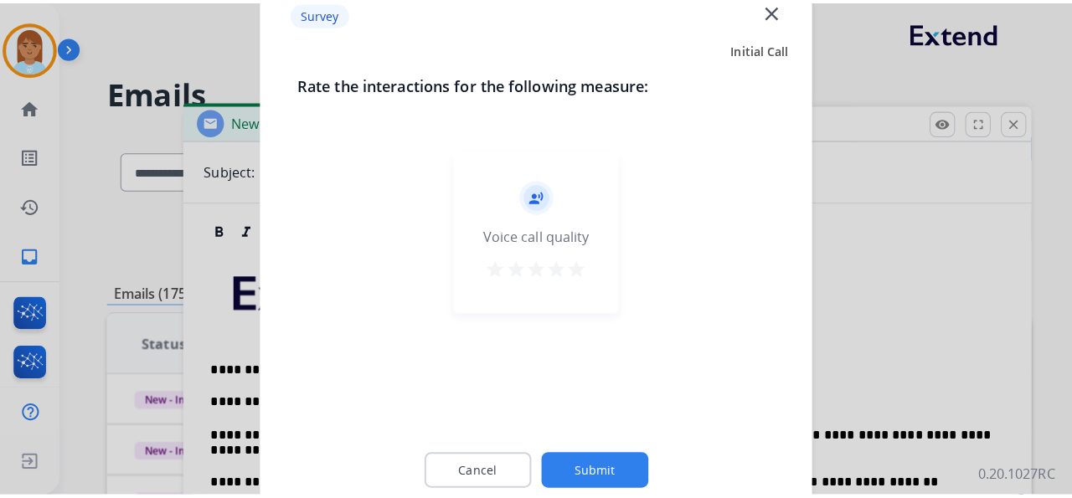
scroll to position [213, 0]
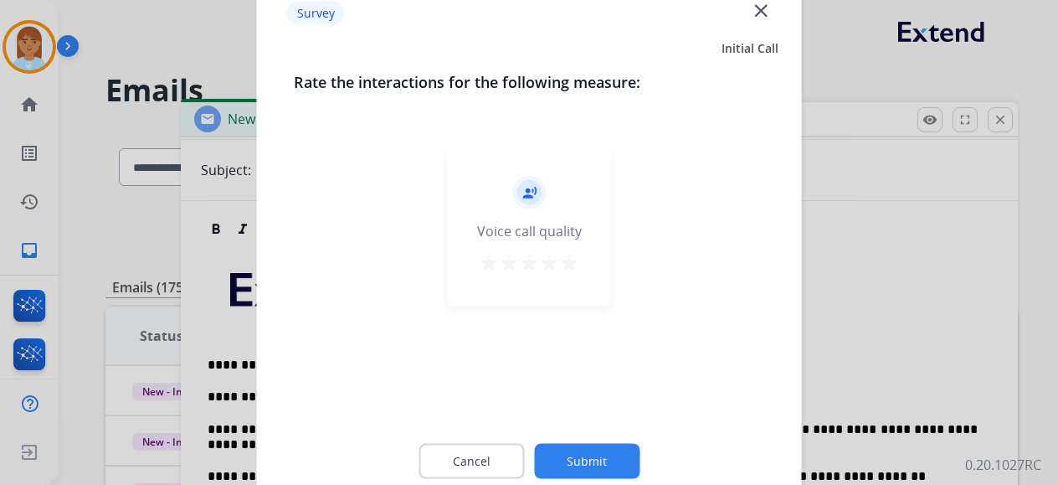
click at [573, 266] on mat-icon "star" at bounding box center [569, 262] width 20 height 20
click at [581, 460] on button "Submit" at bounding box center [586, 460] width 105 height 35
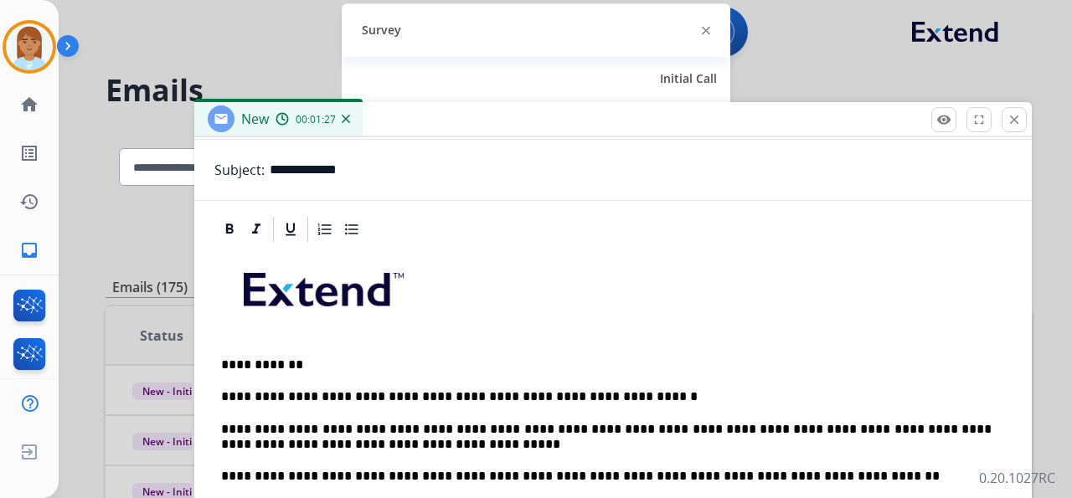
click at [658, 400] on p "**********" at bounding box center [606, 396] width 770 height 15
click at [706, 393] on p "**********" at bounding box center [606, 396] width 770 height 15
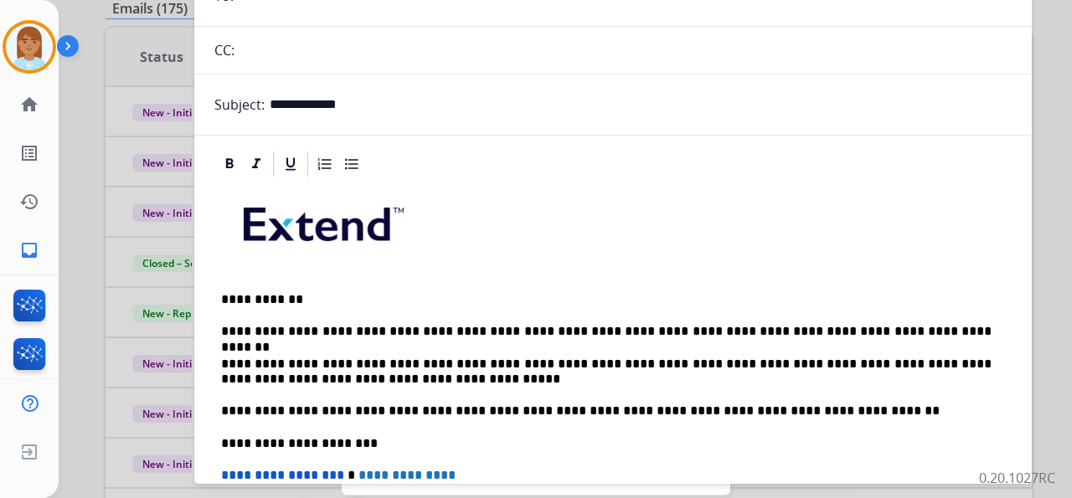
scroll to position [0, 0]
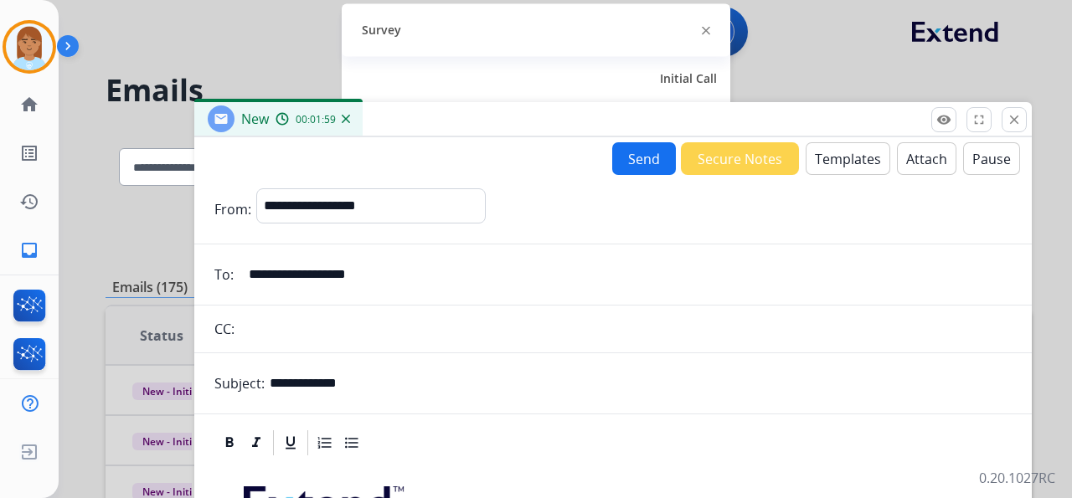
click at [646, 160] on button "Send" at bounding box center [644, 158] width 64 height 33
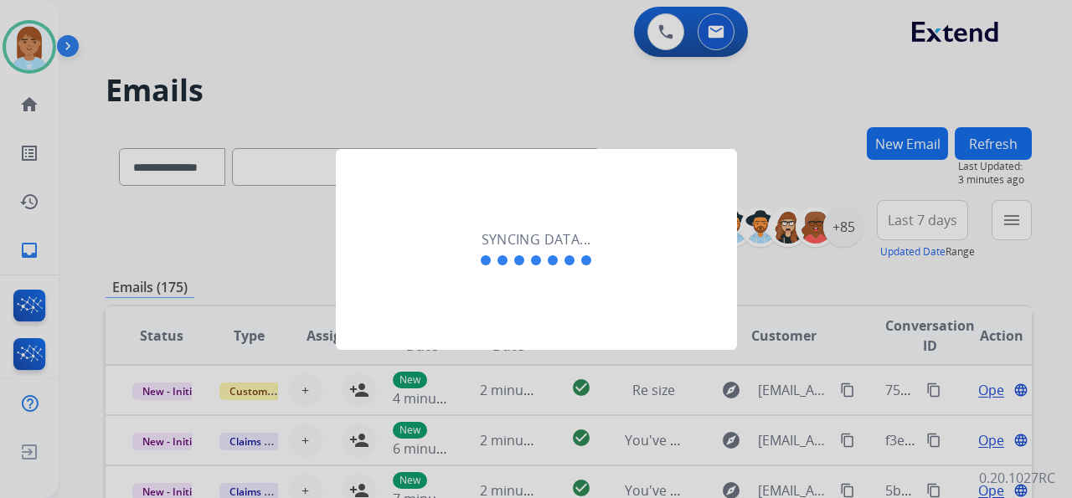
click at [581, 133] on div at bounding box center [536, 249] width 1072 height 498
click at [517, 320] on div "Syncing data..." at bounding box center [536, 249] width 401 height 201
click at [516, 315] on div "Syncing data..." at bounding box center [536, 249] width 401 height 201
click at [37, 49] on div at bounding box center [536, 249] width 1072 height 498
click at [363, 126] on div at bounding box center [536, 249] width 1072 height 498
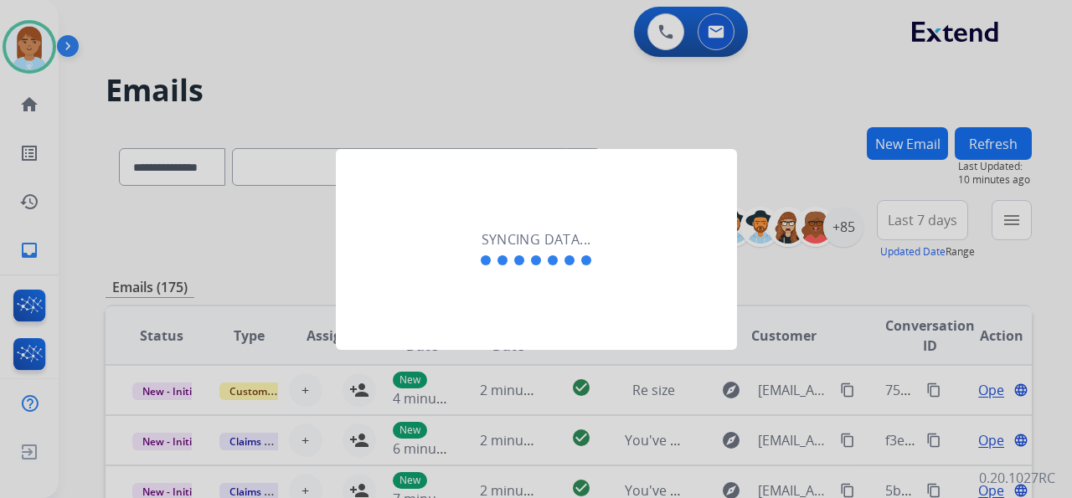
click at [362, 122] on div at bounding box center [536, 249] width 1072 height 498
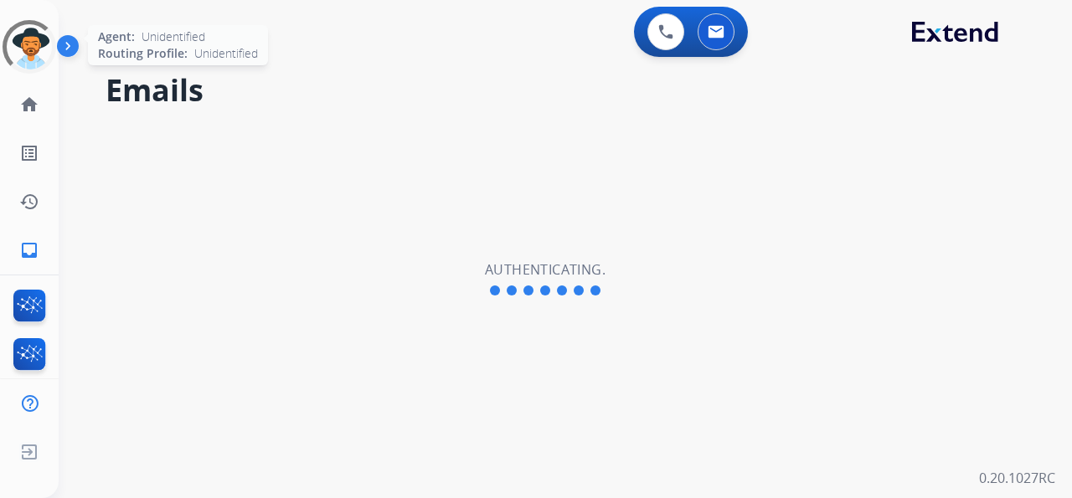
click at [36, 33] on div at bounding box center [29, 46] width 66 height 66
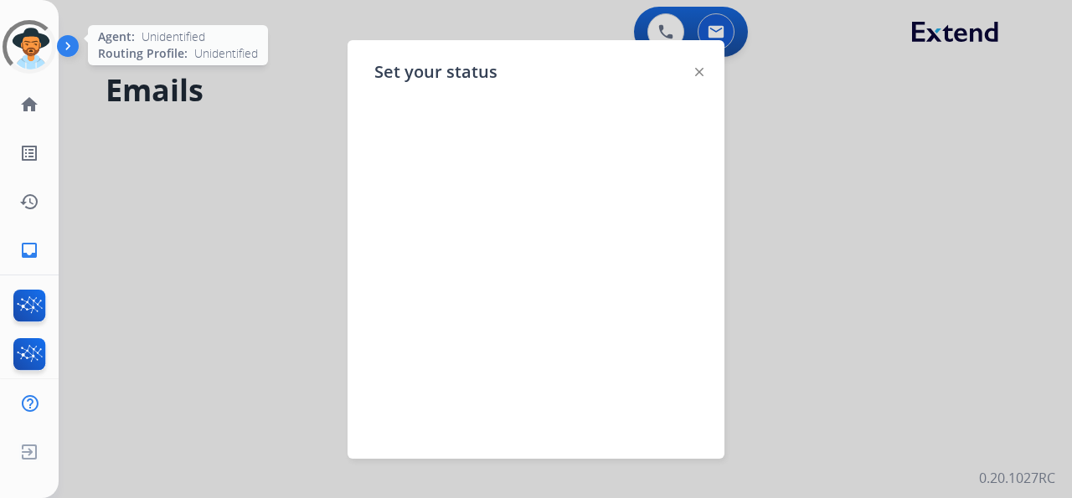
click at [45, 51] on div at bounding box center [29, 47] width 74 height 74
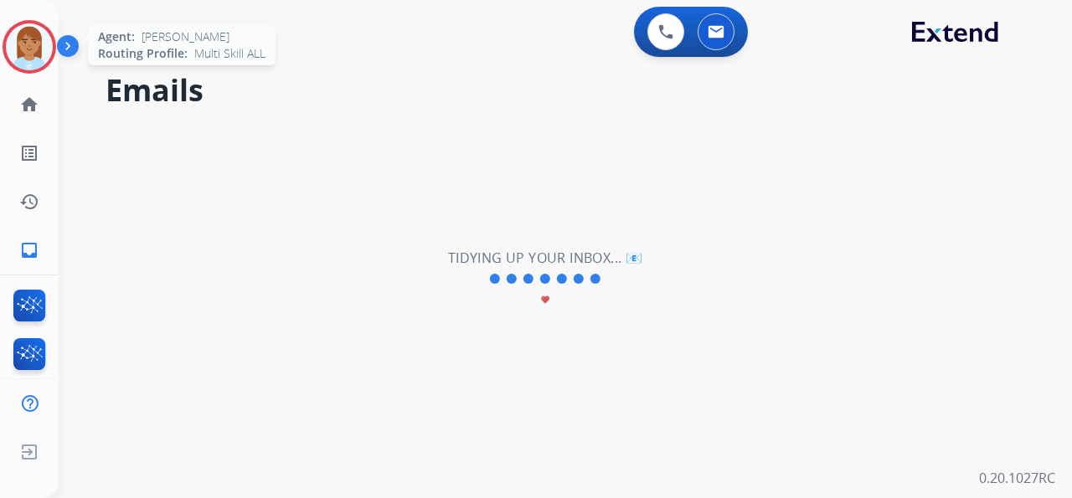
click at [43, 47] on img at bounding box center [29, 46] width 47 height 47
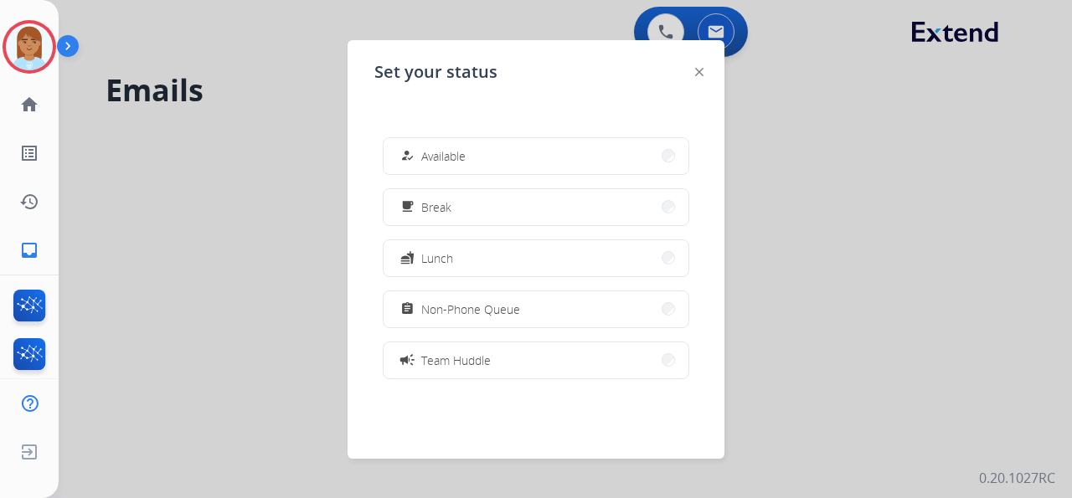
click at [469, 133] on div "how_to_reg Available free_breakfast Break fastfood Lunch assignment Non-Phone Q…" at bounding box center [535, 258] width 323 height 268
click at [465, 157] on span "Available" at bounding box center [443, 156] width 44 height 18
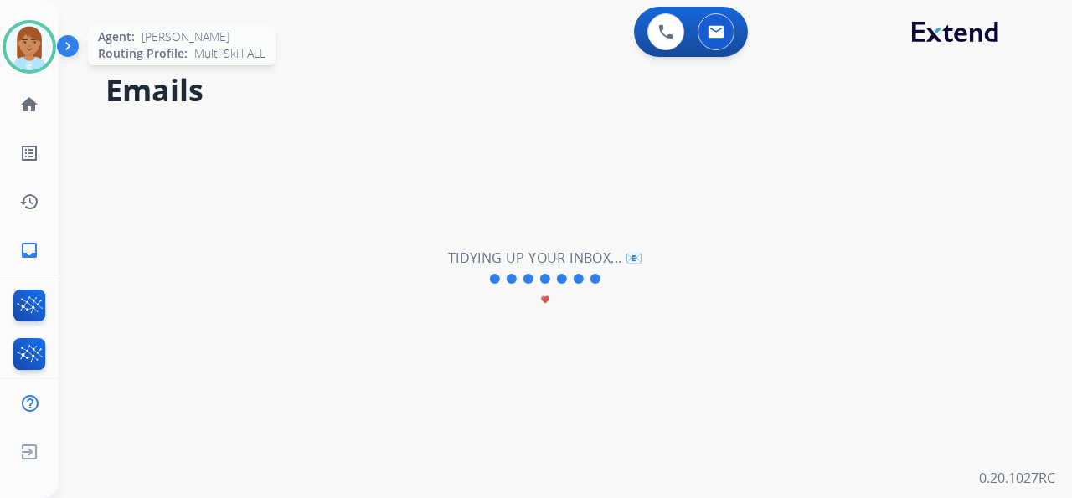
click at [28, 52] on img at bounding box center [29, 46] width 47 height 47
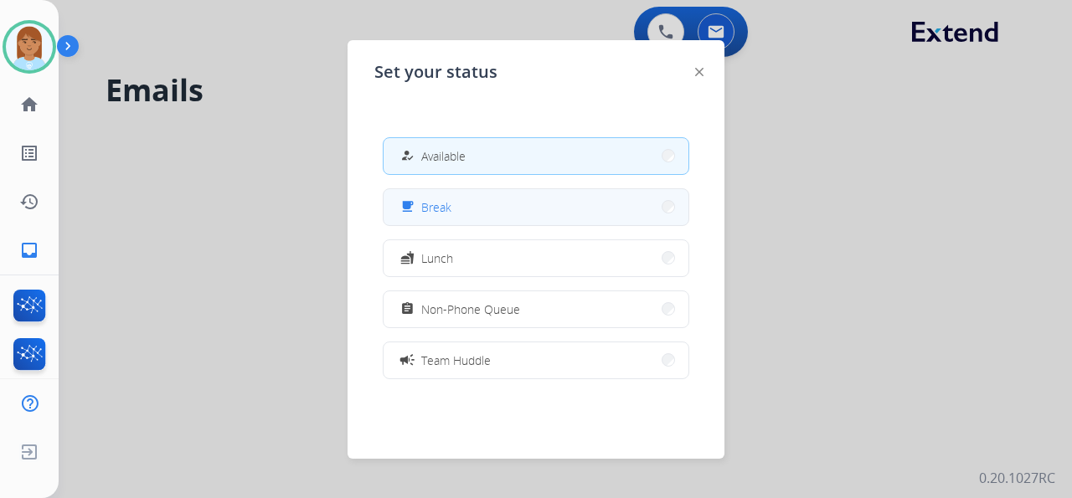
click at [436, 213] on span "Break" at bounding box center [436, 207] width 30 height 18
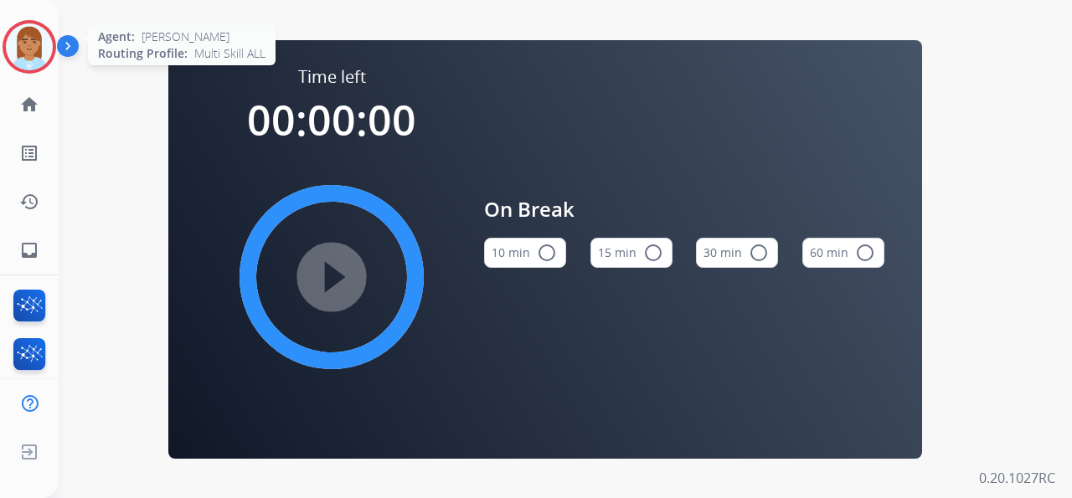
click at [27, 55] on img at bounding box center [29, 46] width 47 height 47
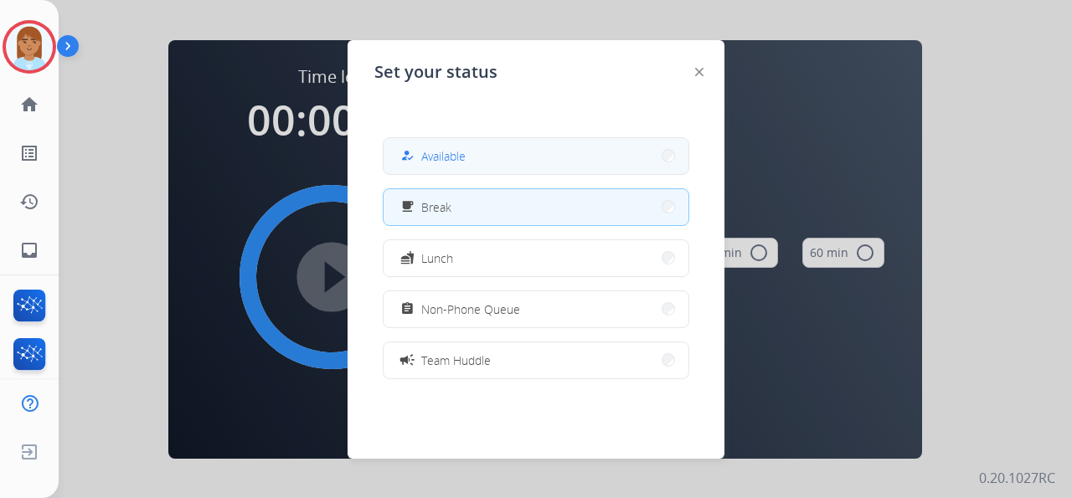
click at [521, 162] on button "how_to_reg Available" at bounding box center [535, 156] width 305 height 36
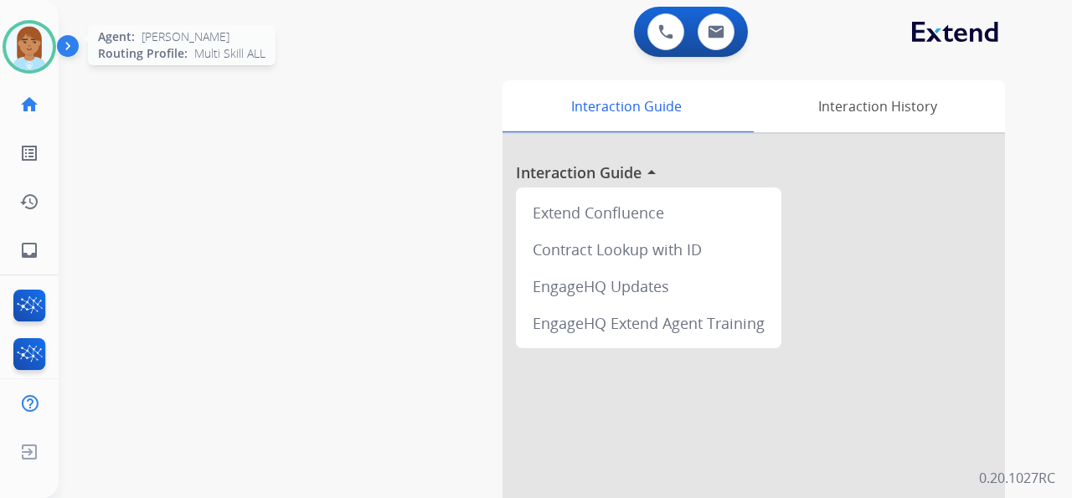
click at [23, 64] on img at bounding box center [29, 46] width 47 height 47
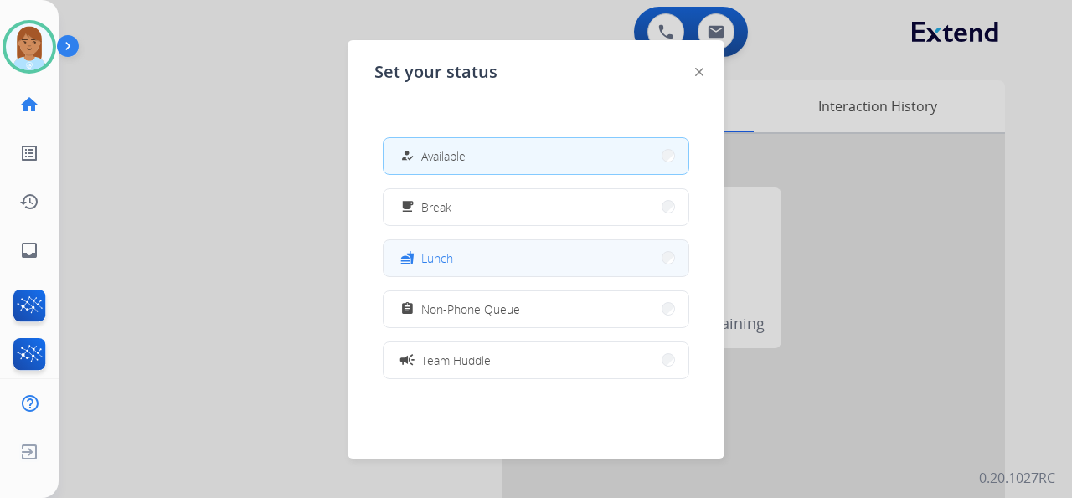
click at [500, 267] on button "fastfood Lunch" at bounding box center [535, 258] width 305 height 36
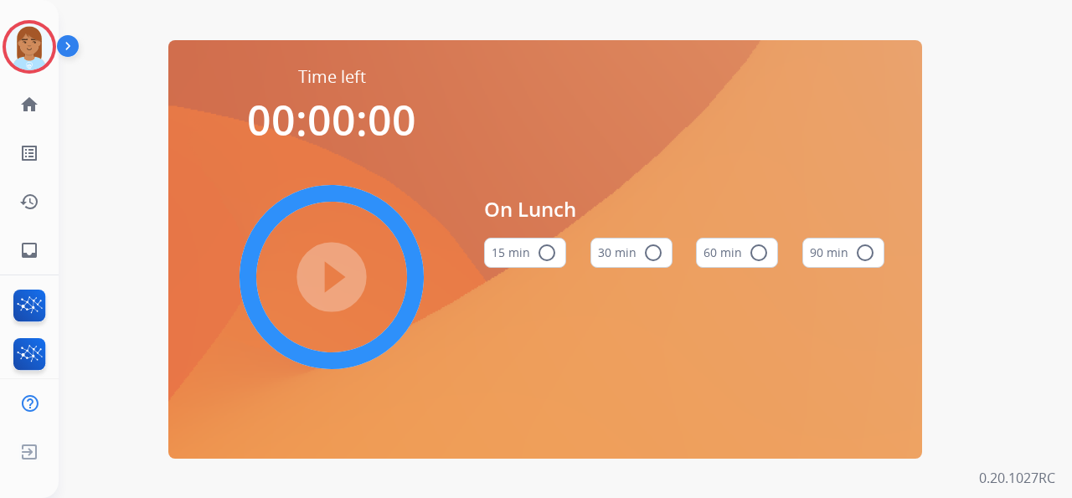
click at [762, 260] on button "60 min radio_button_unchecked" at bounding box center [737, 253] width 82 height 30
click at [321, 268] on mat-icon "play_circle_filled" at bounding box center [331, 277] width 20 height 20
